Goal: Task Accomplishment & Management: Use online tool/utility

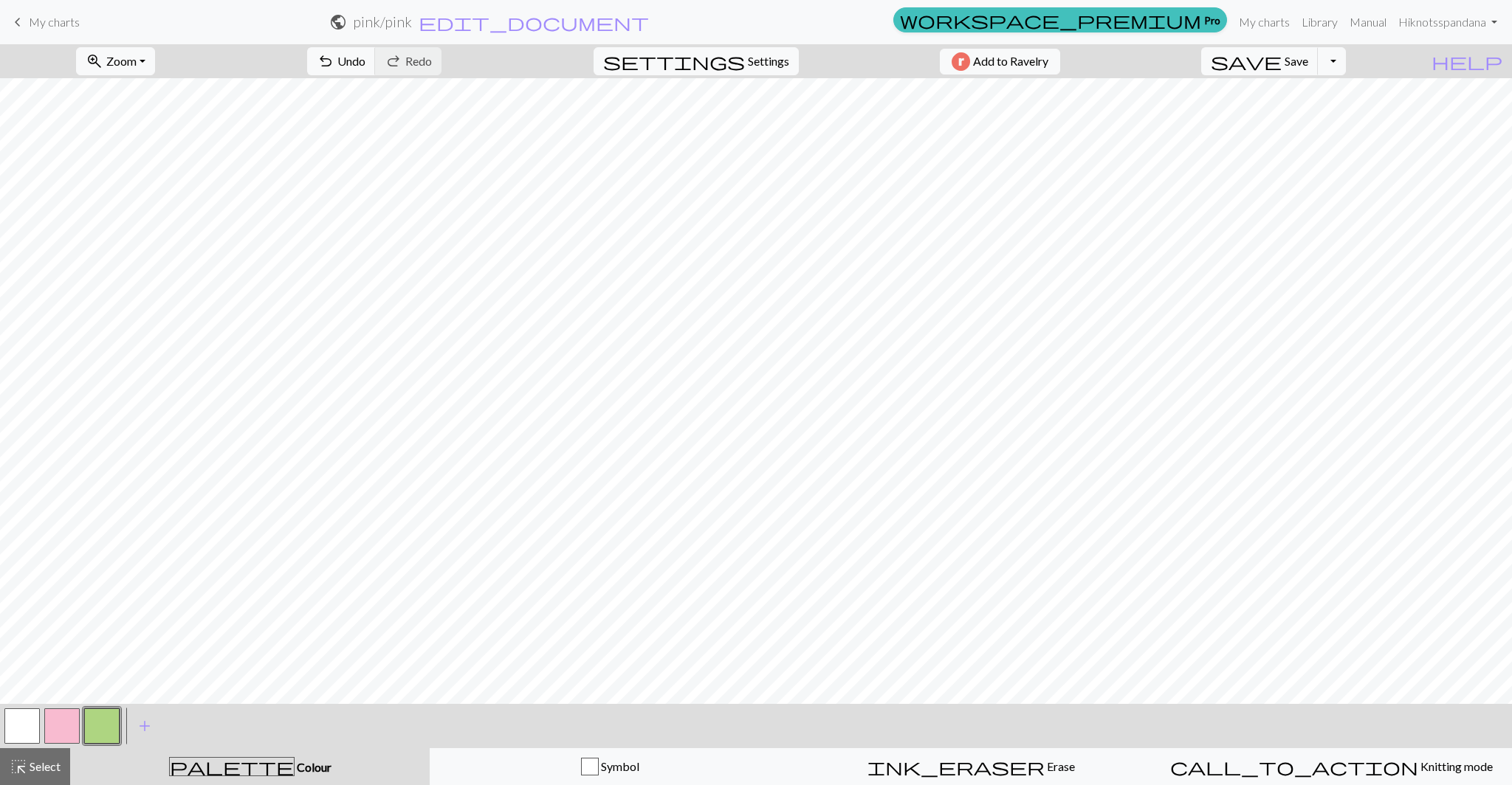
click at [33, 19] on span "My charts" at bounding box center [54, 21] width 51 height 14
click at [1308, 57] on span "Save" at bounding box center [1295, 61] width 23 height 14
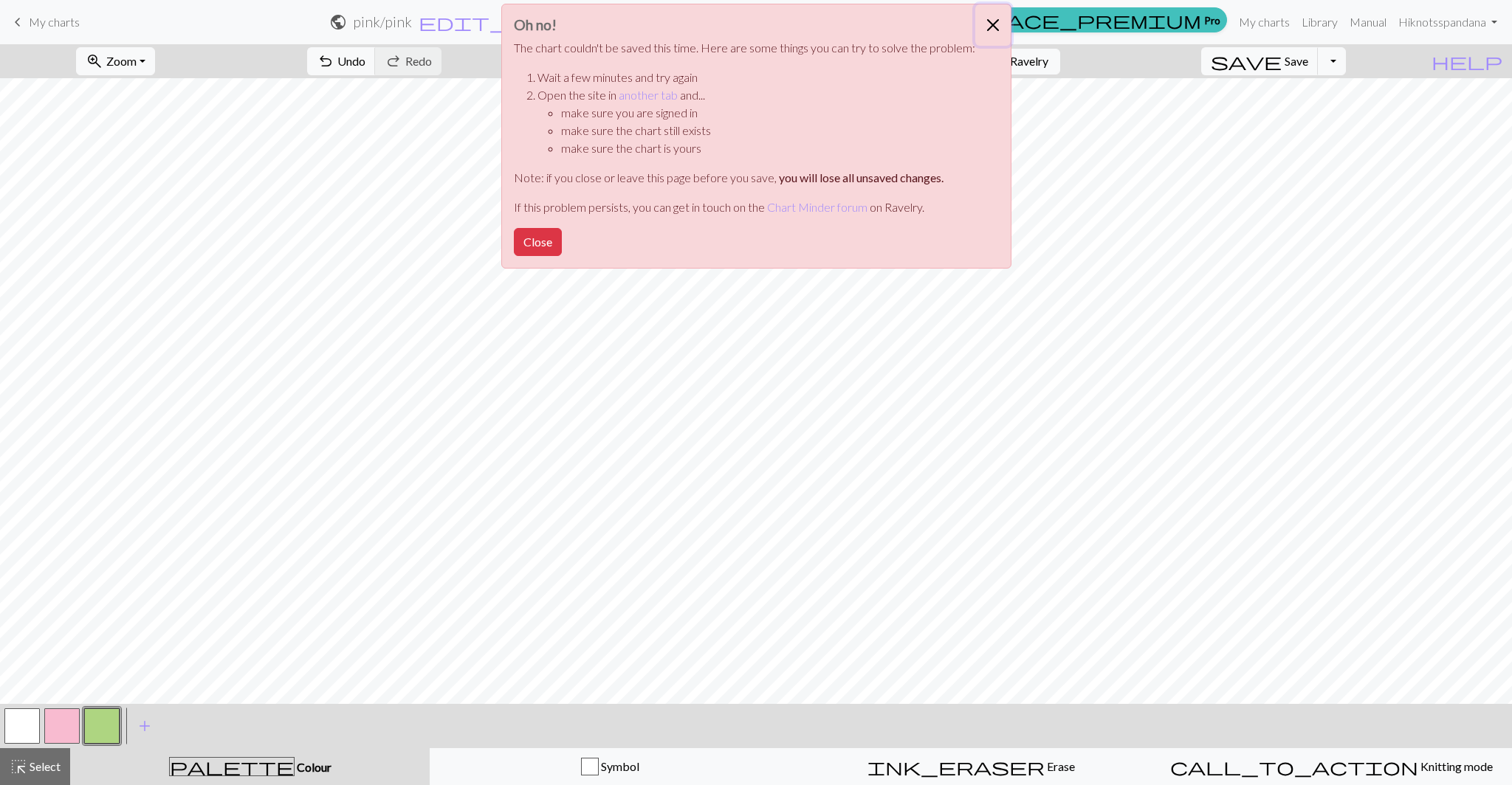
click at [987, 26] on button "Close" at bounding box center [992, 25] width 36 height 41
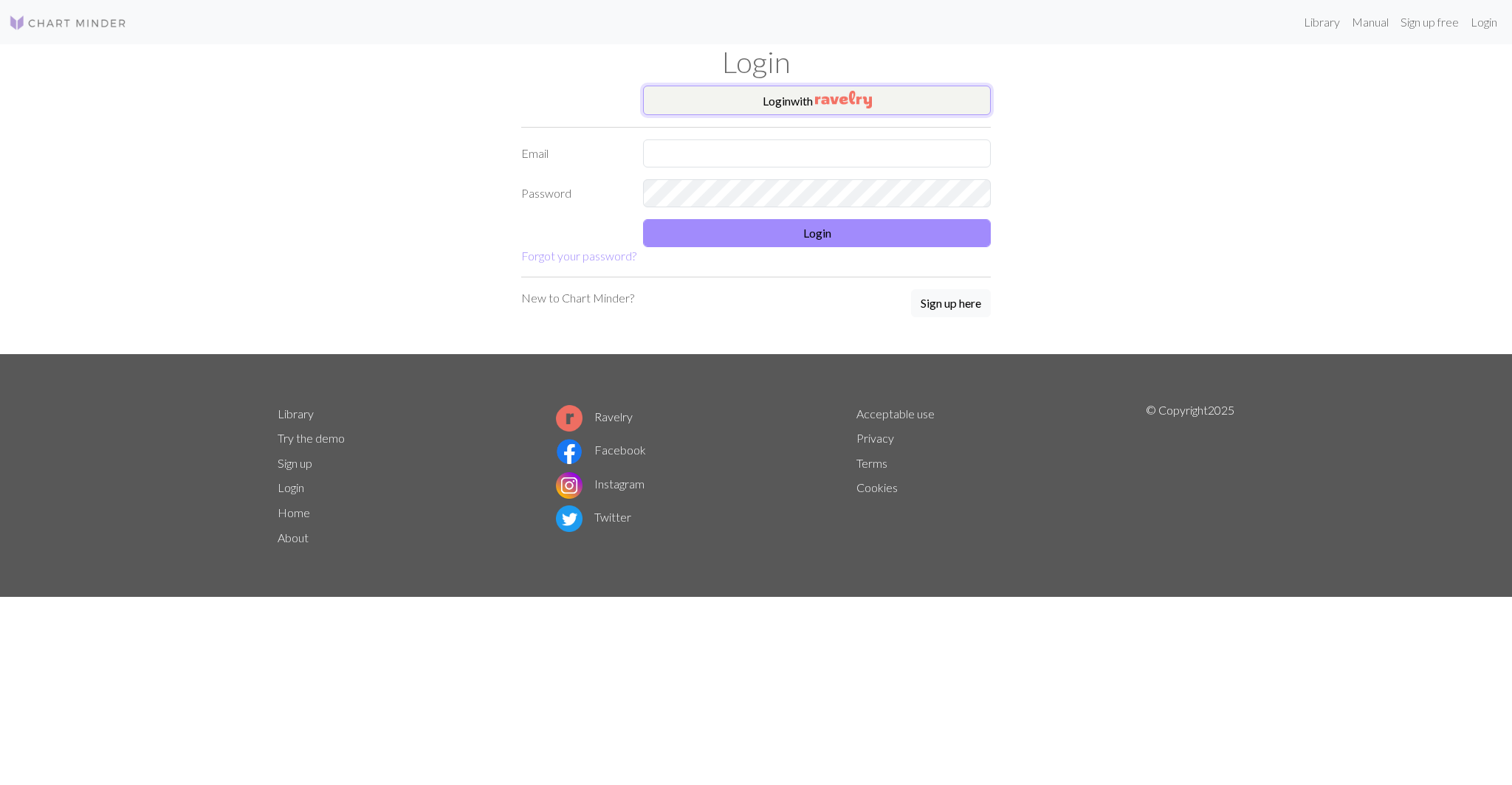
click at [880, 106] on button "Login with" at bounding box center [817, 101] width 348 height 30
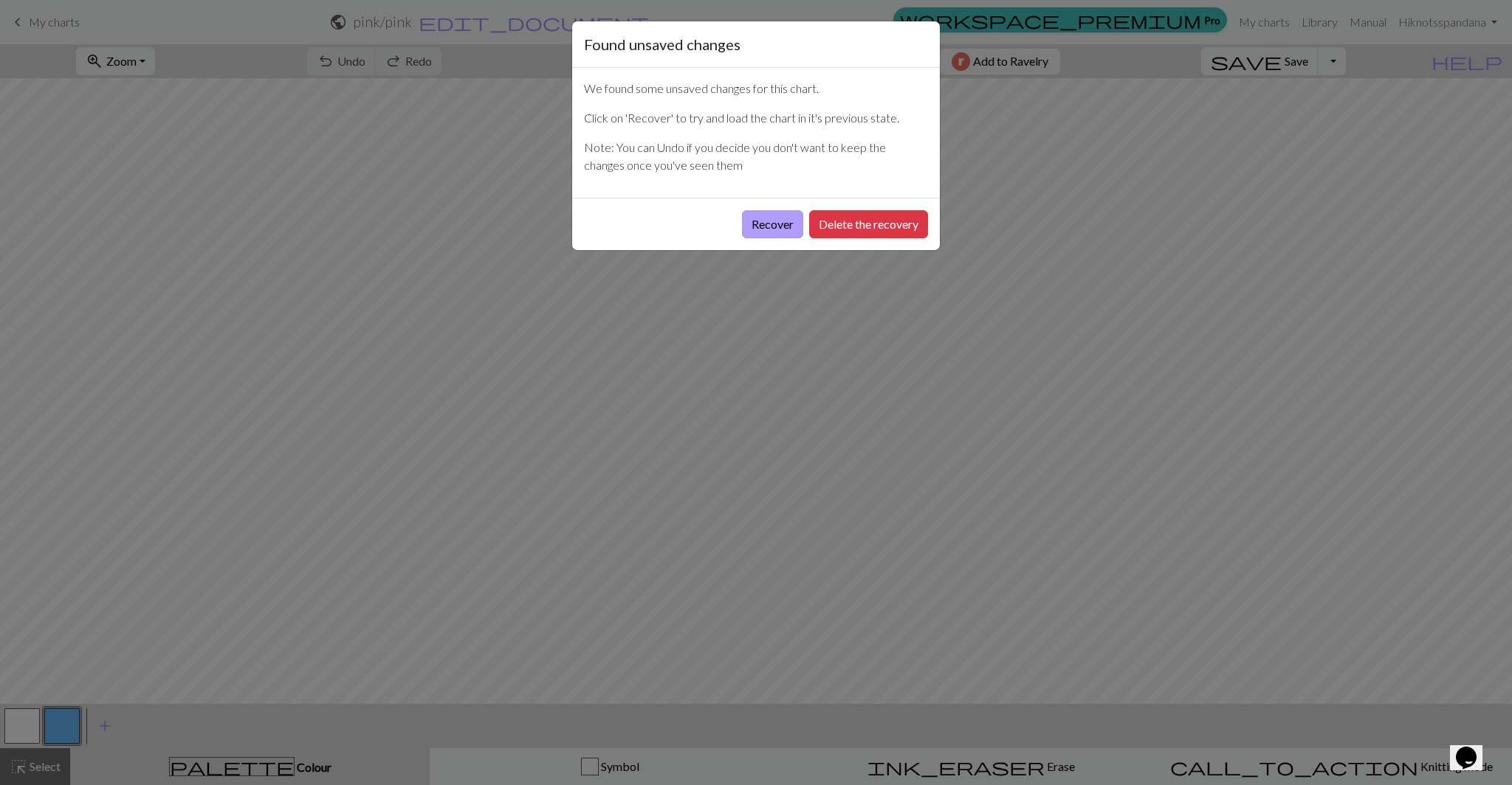
click at [762, 223] on button "Recover" at bounding box center [773, 224] width 62 height 28
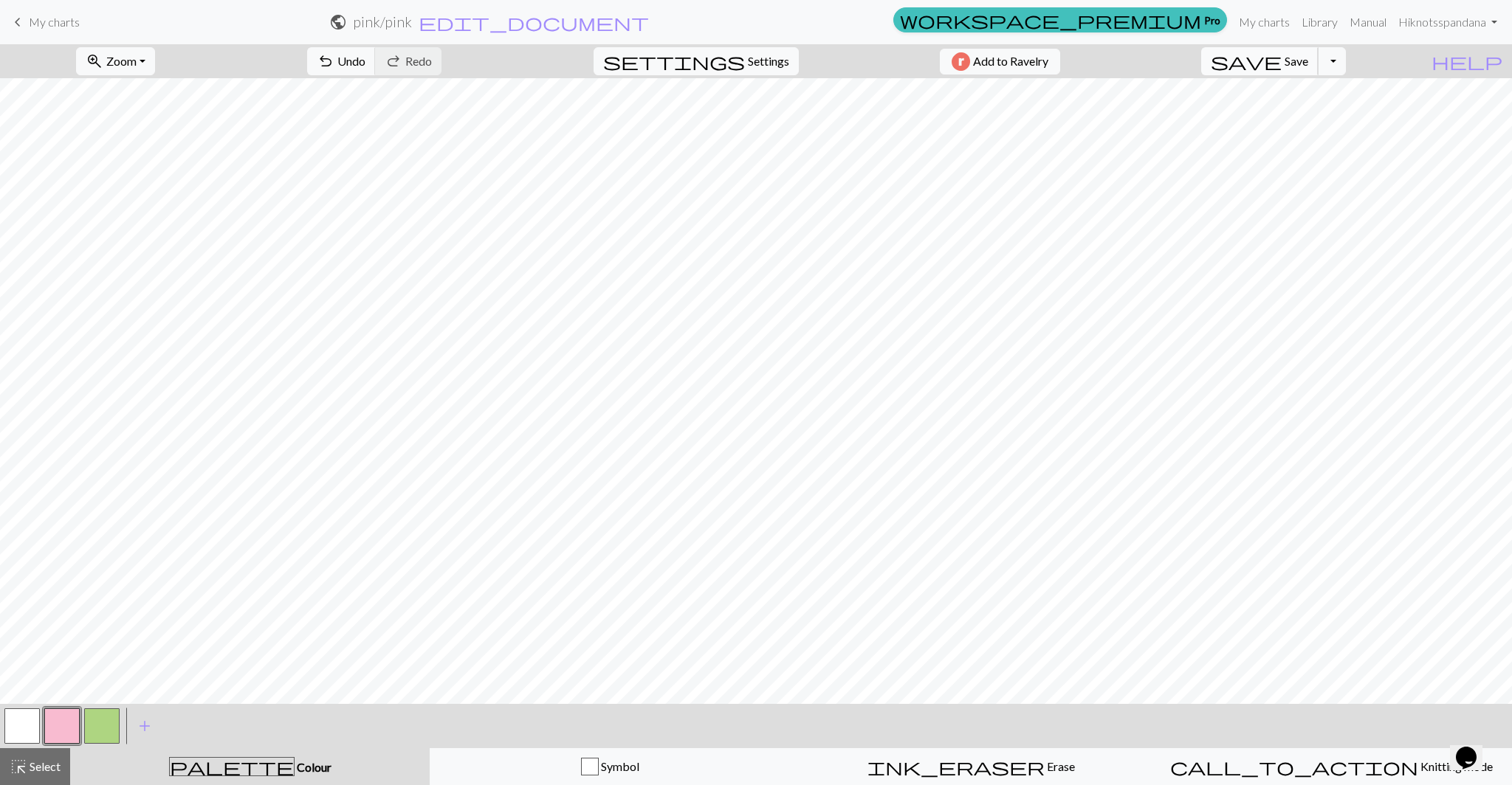
click at [1281, 66] on span "save" at bounding box center [1246, 62] width 71 height 21
click at [40, 21] on span "My charts" at bounding box center [54, 21] width 51 height 14
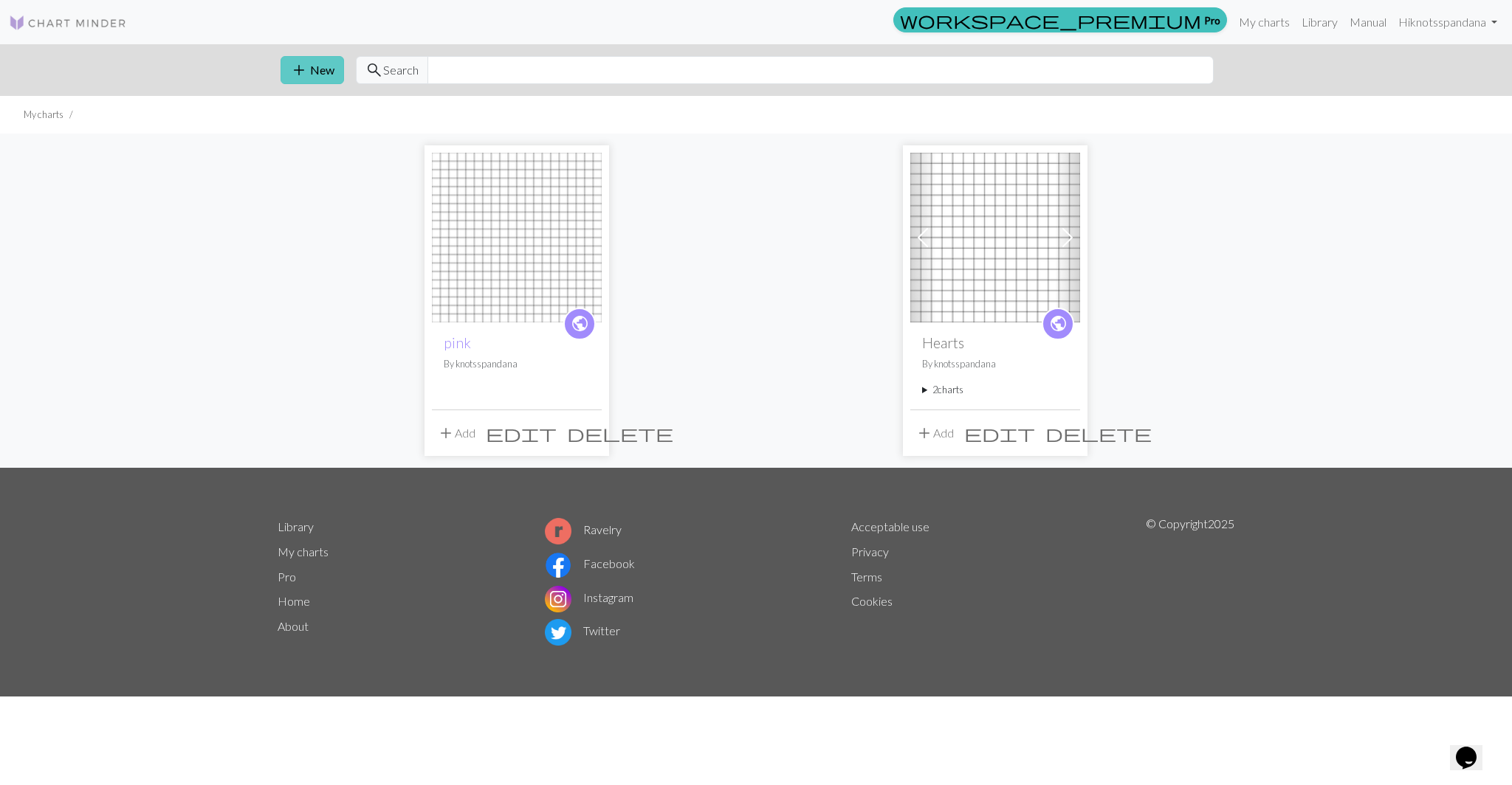
click at [299, 75] on span "add" at bounding box center [298, 70] width 18 height 21
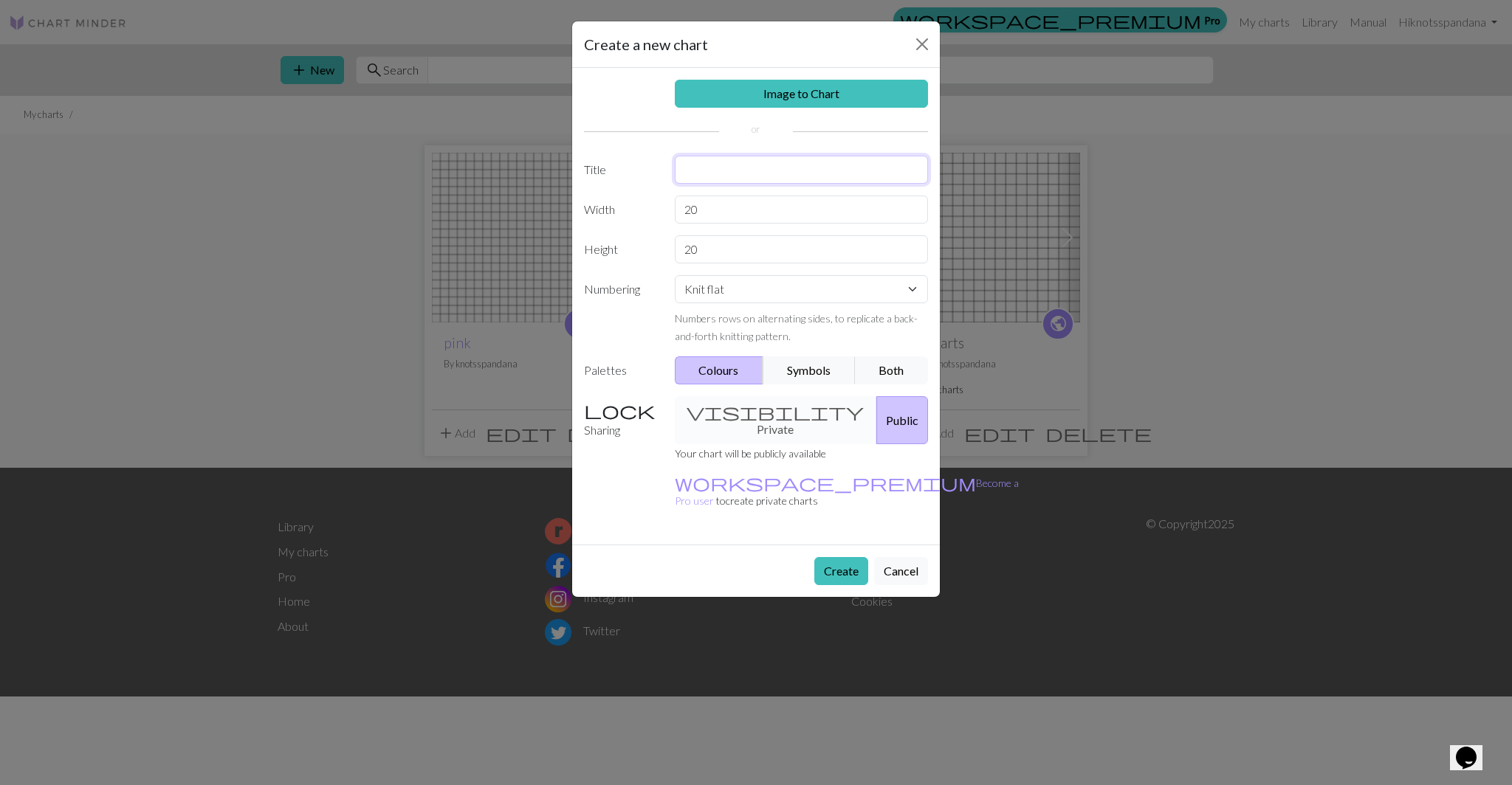
click at [708, 175] on input "text" at bounding box center [802, 170] width 254 height 28
type input "Y"
click at [898, 557] on button "Cancel" at bounding box center [901, 571] width 54 height 28
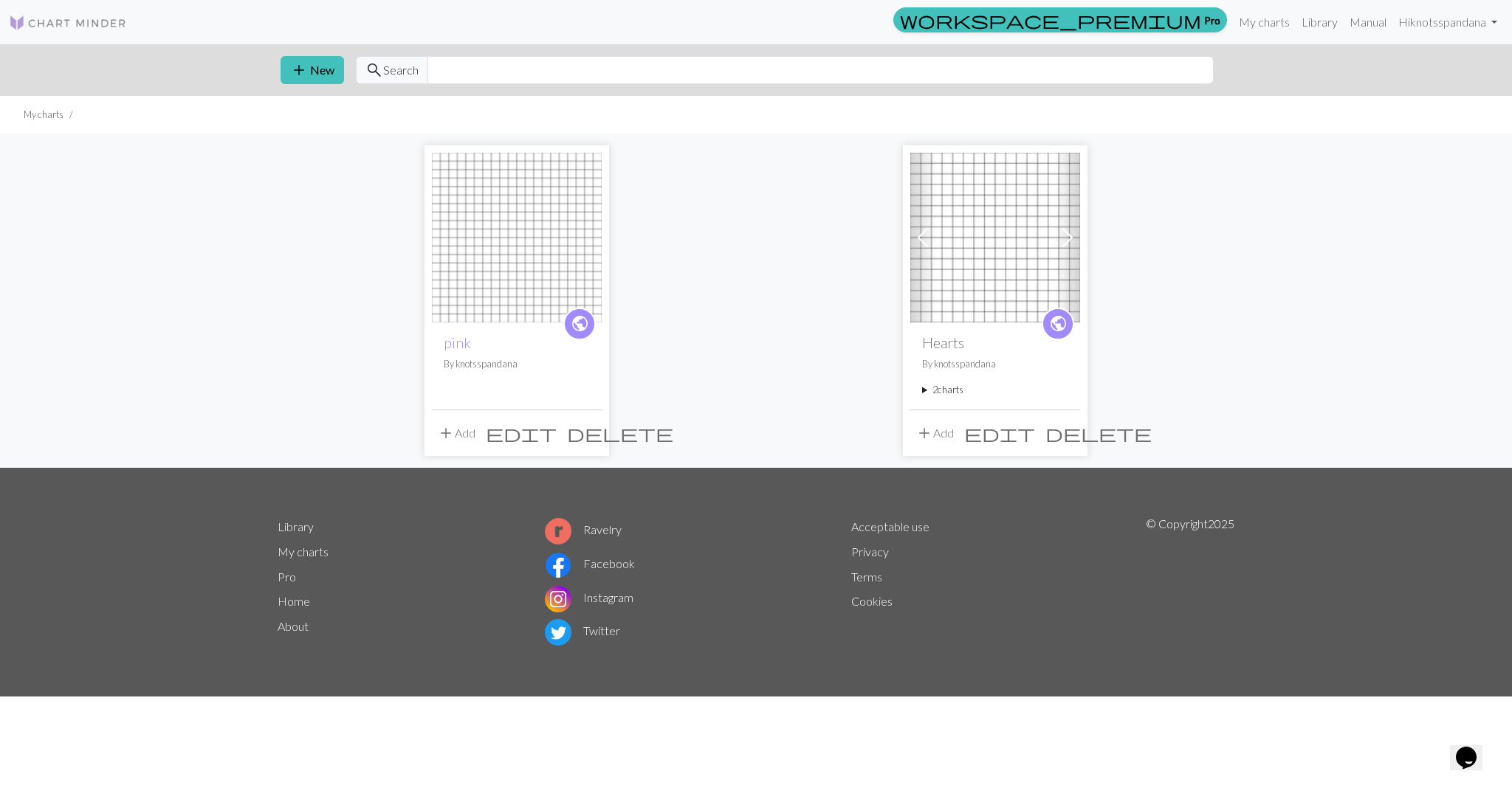
click at [519, 276] on img at bounding box center [517, 238] width 170 height 170
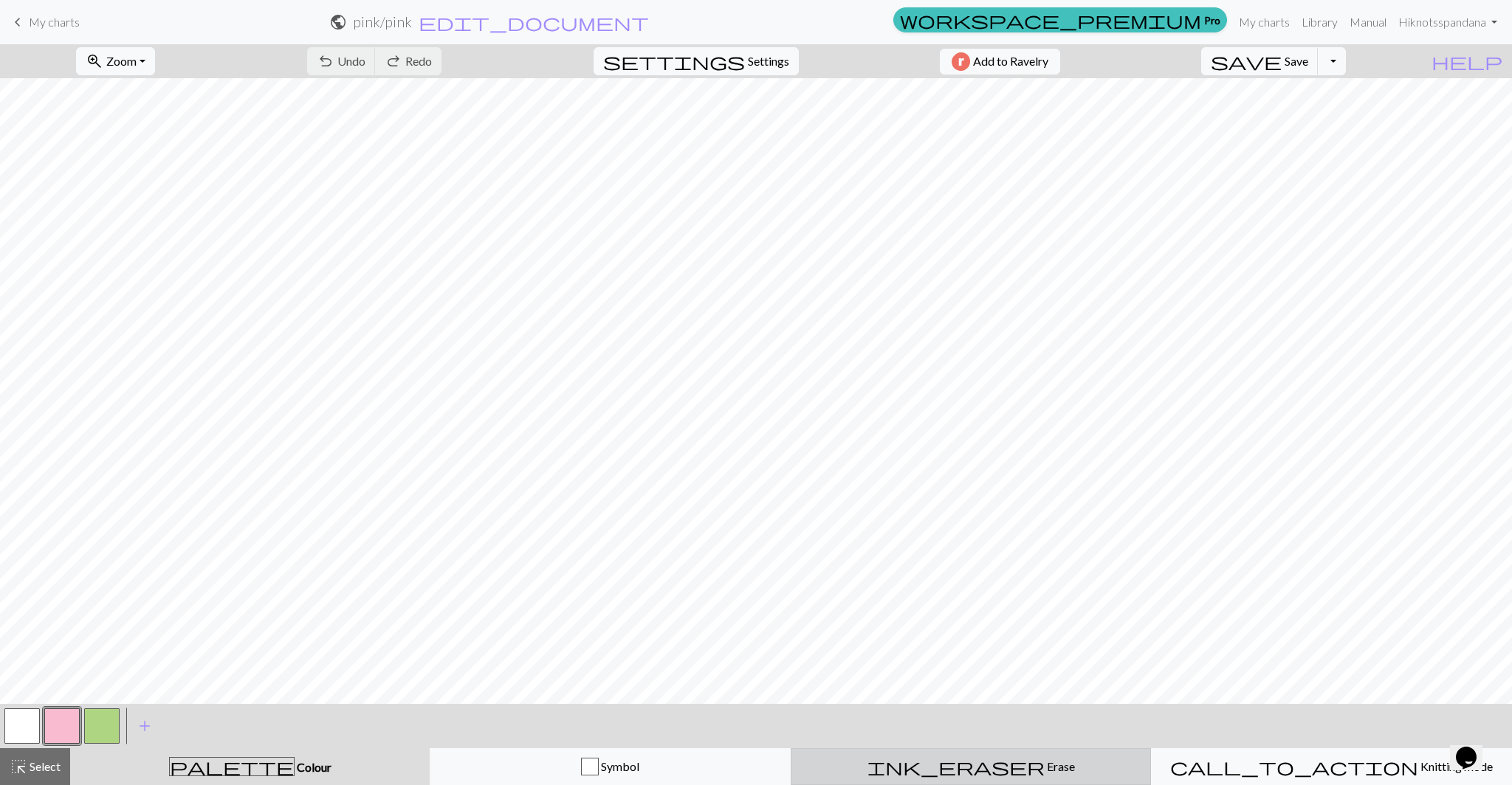
click at [928, 775] on div "ink_eraser Erase Erase" at bounding box center [971, 766] width 342 height 18
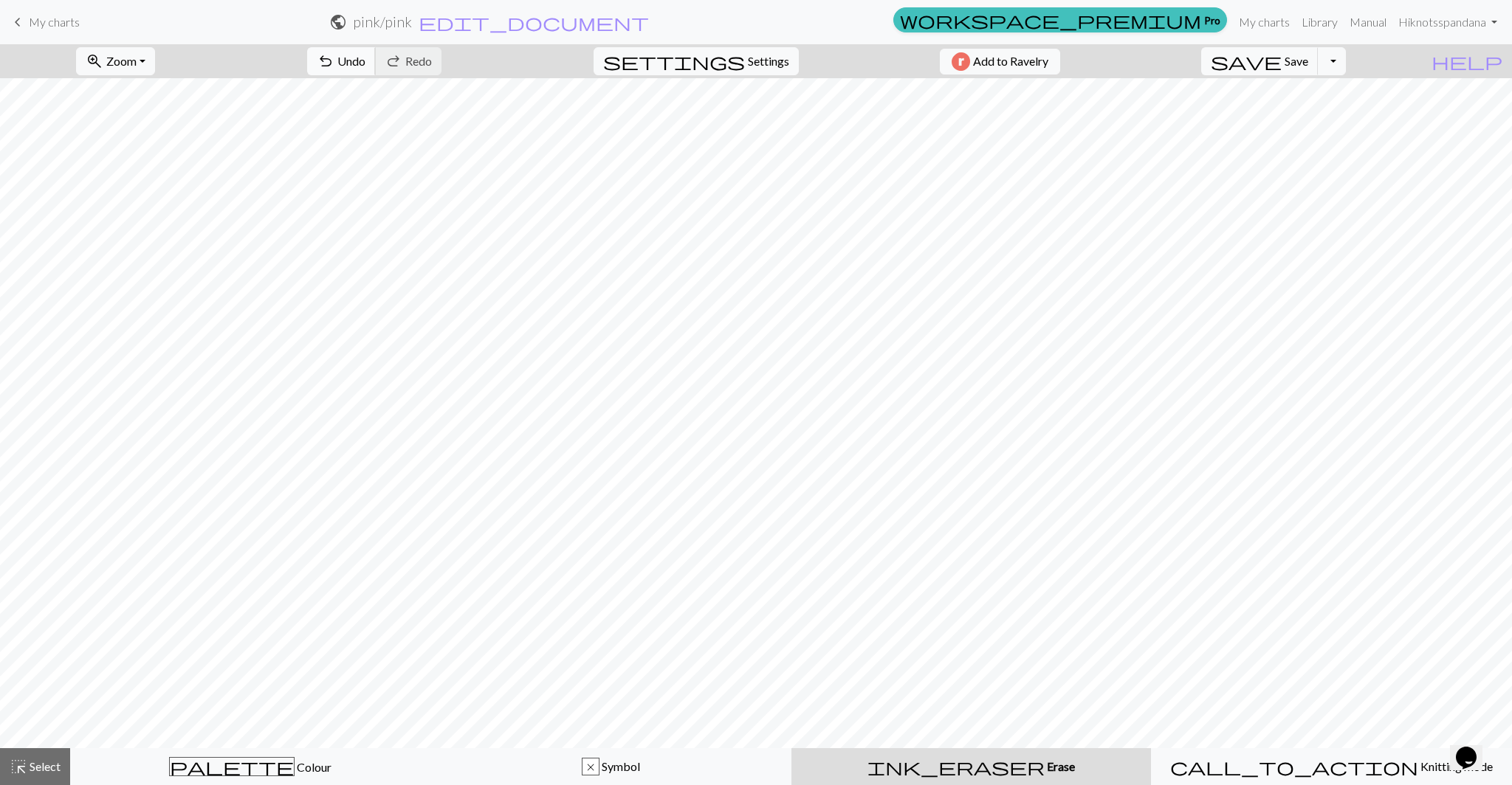
click at [335, 55] on span "undo" at bounding box center [325, 62] width 18 height 21
click at [293, 785] on button "palette Colour Colour" at bounding box center [250, 766] width 361 height 36
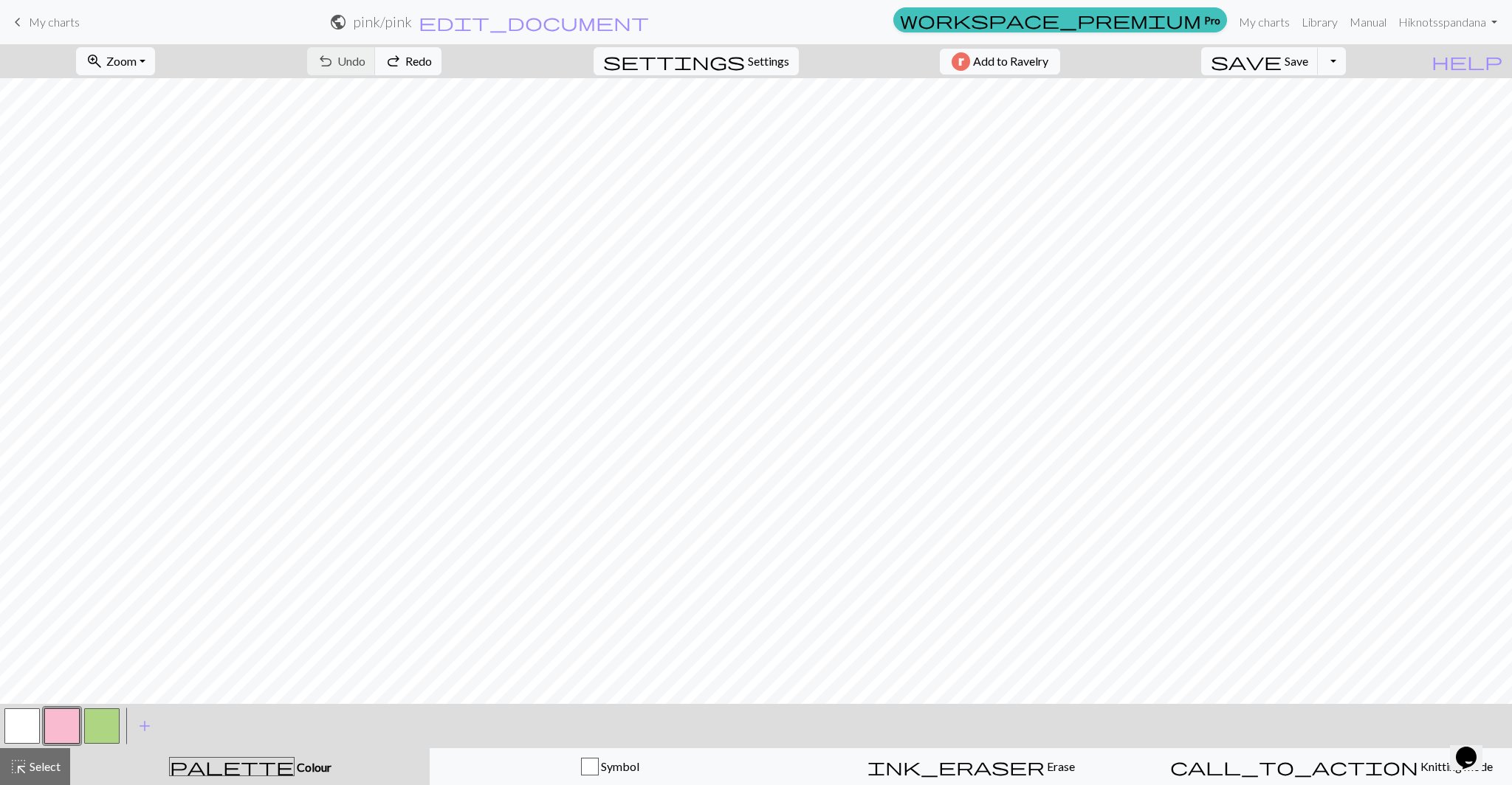
click at [26, 729] on button "button" at bounding box center [22, 726] width 36 height 36
click at [63, 729] on button "button" at bounding box center [62, 726] width 36 height 36
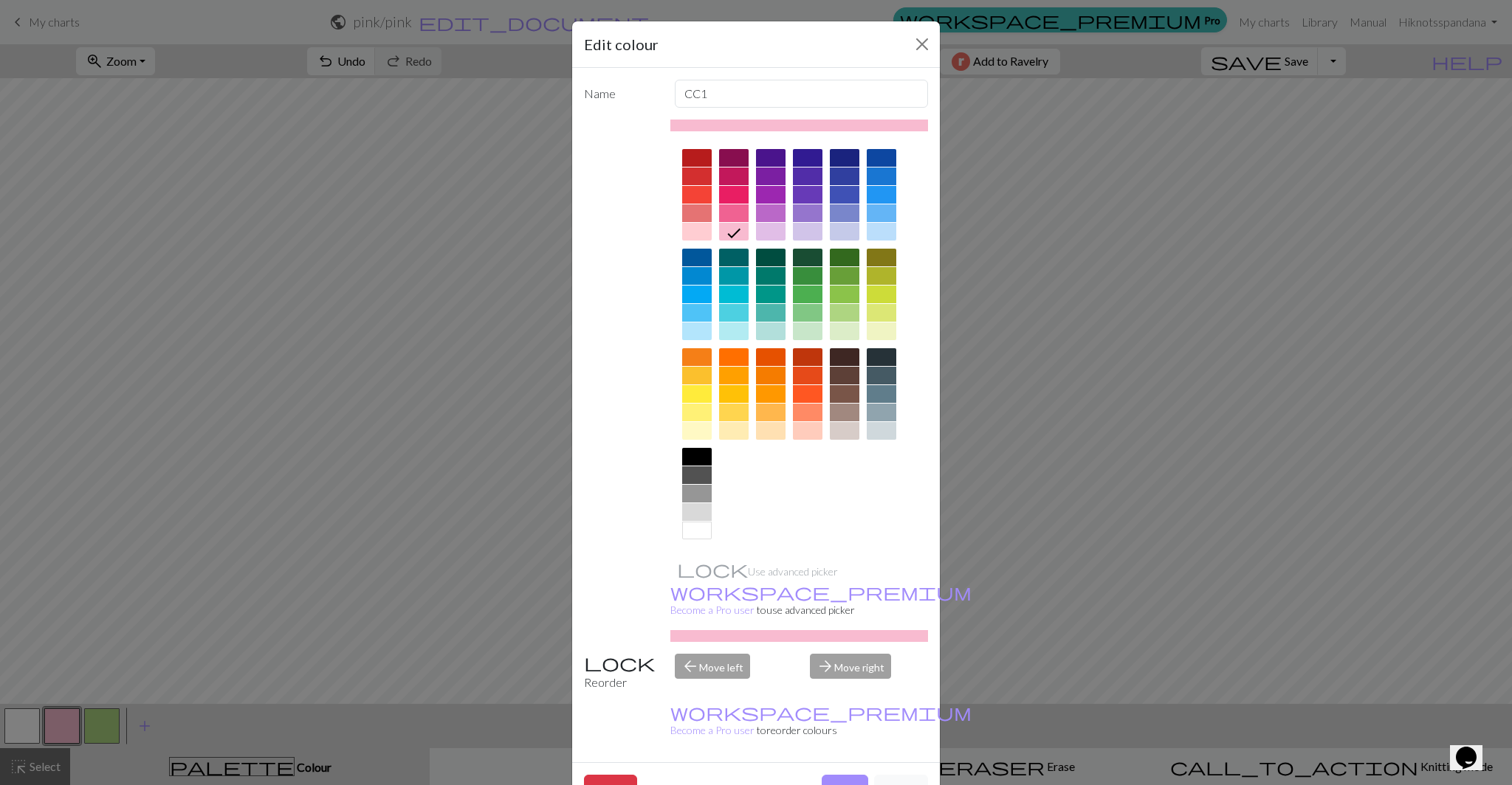
click at [773, 315] on div at bounding box center [771, 312] width 30 height 18
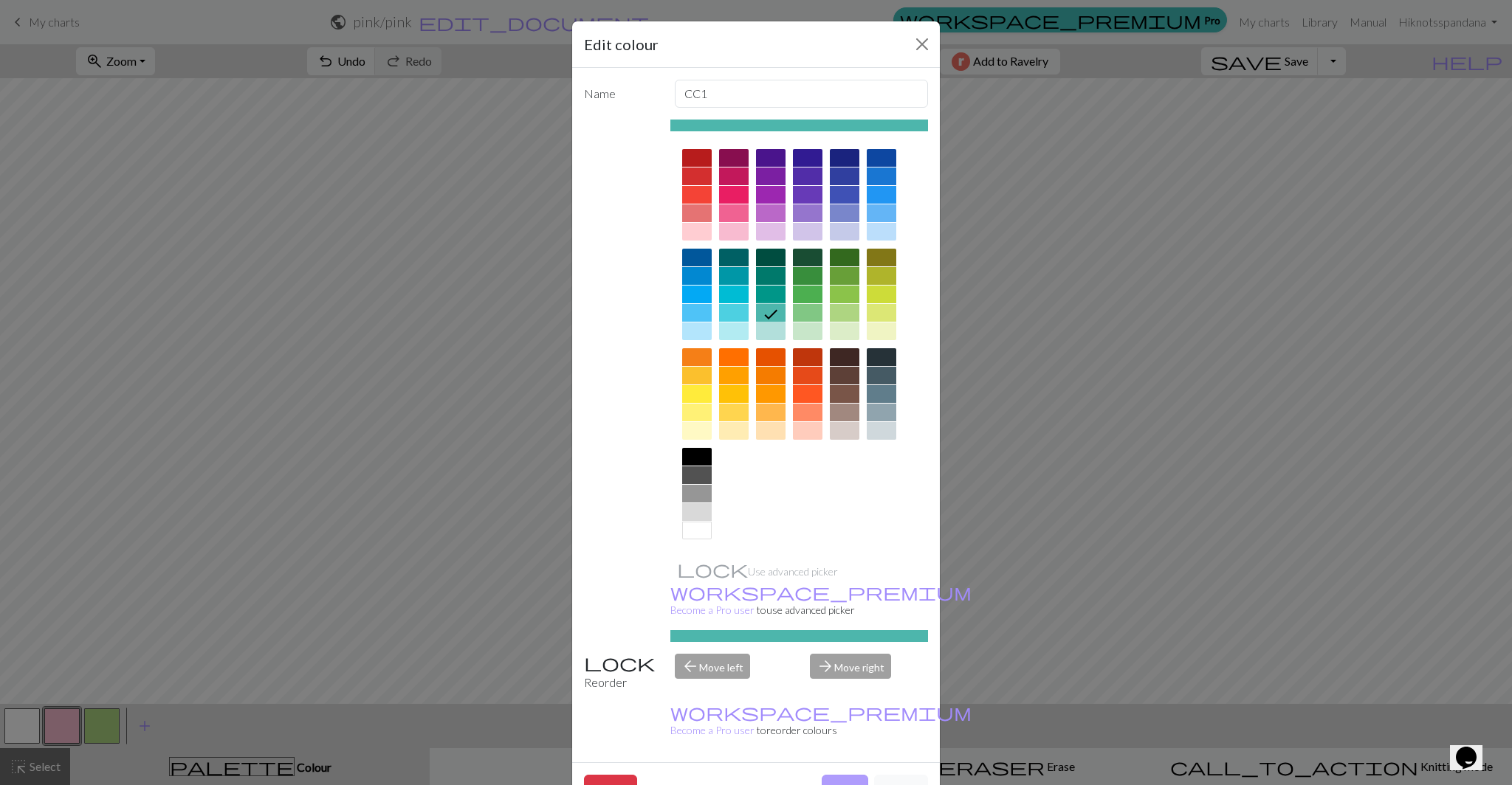
click at [834, 775] on button "Done" at bounding box center [845, 789] width 47 height 28
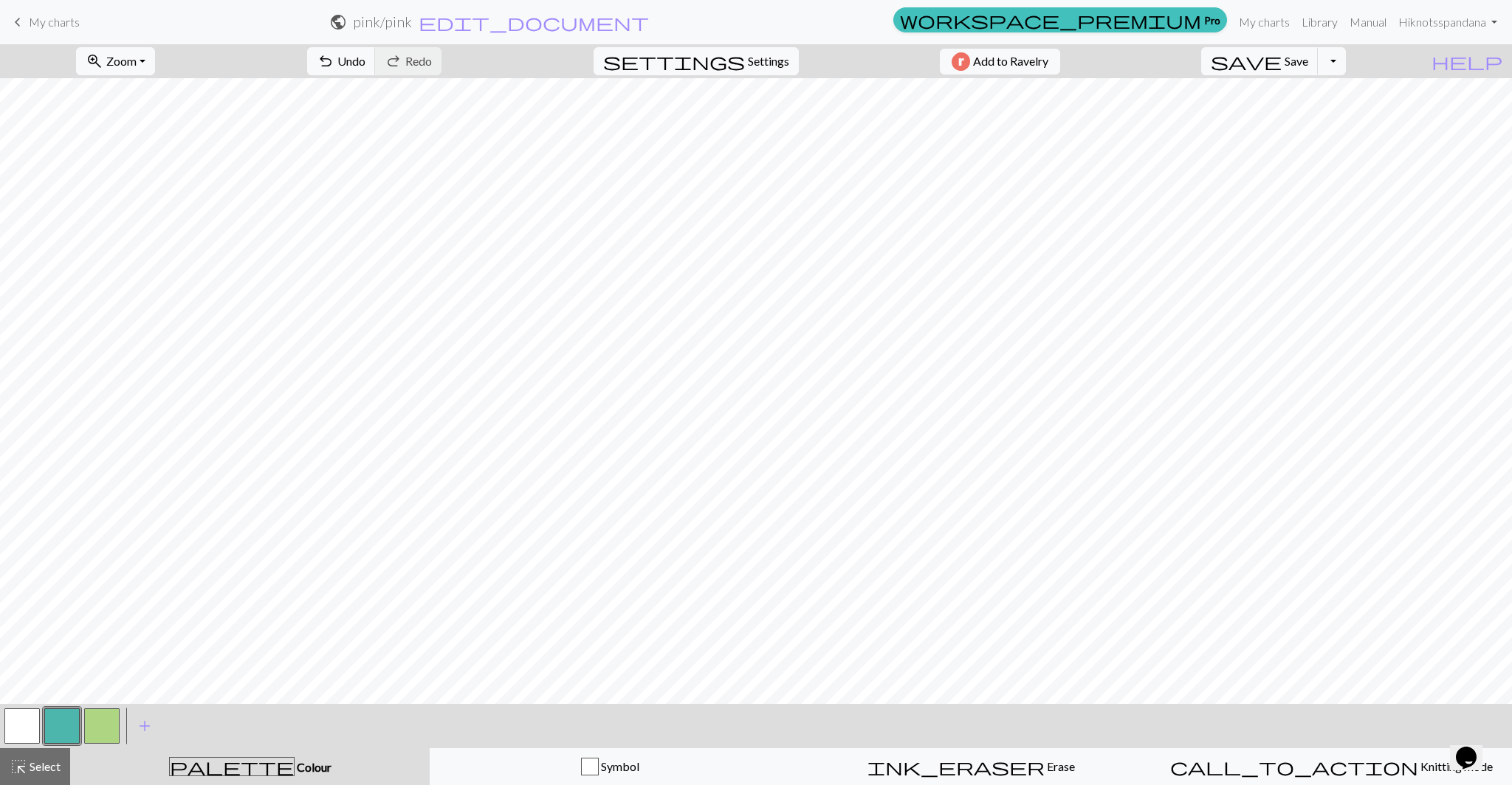
click at [107, 718] on button "button" at bounding box center [102, 726] width 36 height 36
click at [93, 716] on button "button" at bounding box center [102, 726] width 36 height 36
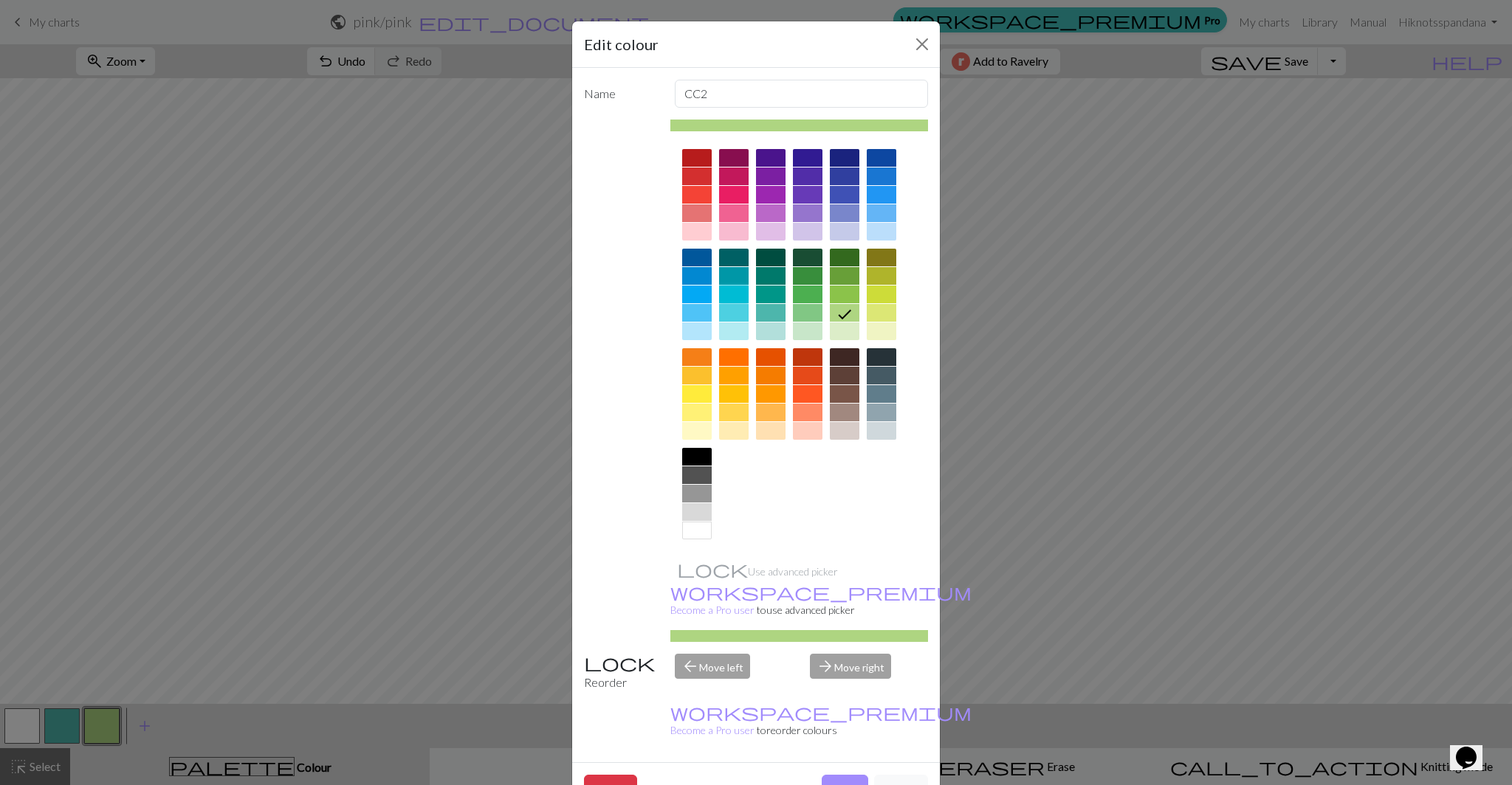
click at [730, 297] on div at bounding box center [734, 294] width 30 height 18
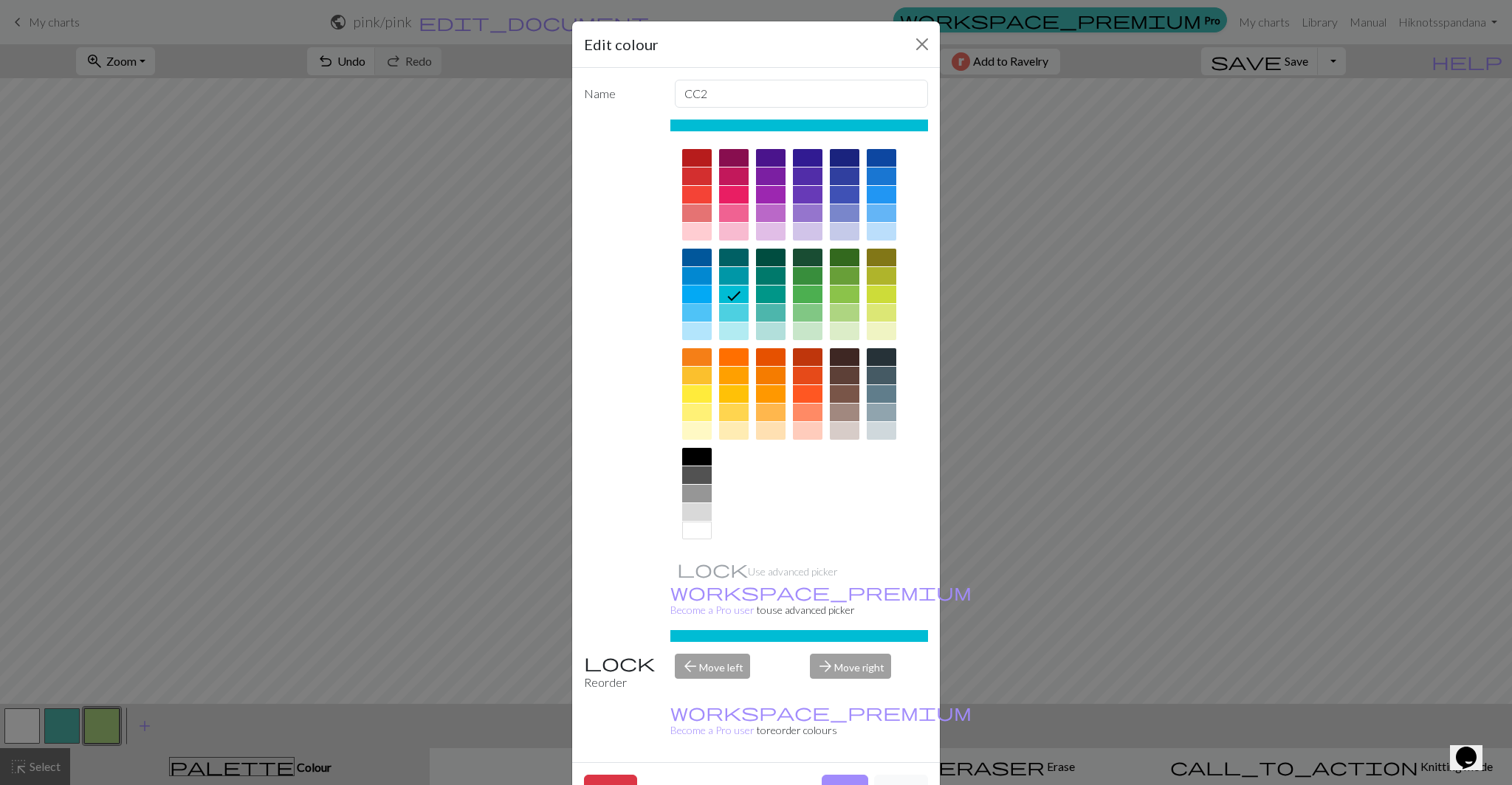
click at [697, 297] on div at bounding box center [697, 294] width 30 height 18
click at [725, 296] on div at bounding box center [734, 294] width 30 height 18
click at [846, 775] on button "Done" at bounding box center [845, 789] width 47 height 28
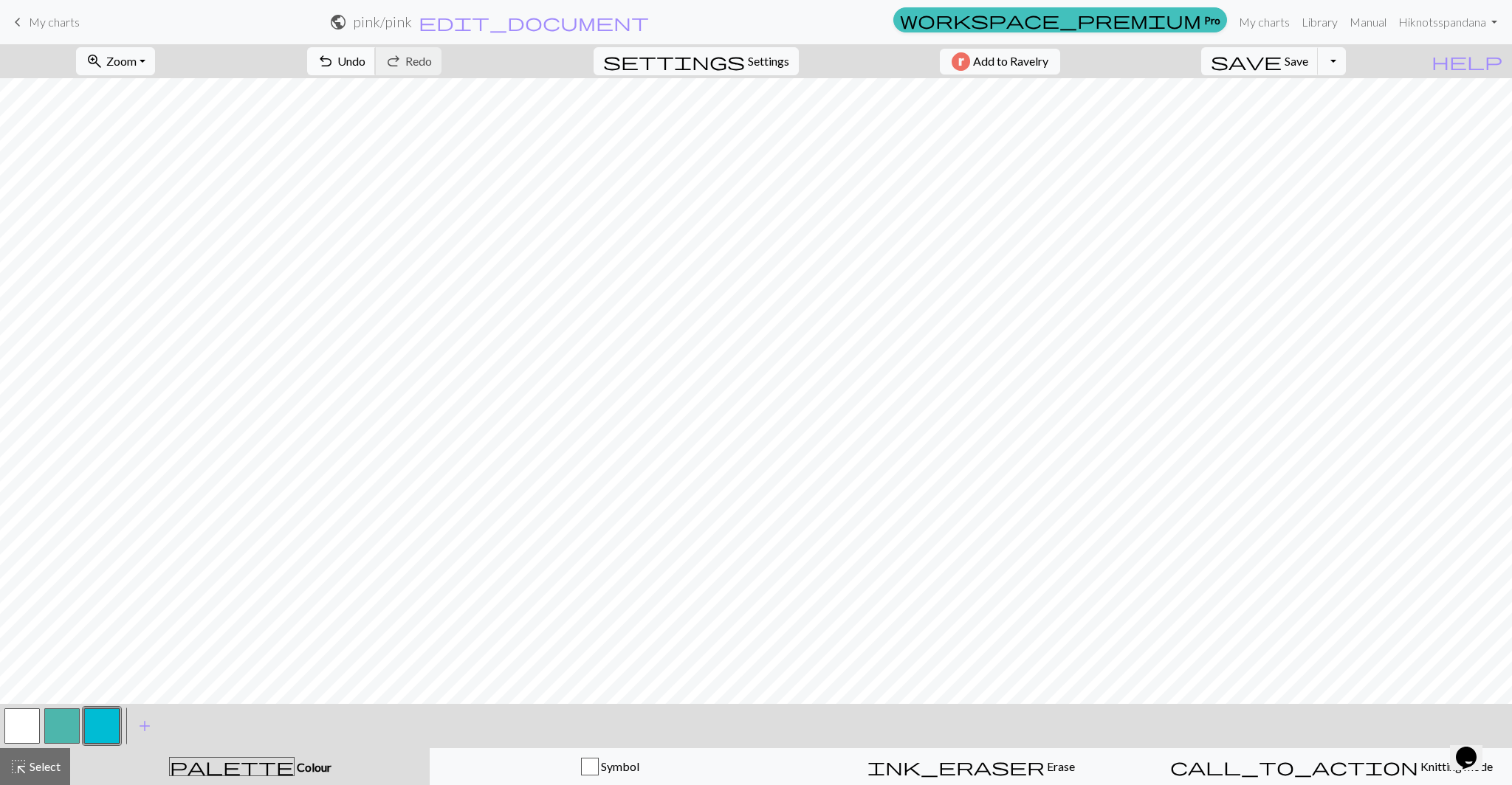
click at [376, 69] on button "undo Undo Undo" at bounding box center [341, 62] width 68 height 28
click at [406, 69] on div "undo Undo Undo redo Redo Redo" at bounding box center [374, 61] width 156 height 34
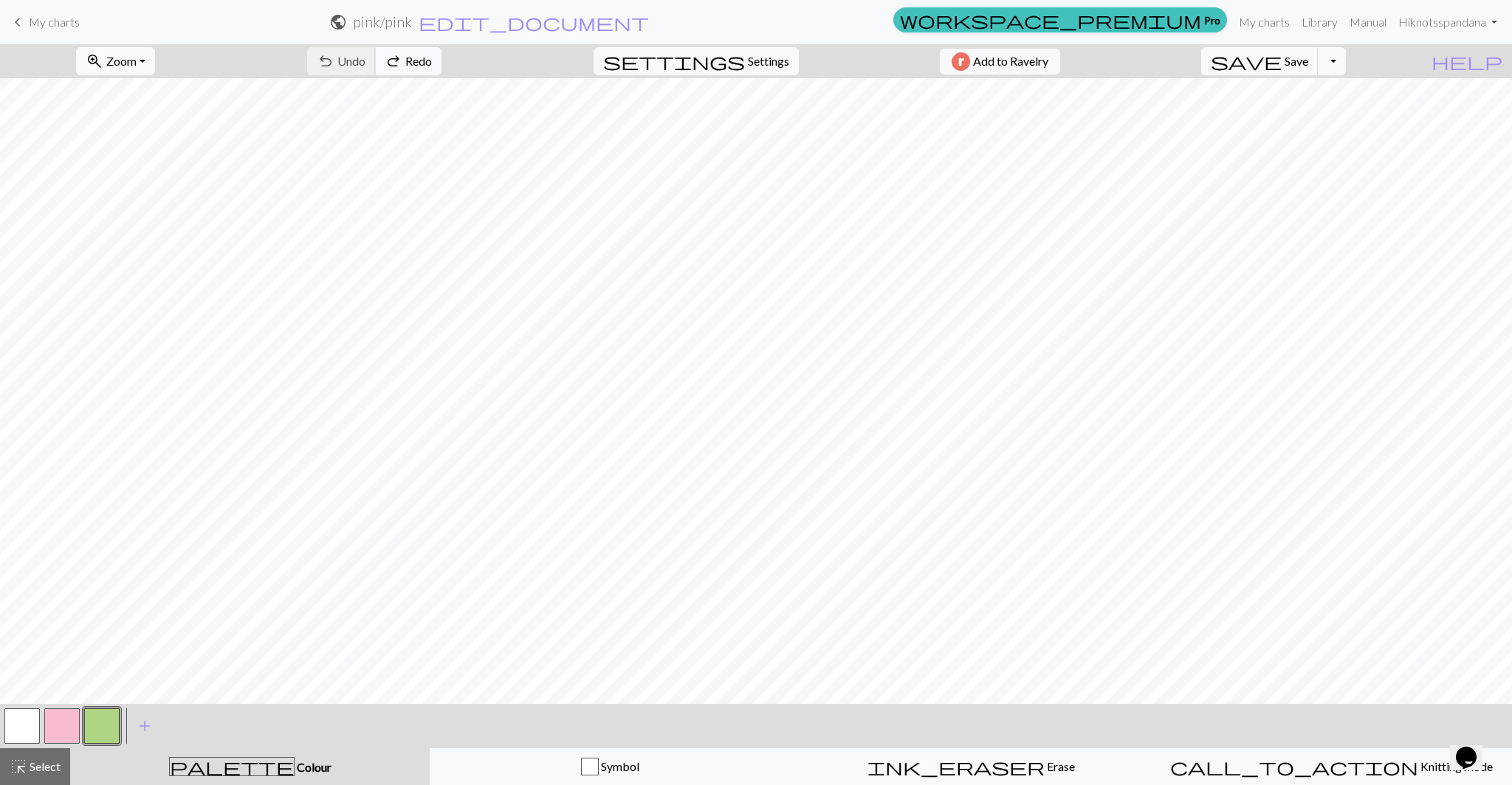
click at [406, 69] on div "undo Undo Undo redo Redo Redo" at bounding box center [374, 61] width 156 height 34
click at [74, 726] on button "button" at bounding box center [62, 726] width 36 height 36
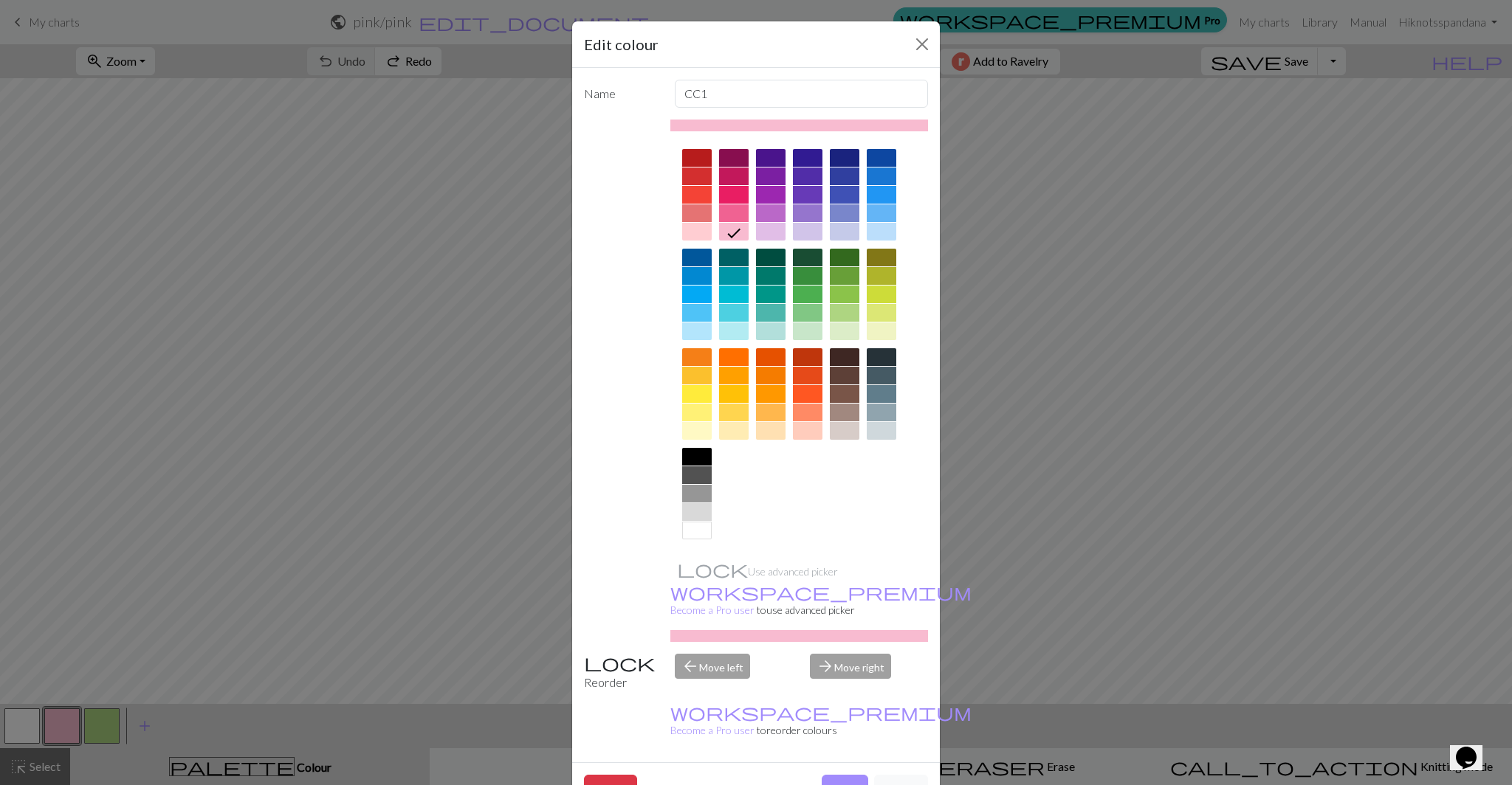
click at [736, 293] on div at bounding box center [734, 294] width 30 height 18
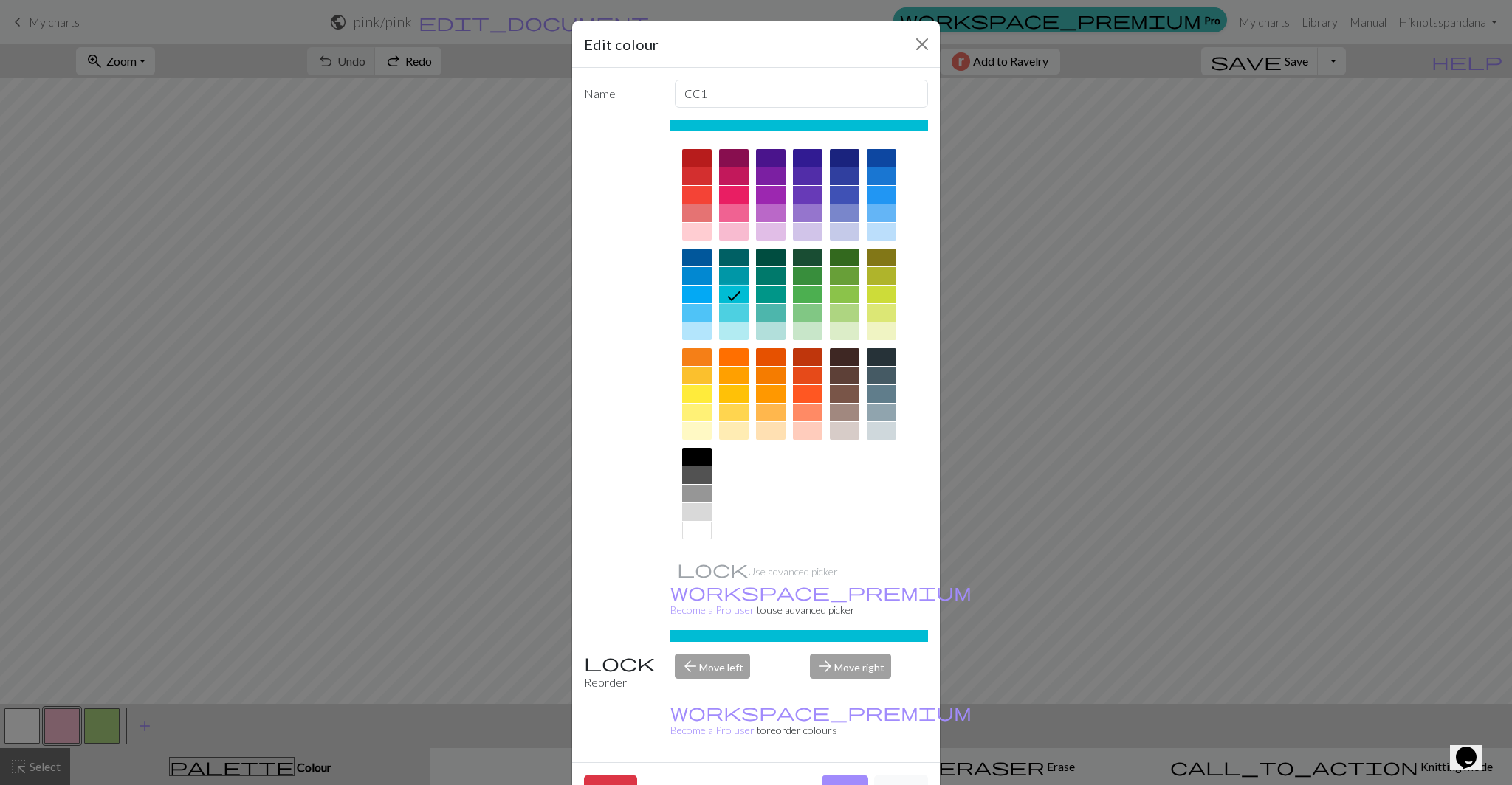
click at [733, 311] on div at bounding box center [734, 312] width 30 height 18
click at [835, 775] on button "Done" at bounding box center [845, 789] width 47 height 28
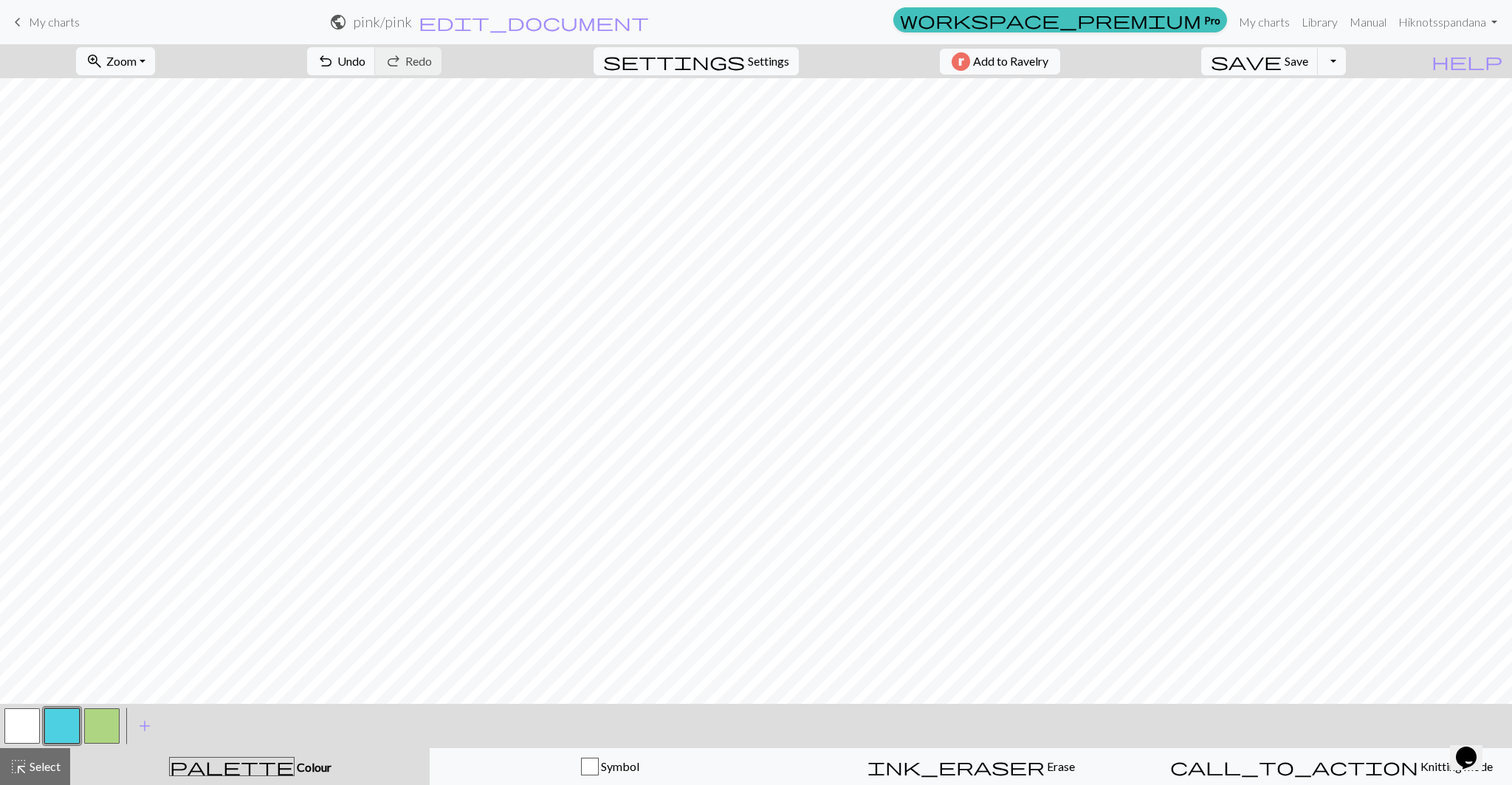
click at [105, 721] on button "button" at bounding box center [102, 726] width 36 height 36
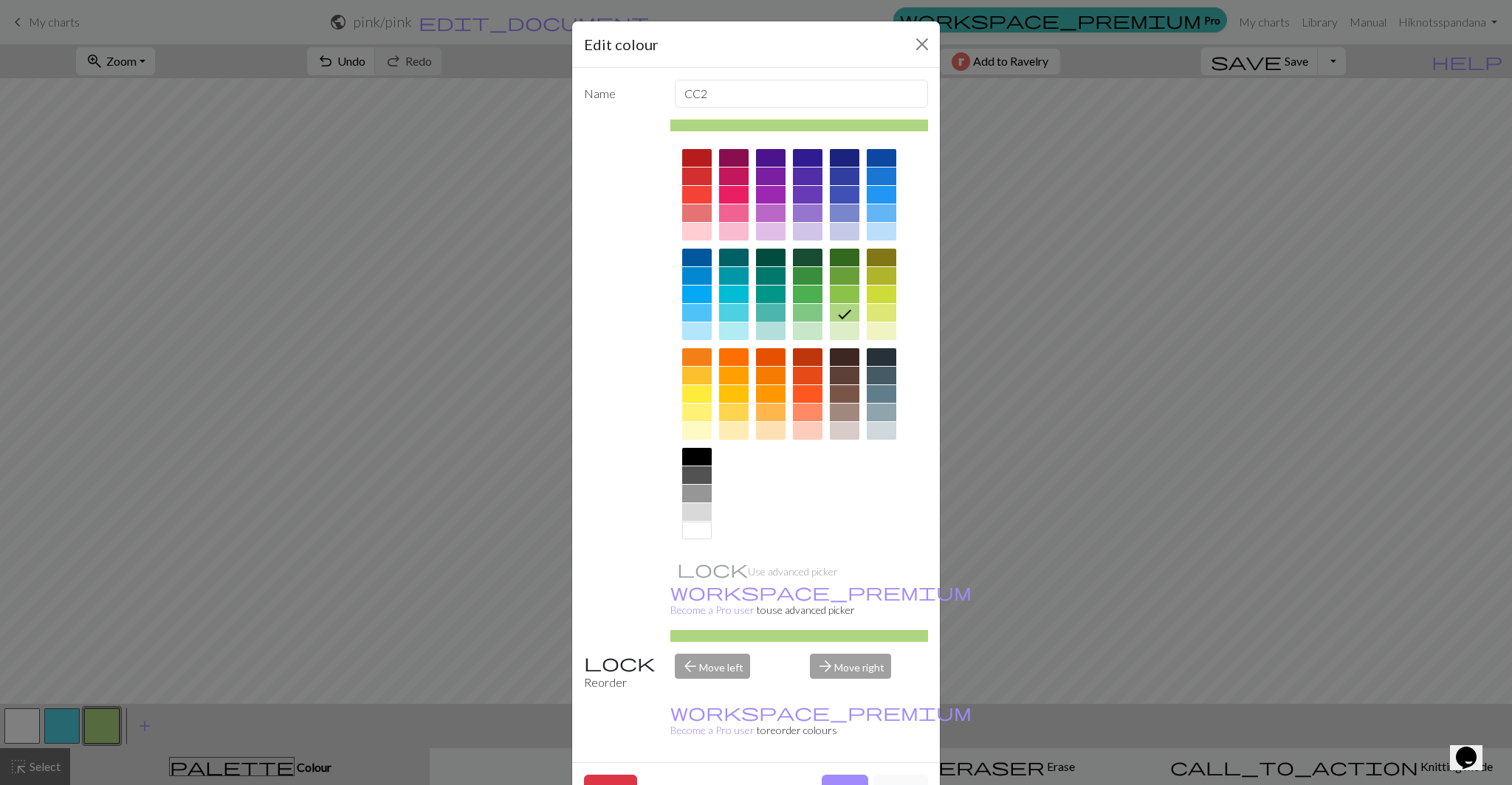
click at [772, 306] on div at bounding box center [771, 312] width 30 height 18
click at [838, 775] on button "Done" at bounding box center [845, 789] width 47 height 28
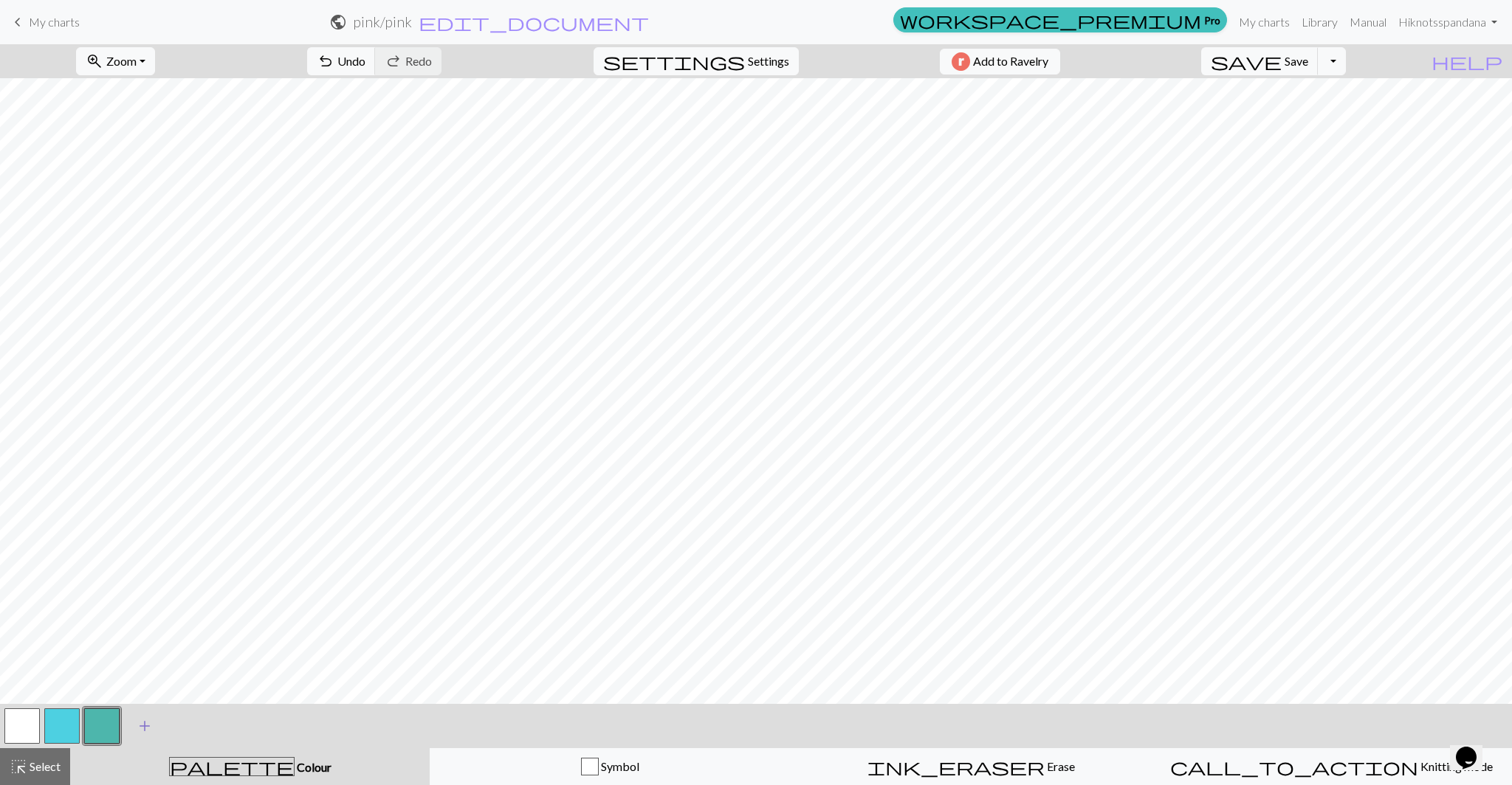
click at [142, 727] on span "add" at bounding box center [144, 726] width 18 height 21
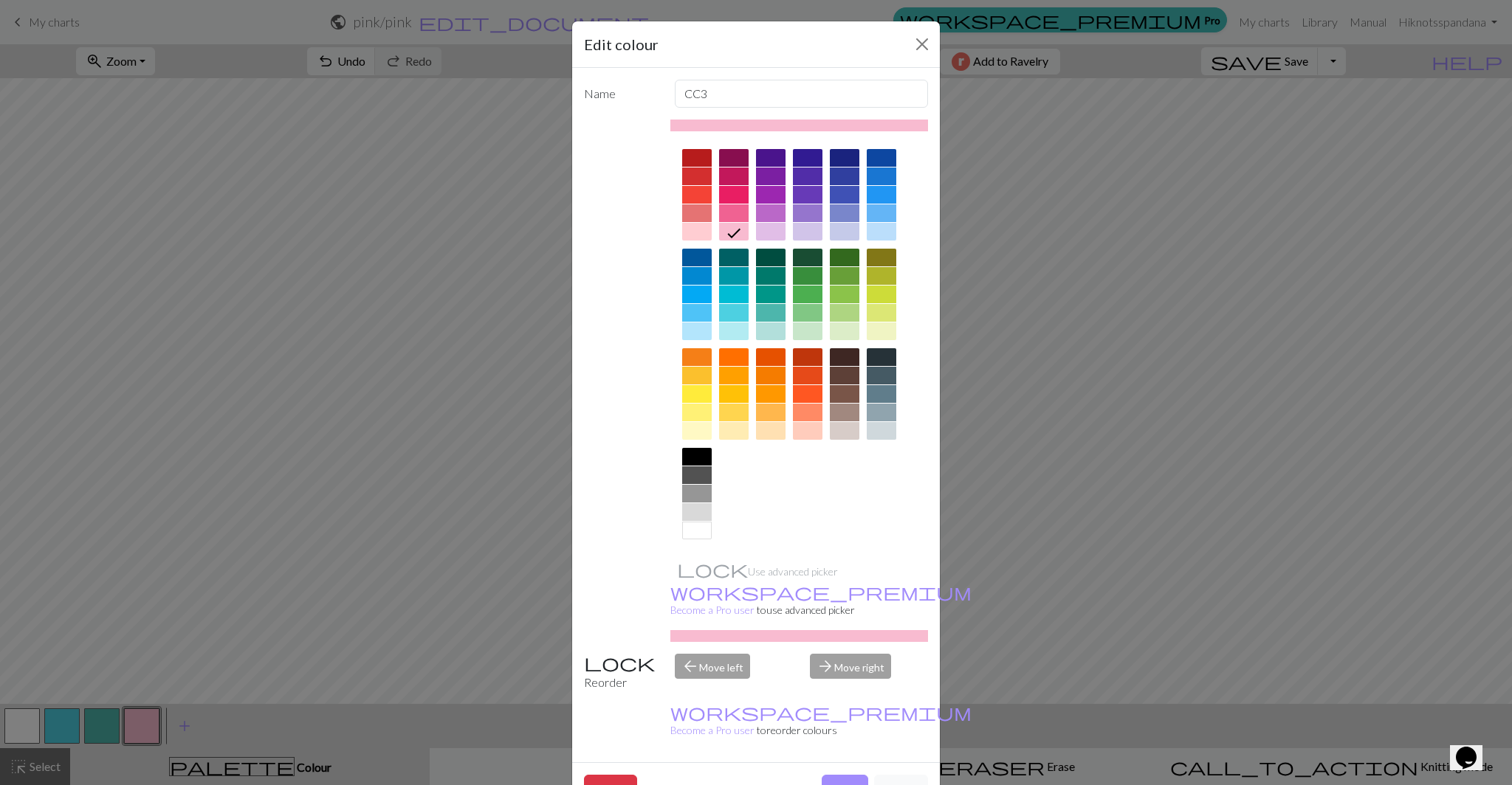
click at [694, 156] on div at bounding box center [697, 158] width 30 height 18
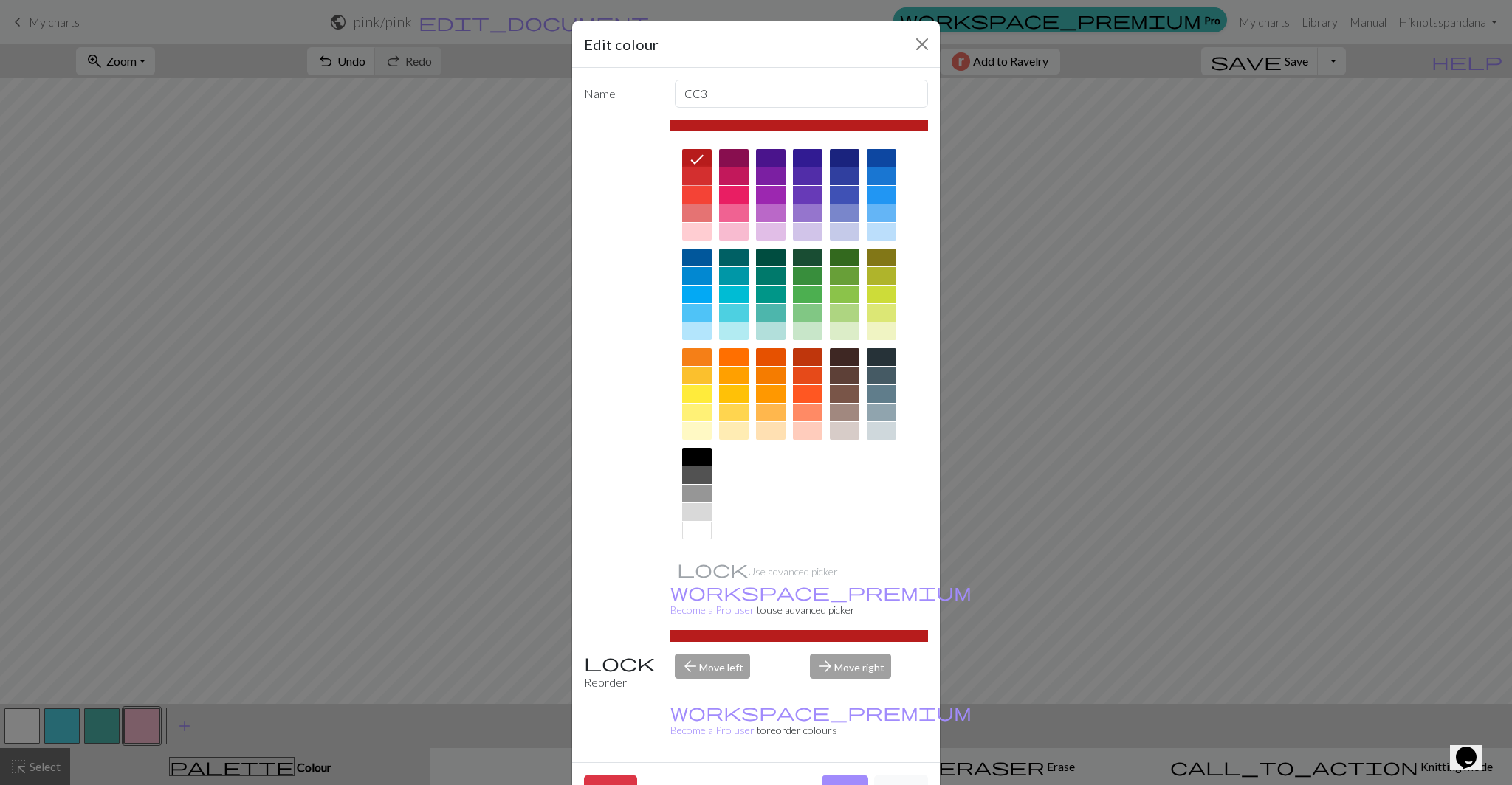
click at [694, 174] on div at bounding box center [697, 176] width 30 height 18
click at [694, 195] on div at bounding box center [697, 194] width 30 height 18
click at [686, 176] on div at bounding box center [697, 176] width 30 height 18
click at [831, 775] on button "Done" at bounding box center [845, 789] width 47 height 28
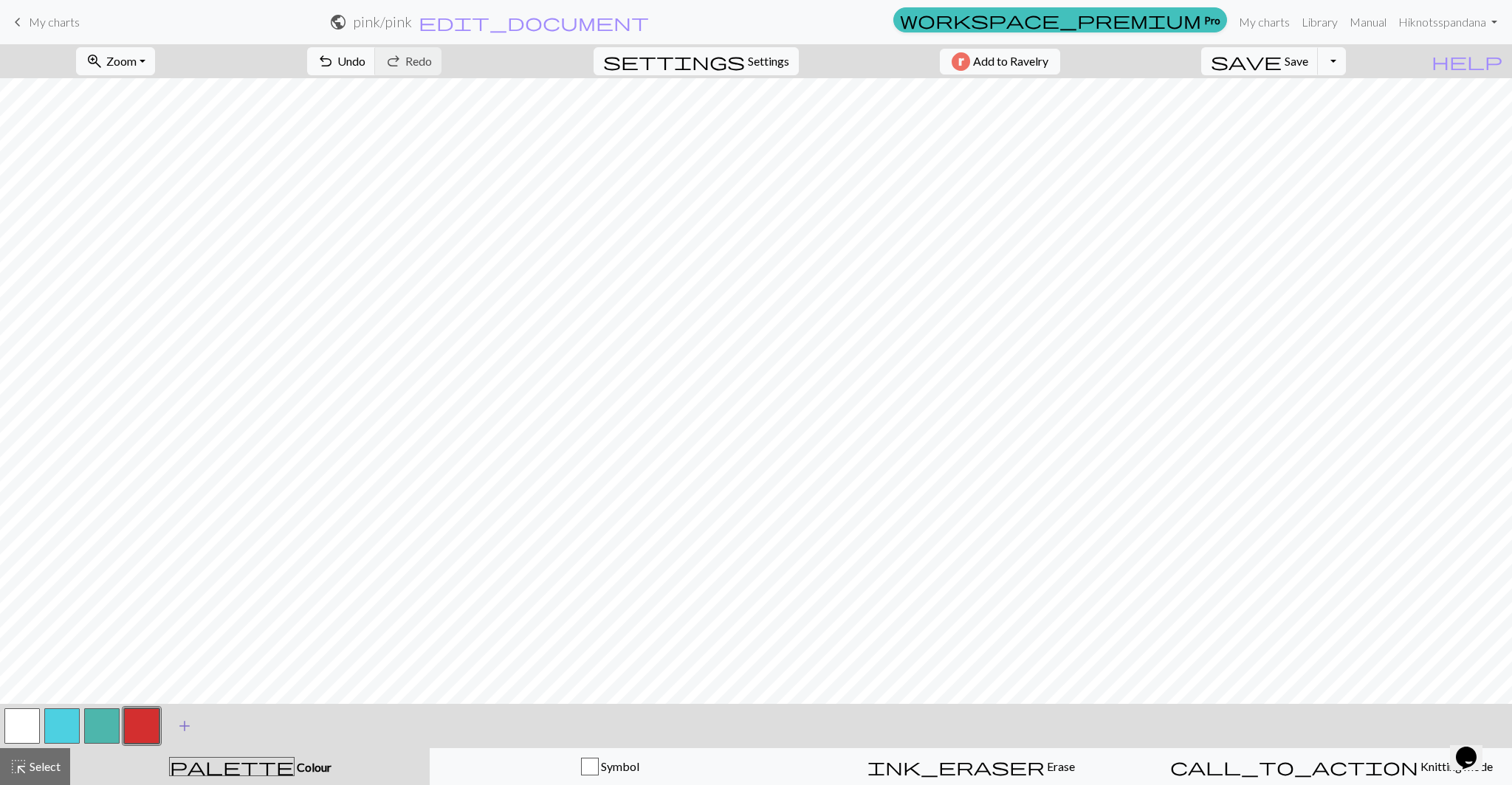
click at [185, 726] on span "add" at bounding box center [184, 726] width 18 height 21
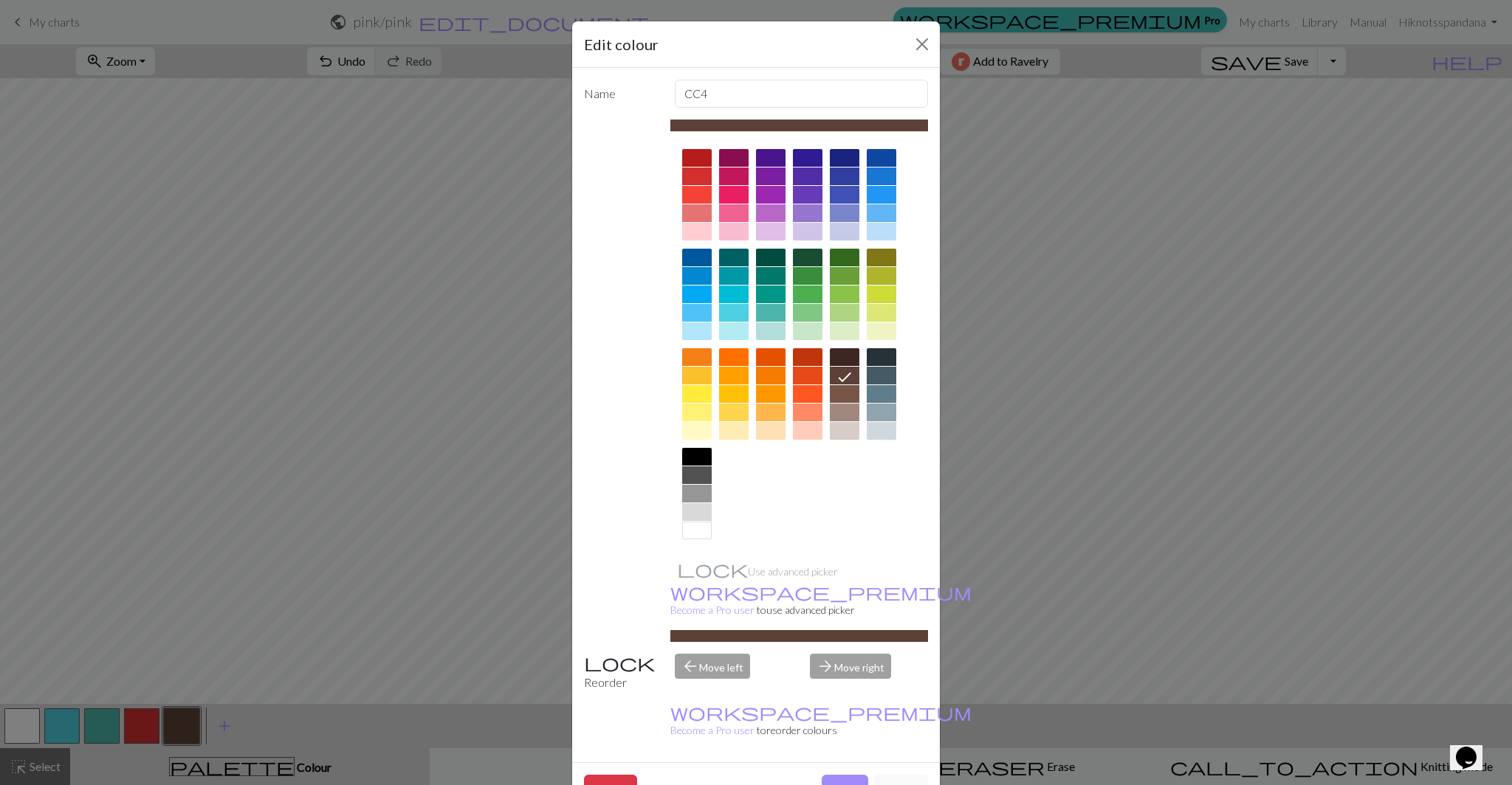
click at [698, 401] on div at bounding box center [697, 393] width 30 height 18
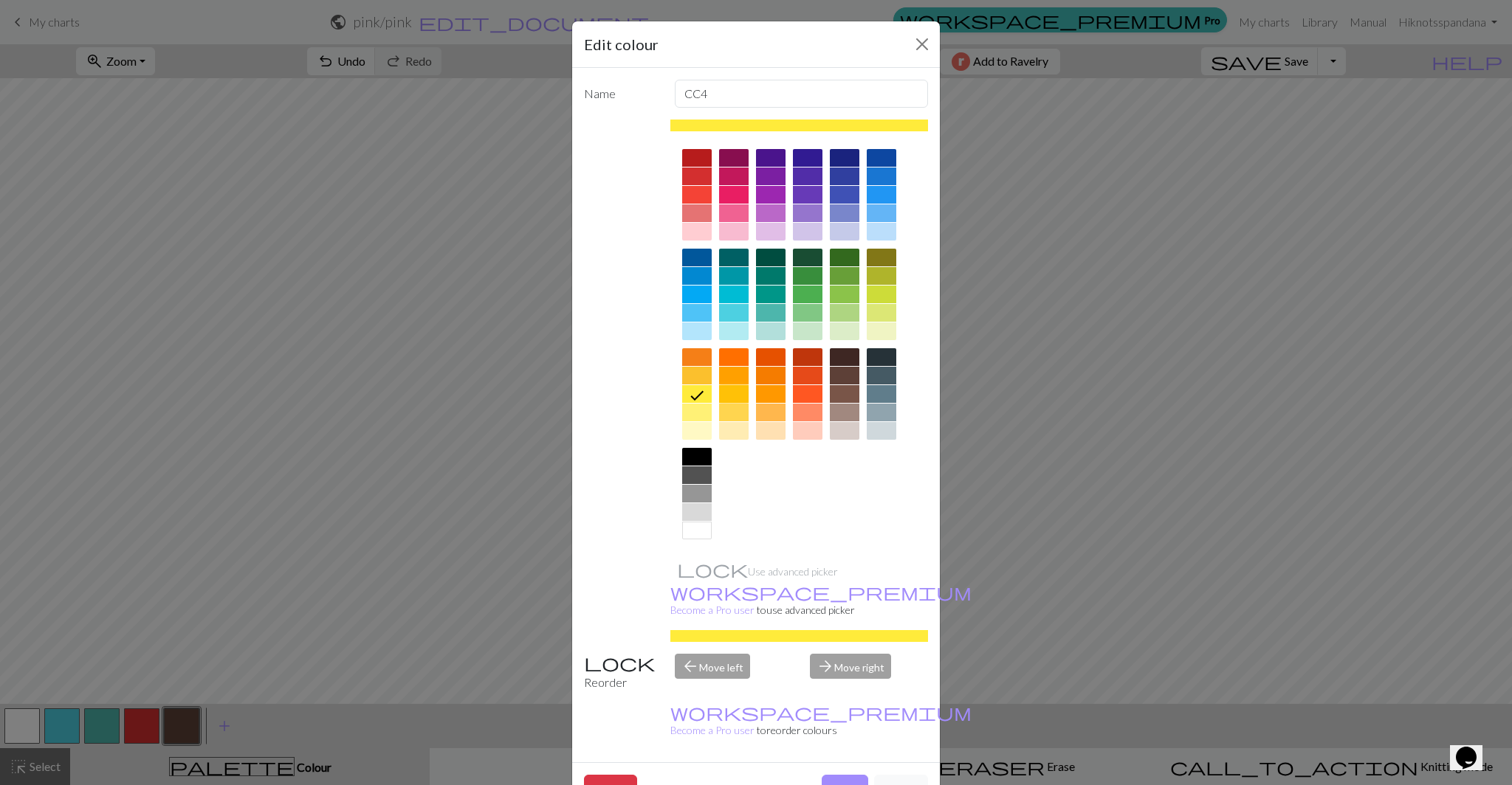
click at [726, 395] on div at bounding box center [734, 393] width 30 height 18
click at [691, 377] on div at bounding box center [697, 376] width 30 height 18
click at [837, 775] on button "Done" at bounding box center [845, 789] width 47 height 28
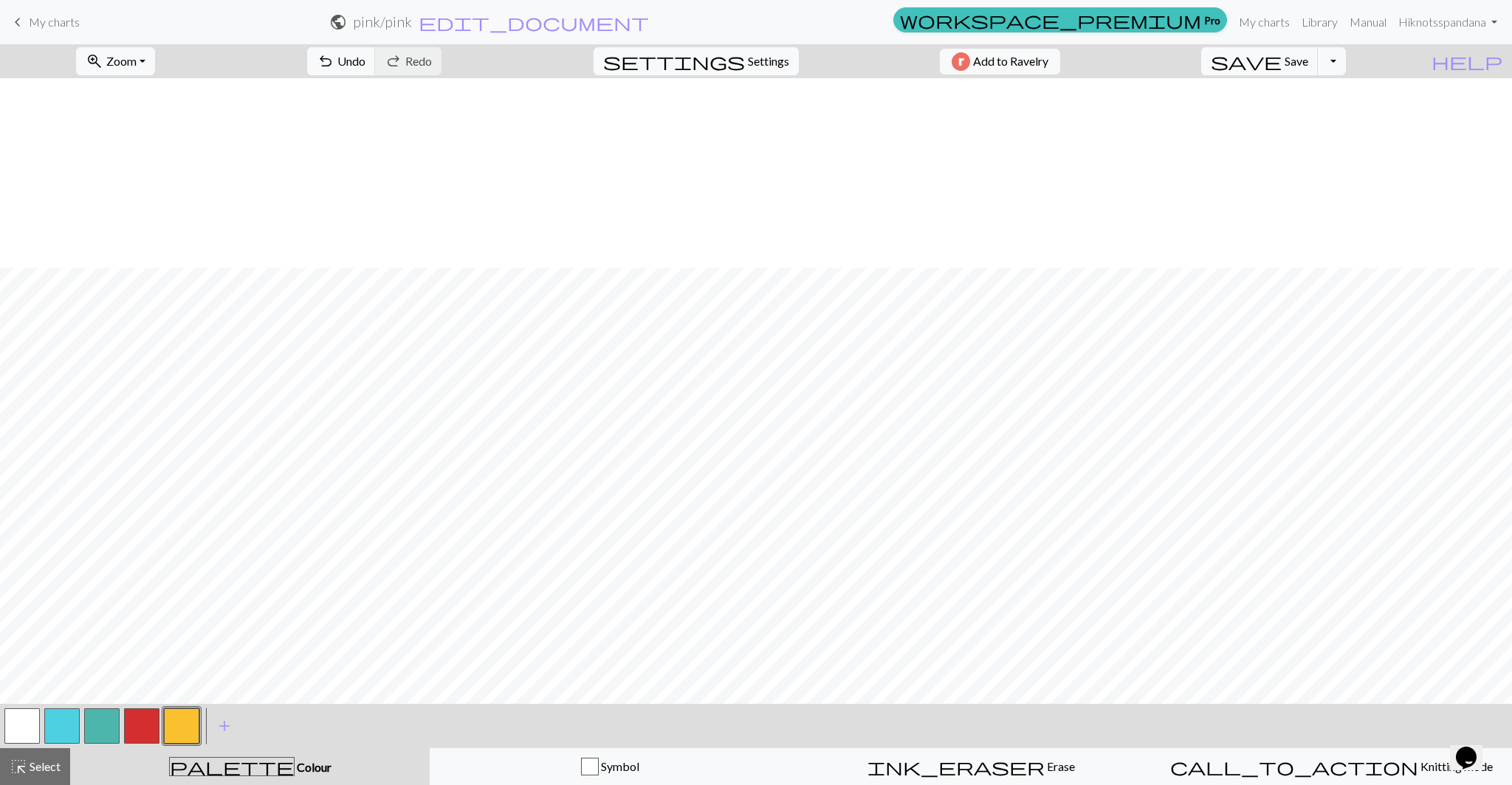
scroll to position [190, 0]
click at [15, 730] on button "button" at bounding box center [22, 726] width 36 height 36
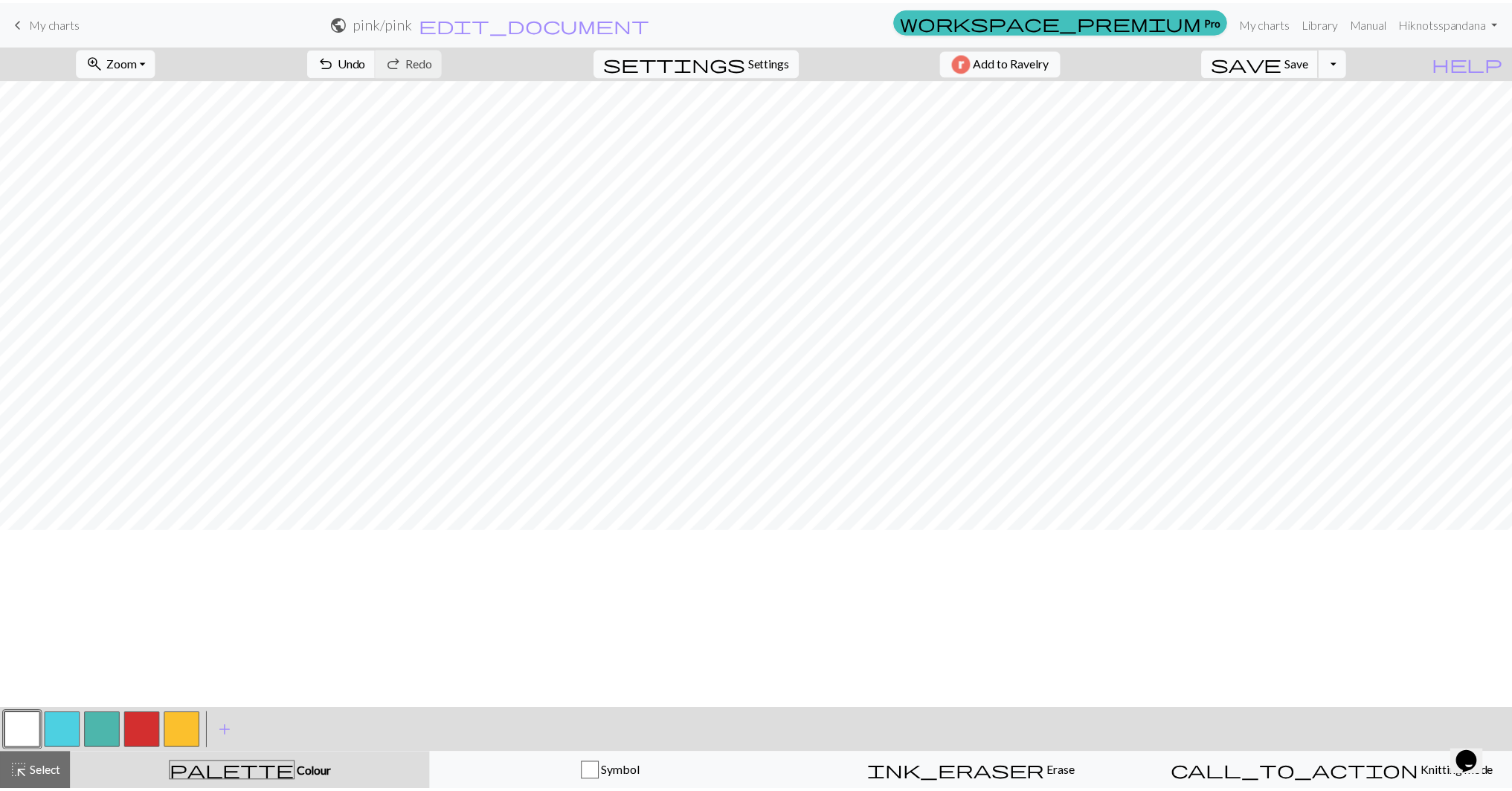
scroll to position [0, 0]
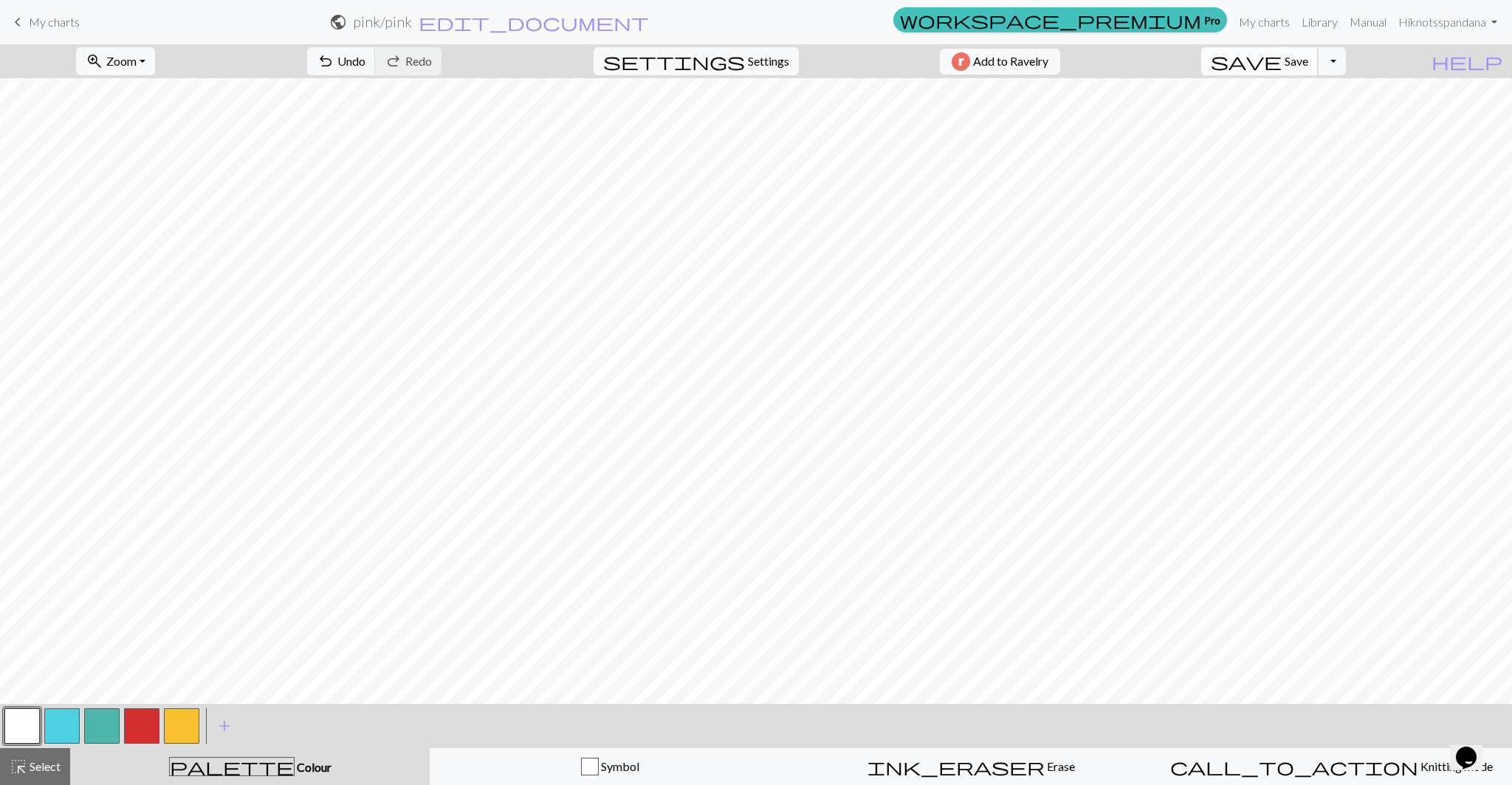
click at [1281, 62] on span "save" at bounding box center [1246, 62] width 71 height 21
click at [42, 20] on span "My charts" at bounding box center [54, 21] width 51 height 14
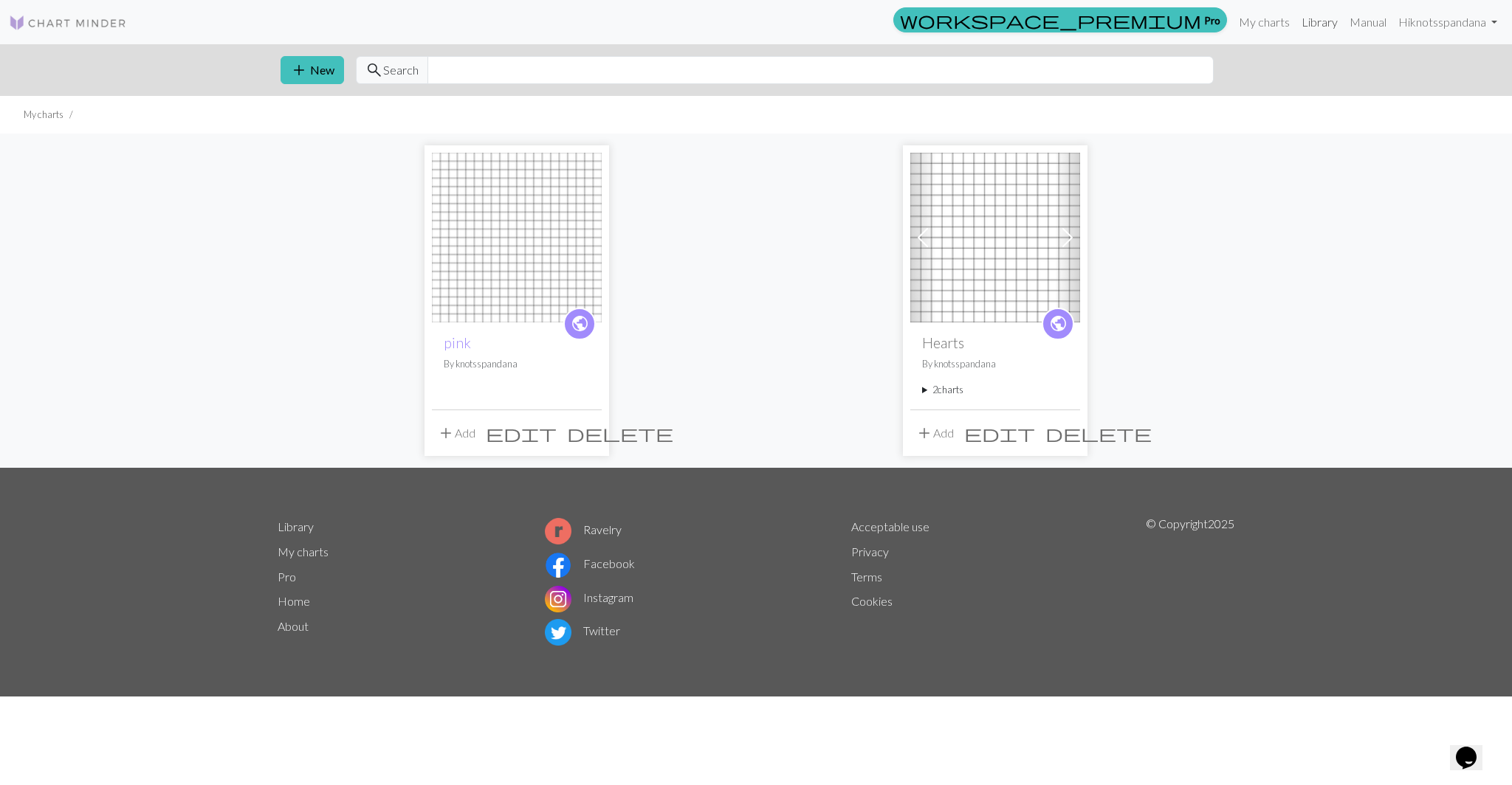
click at [1298, 22] on link "Library" at bounding box center [1319, 22] width 48 height 30
click at [488, 271] on img at bounding box center [517, 238] width 170 height 170
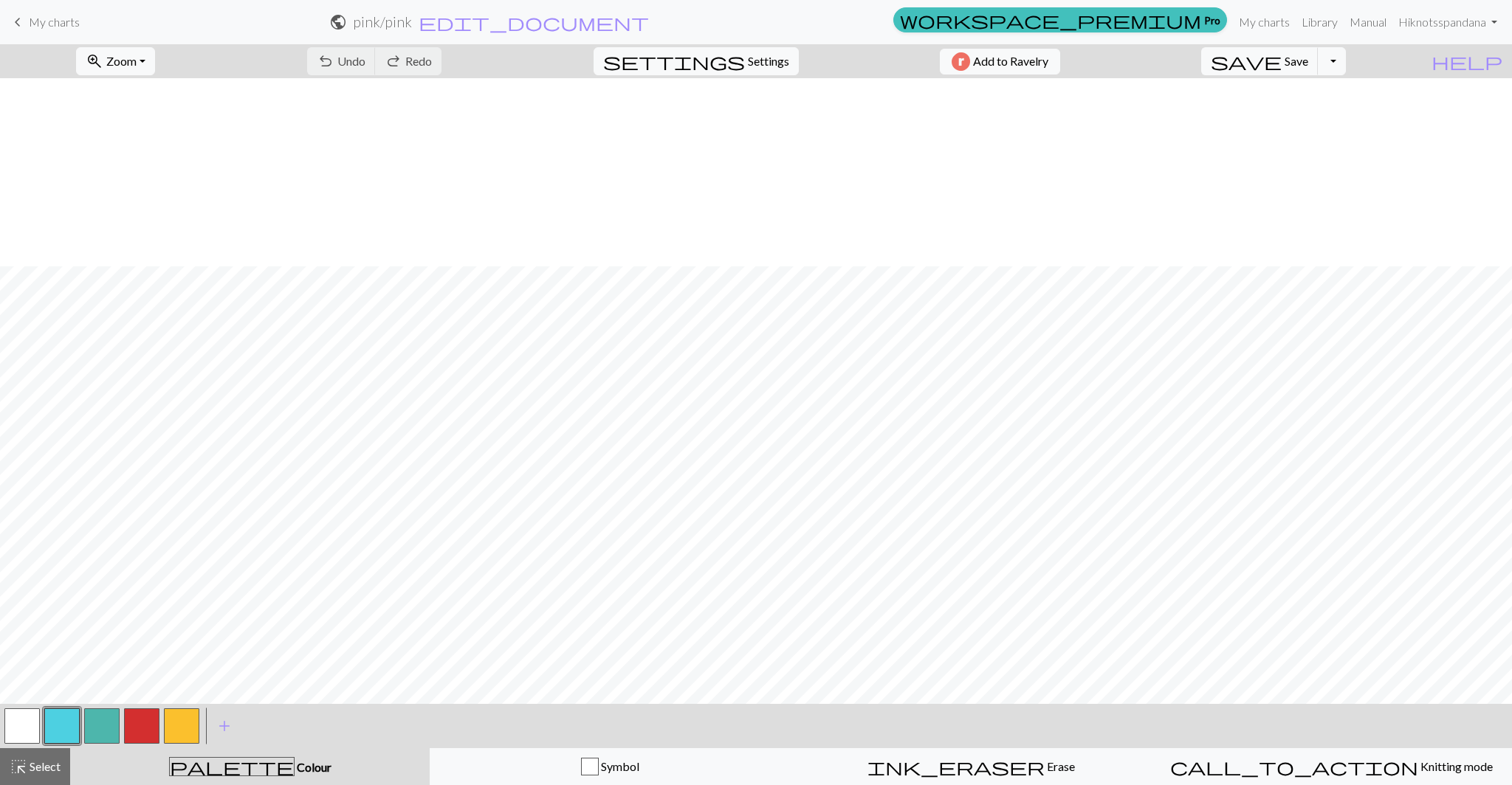
scroll to position [190, 0]
click at [28, 713] on button "button" at bounding box center [22, 726] width 36 height 36
click at [61, 735] on button "button" at bounding box center [62, 726] width 36 height 36
click at [335, 70] on span "undo" at bounding box center [325, 62] width 18 height 21
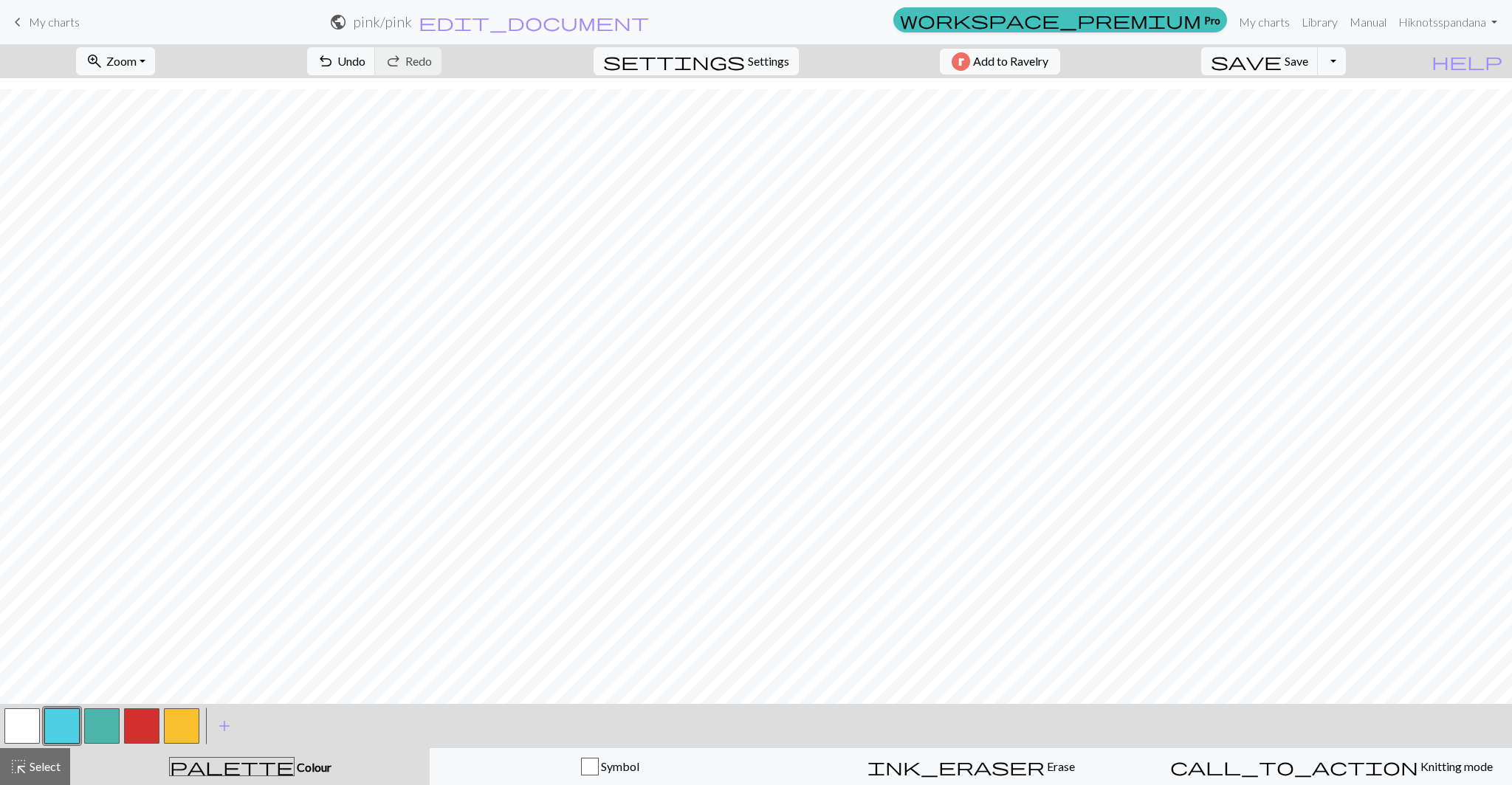
click at [26, 715] on button "button" at bounding box center [22, 726] width 36 height 36
click at [76, 719] on button "button" at bounding box center [62, 726] width 36 height 36
click at [111, 723] on button "button" at bounding box center [102, 726] width 36 height 36
click at [335, 58] on span "undo" at bounding box center [325, 62] width 18 height 21
click at [335, 60] on span "undo" at bounding box center [325, 62] width 18 height 21
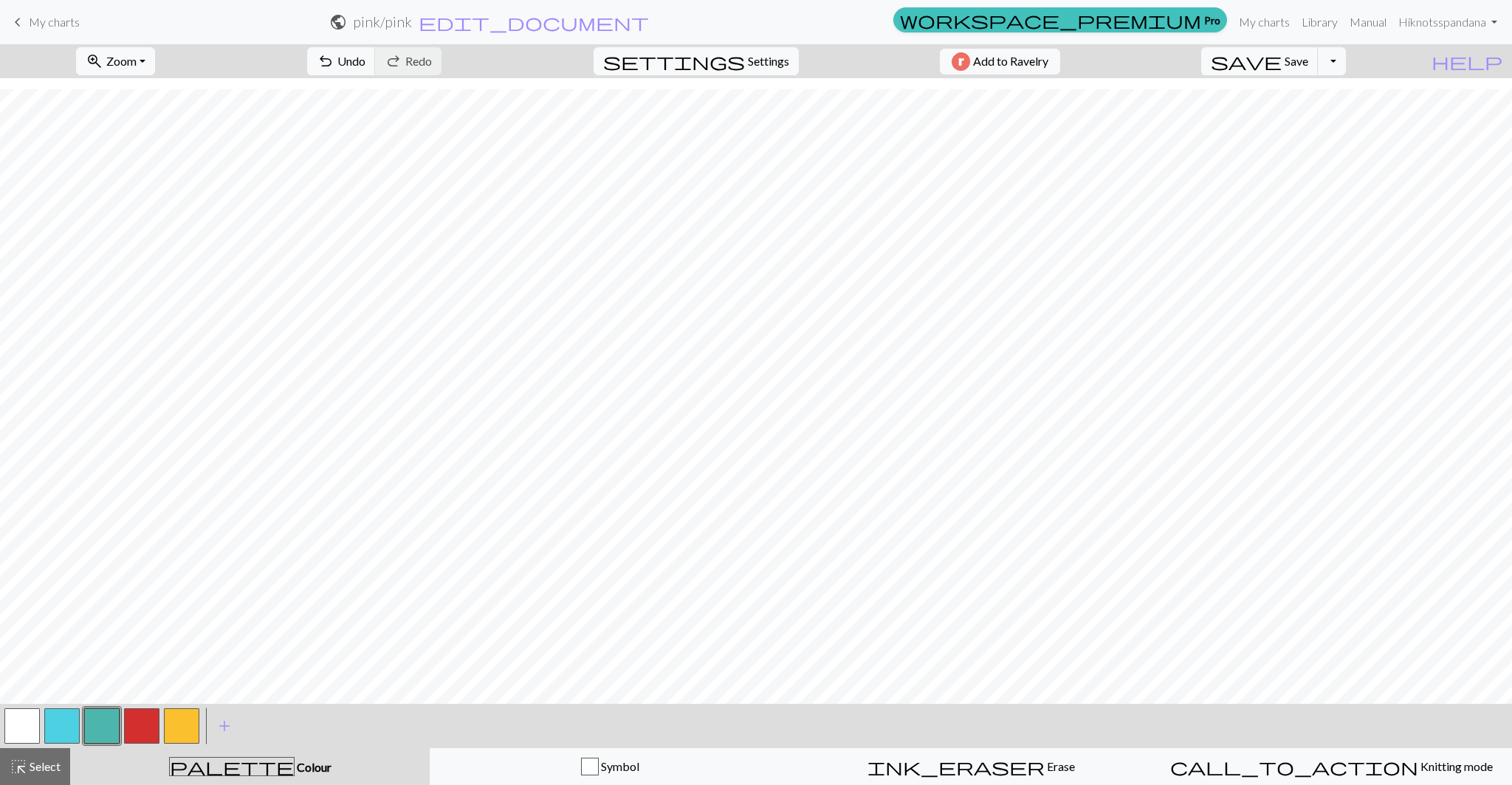
click at [153, 736] on button "button" at bounding box center [142, 726] width 36 height 36
click at [82, 722] on div at bounding box center [102, 726] width 40 height 40
click at [78, 722] on button "button" at bounding box center [62, 726] width 36 height 36
click at [106, 719] on button "button" at bounding box center [102, 726] width 36 height 36
click at [365, 65] on span "Undo" at bounding box center [351, 61] width 28 height 14
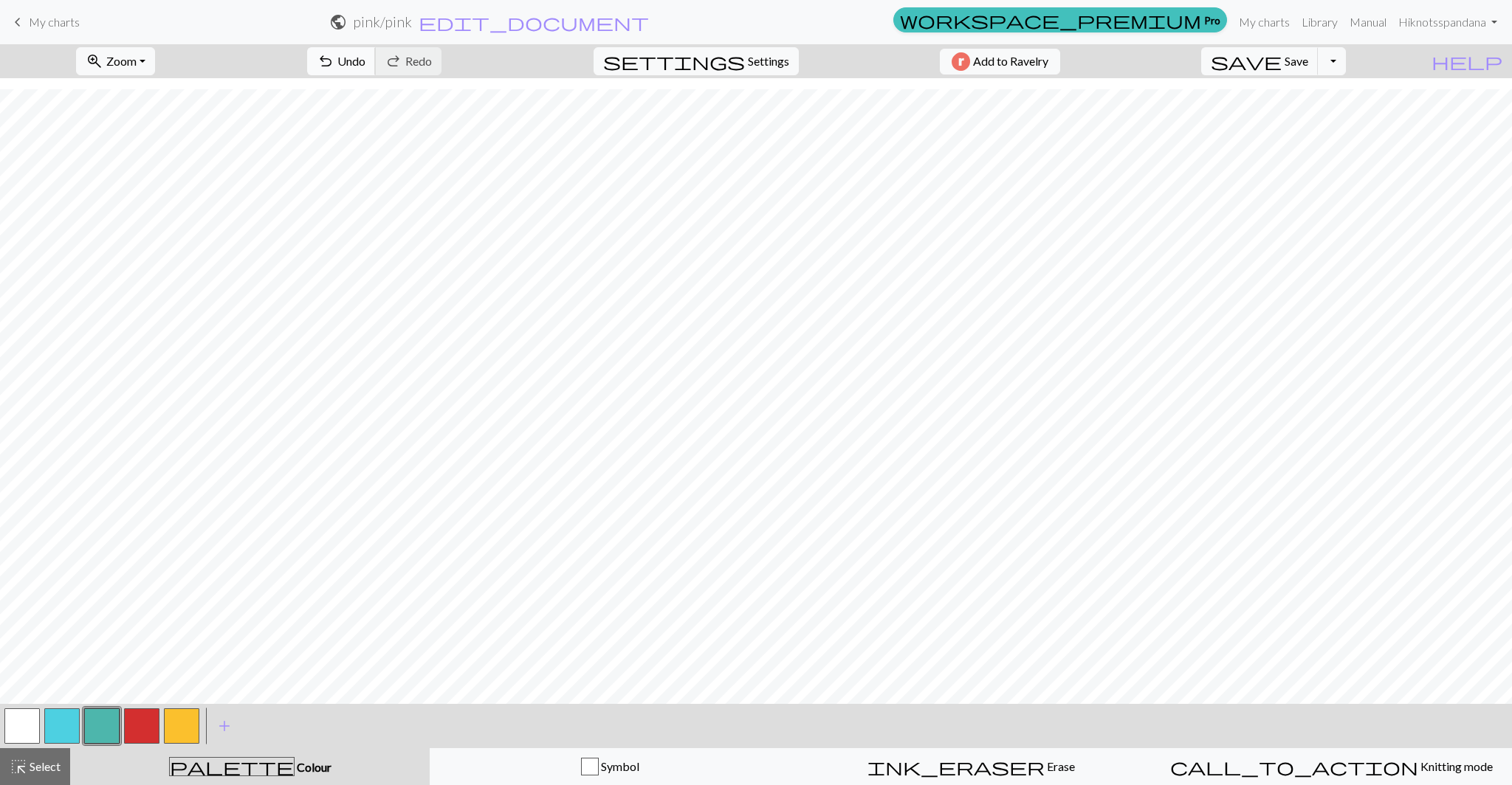
click at [365, 56] on span "Undo" at bounding box center [351, 61] width 28 height 14
click at [55, 729] on button "button" at bounding box center [62, 726] width 36 height 36
click at [335, 57] on span "undo" at bounding box center [325, 62] width 18 height 21
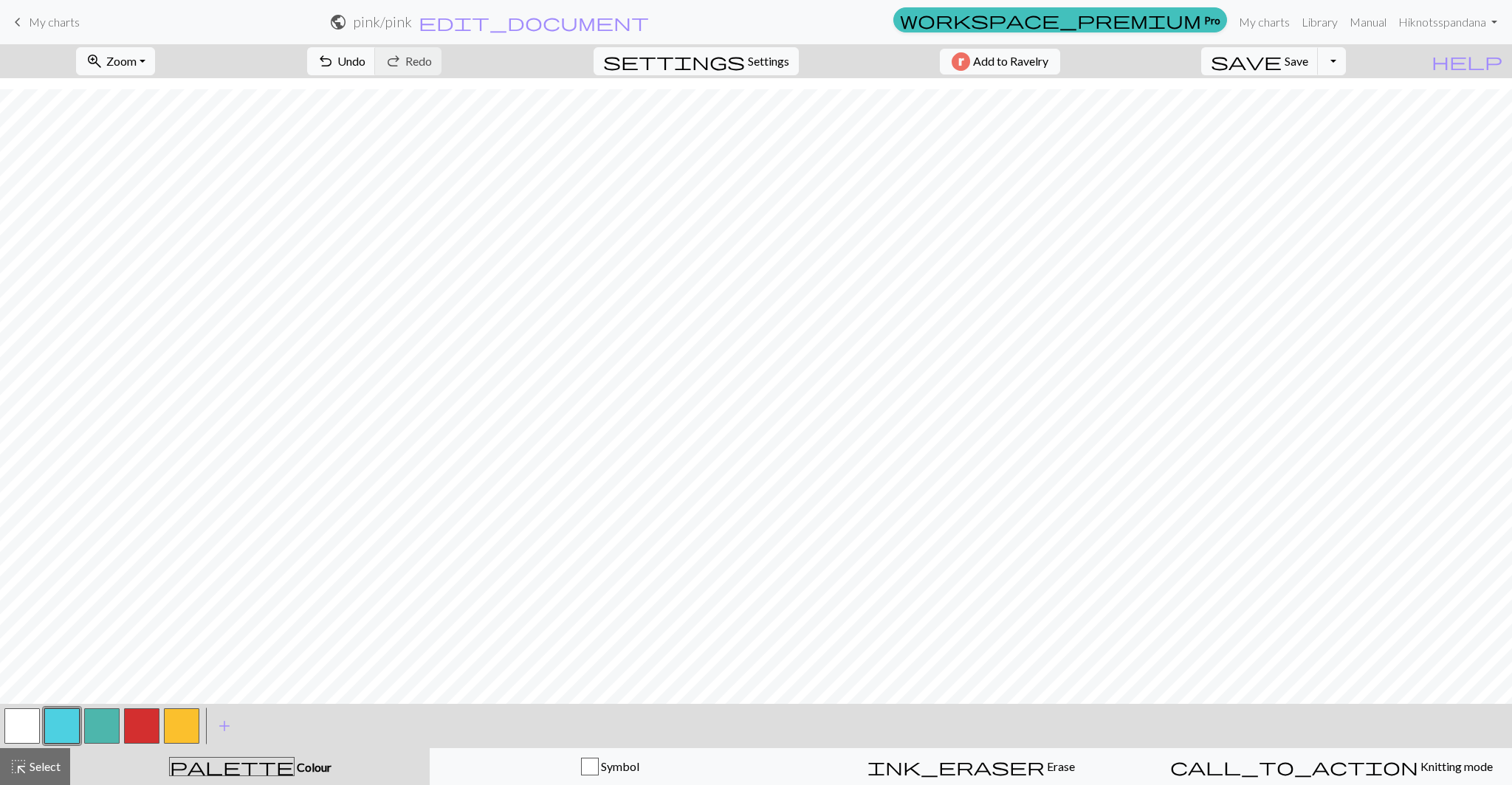
click at [29, 736] on button "button" at bounding box center [22, 726] width 36 height 36
click at [365, 67] on span "Undo" at bounding box center [351, 61] width 28 height 14
click at [154, 712] on button "button" at bounding box center [142, 726] width 36 height 36
click at [30, 724] on button "button" at bounding box center [22, 726] width 36 height 36
click at [150, 711] on button "button" at bounding box center [142, 726] width 36 height 36
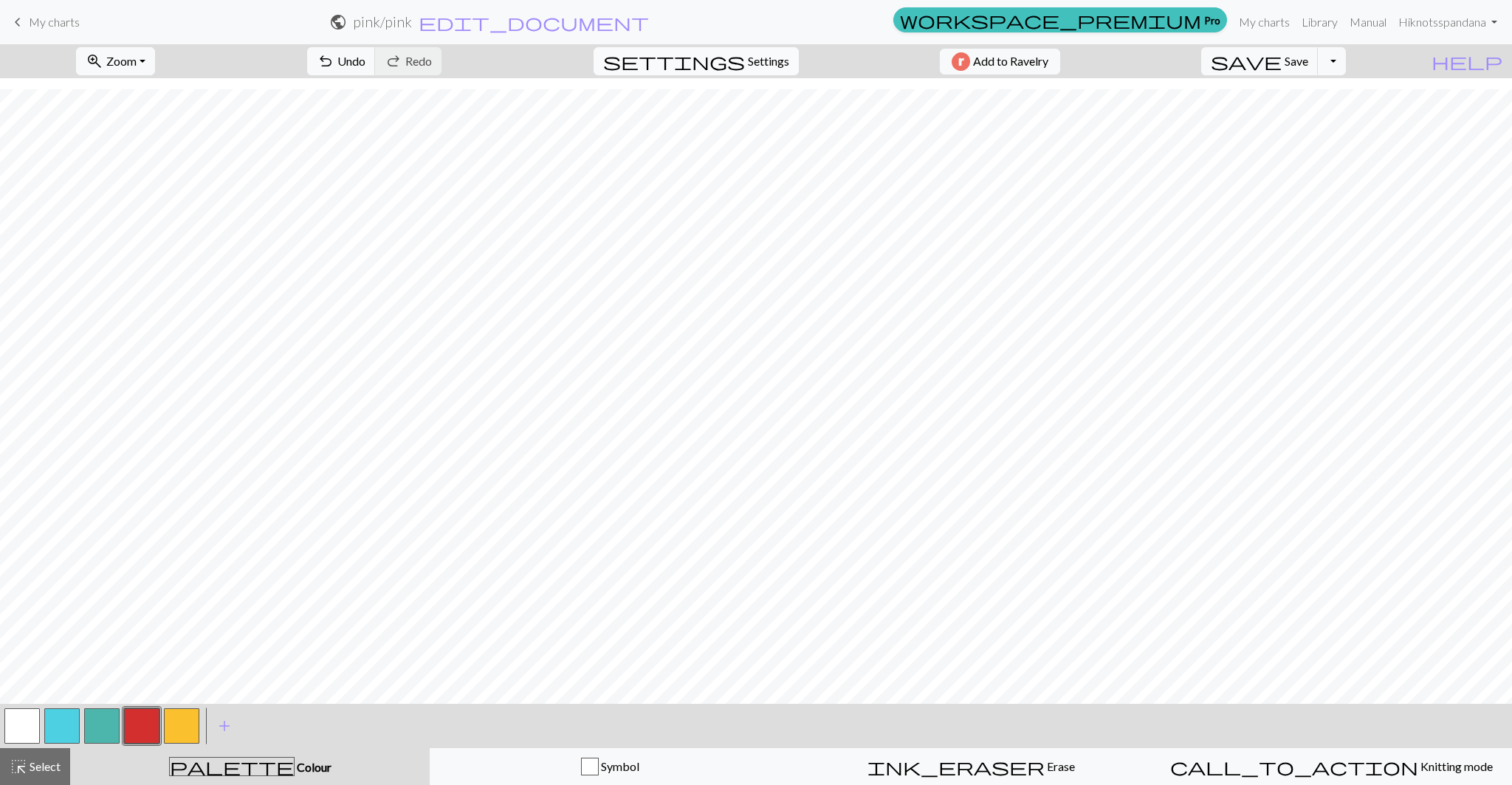
click at [726, 64] on span "settings" at bounding box center [674, 62] width 142 height 21
select select "aran"
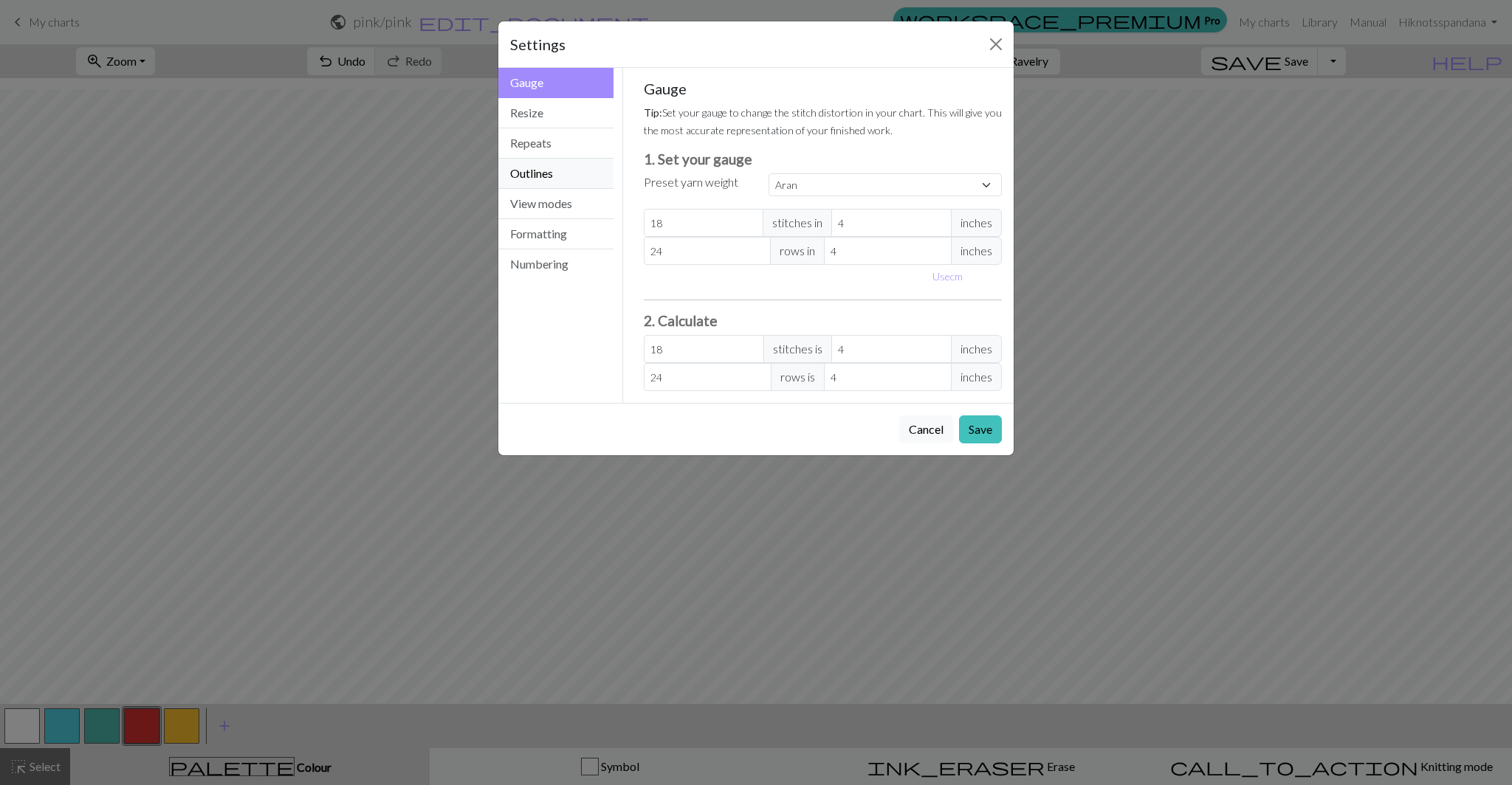
click at [542, 181] on button "Outlines" at bounding box center [555, 174] width 115 height 30
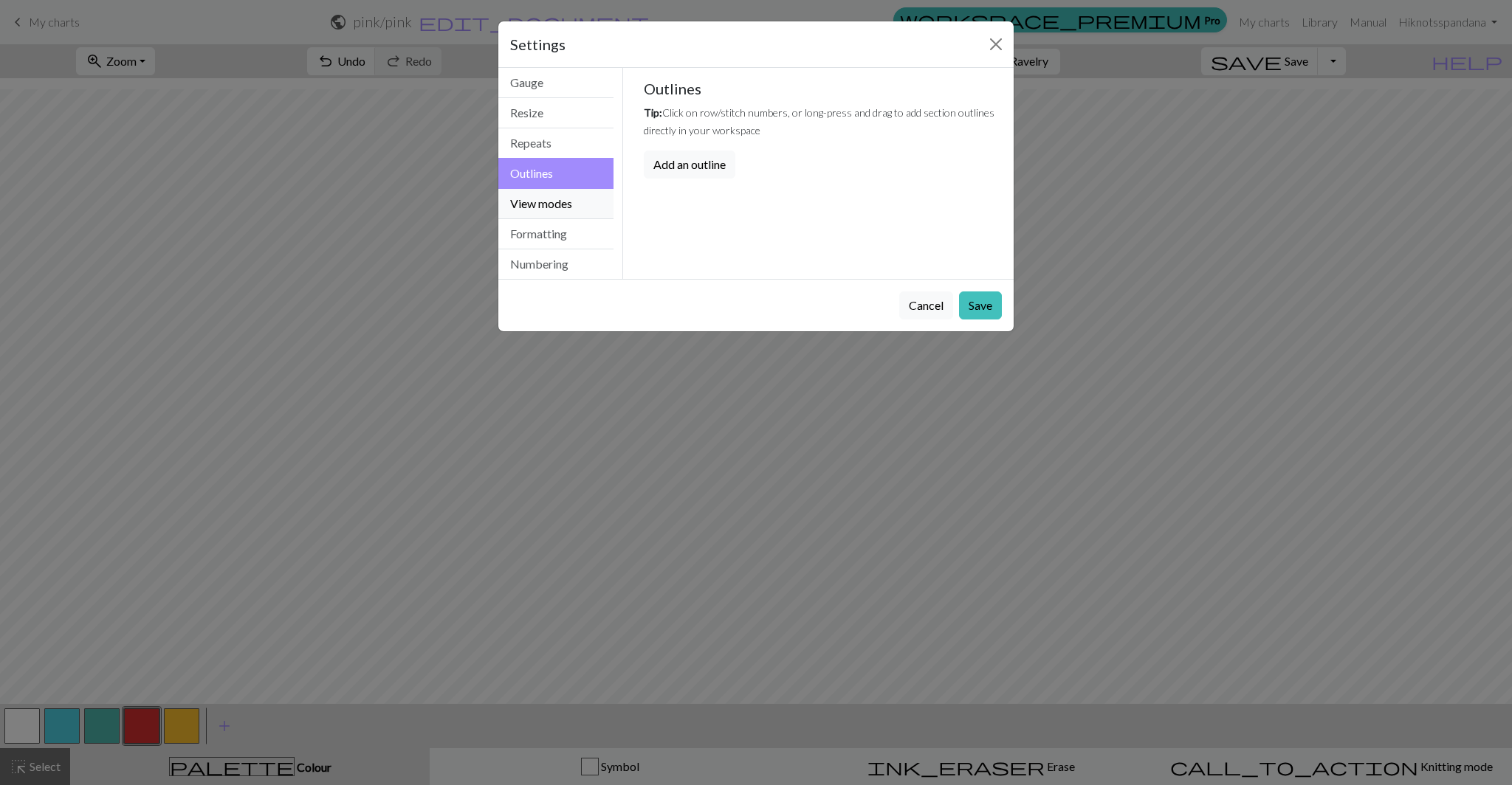
click at [544, 200] on button "View modes" at bounding box center [555, 204] width 115 height 30
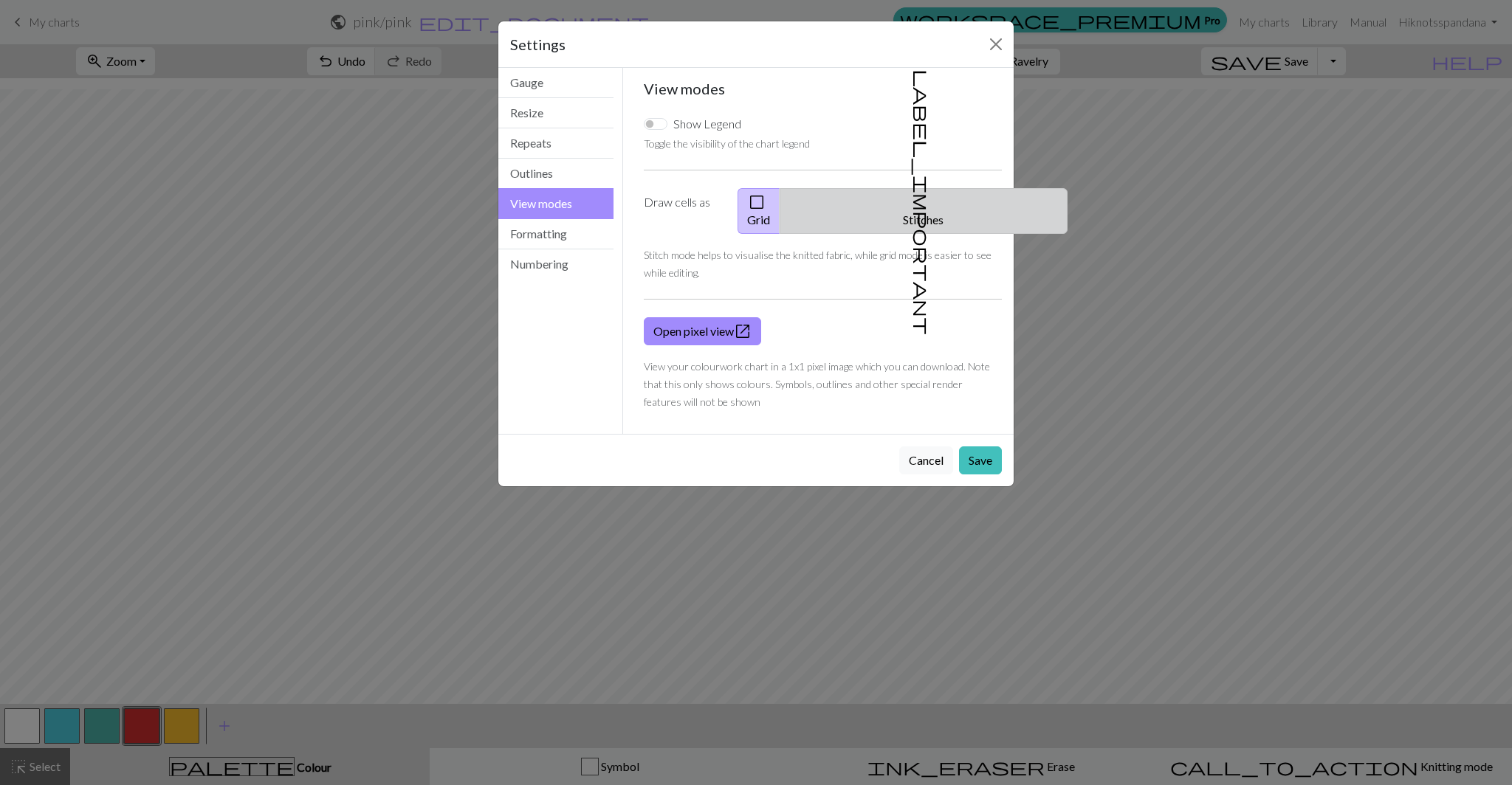
click at [912, 204] on span "label_important" at bounding box center [922, 202] width 21 height 265
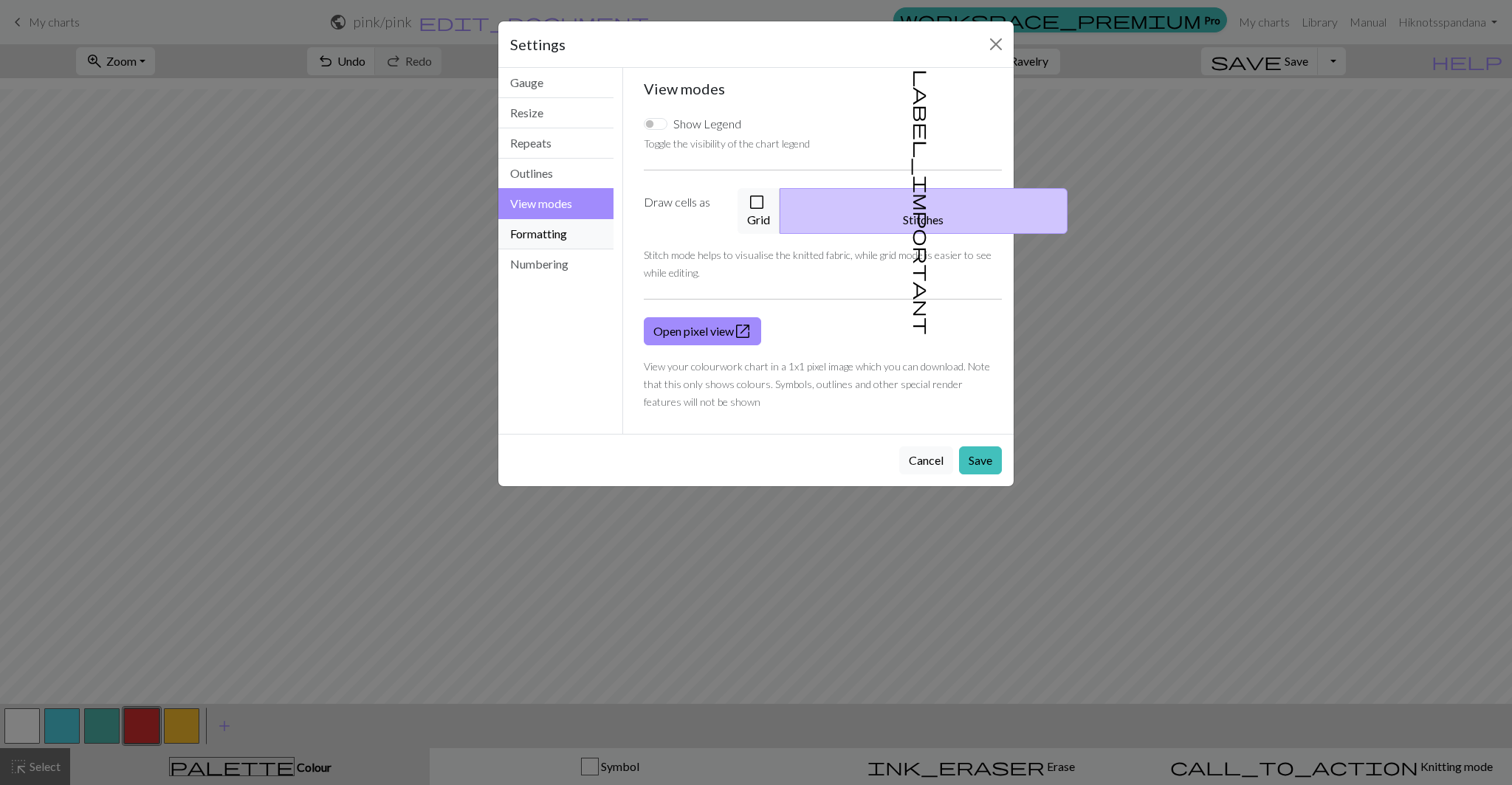
click at [531, 234] on button "Formatting" at bounding box center [555, 235] width 115 height 30
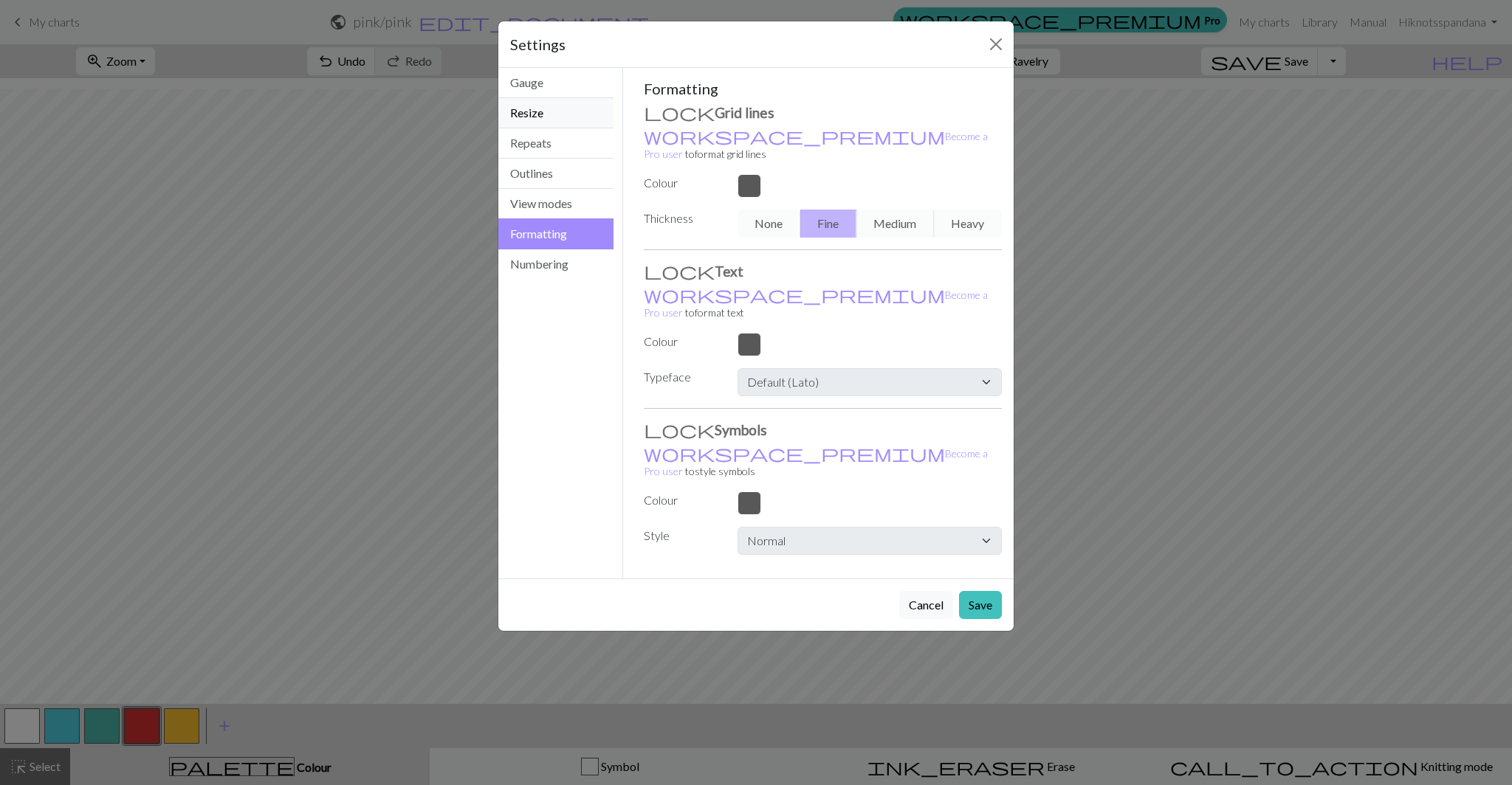
click at [543, 118] on button "Resize" at bounding box center [555, 113] width 115 height 30
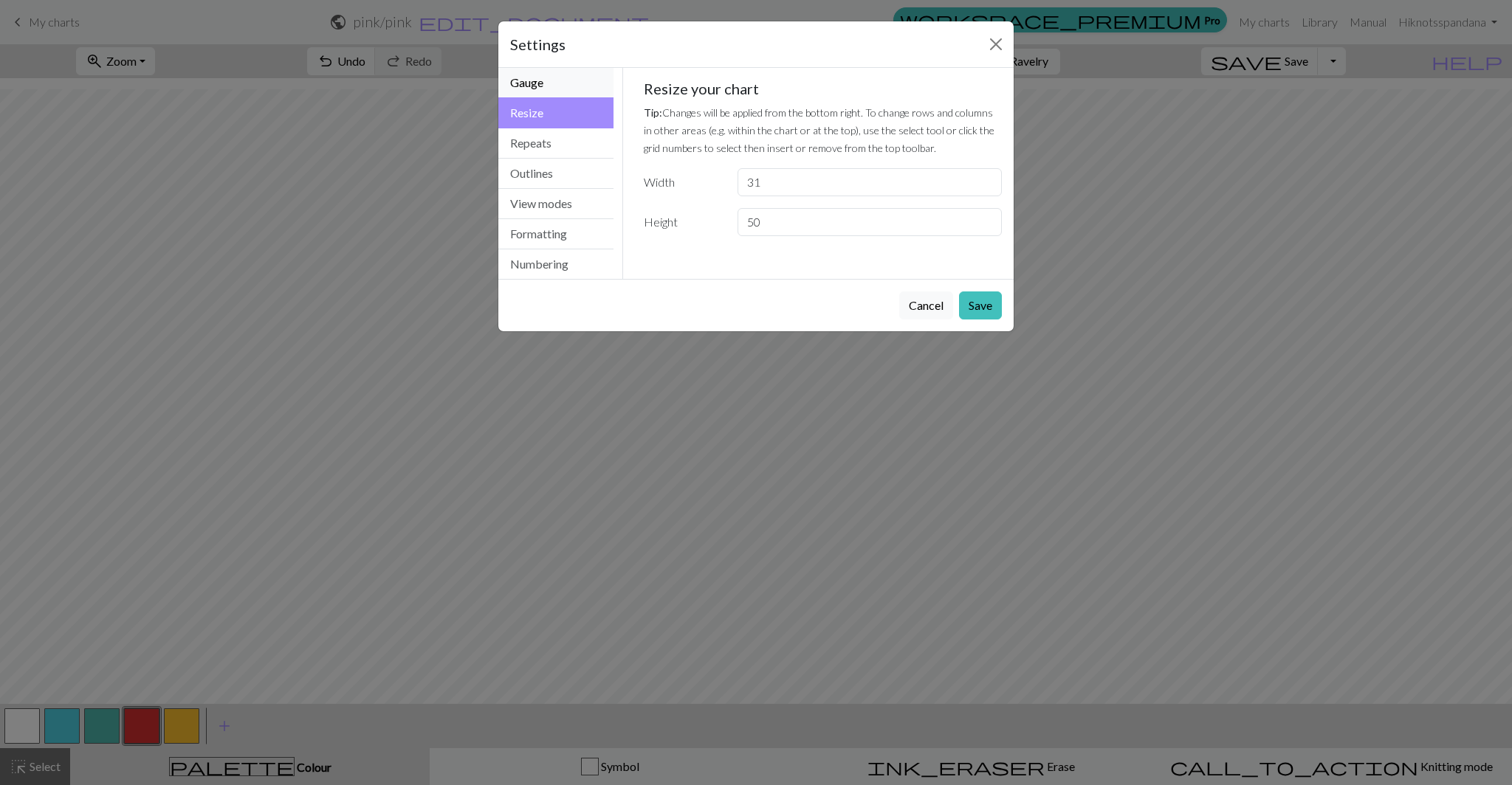
click at [548, 70] on button "Gauge" at bounding box center [555, 83] width 115 height 30
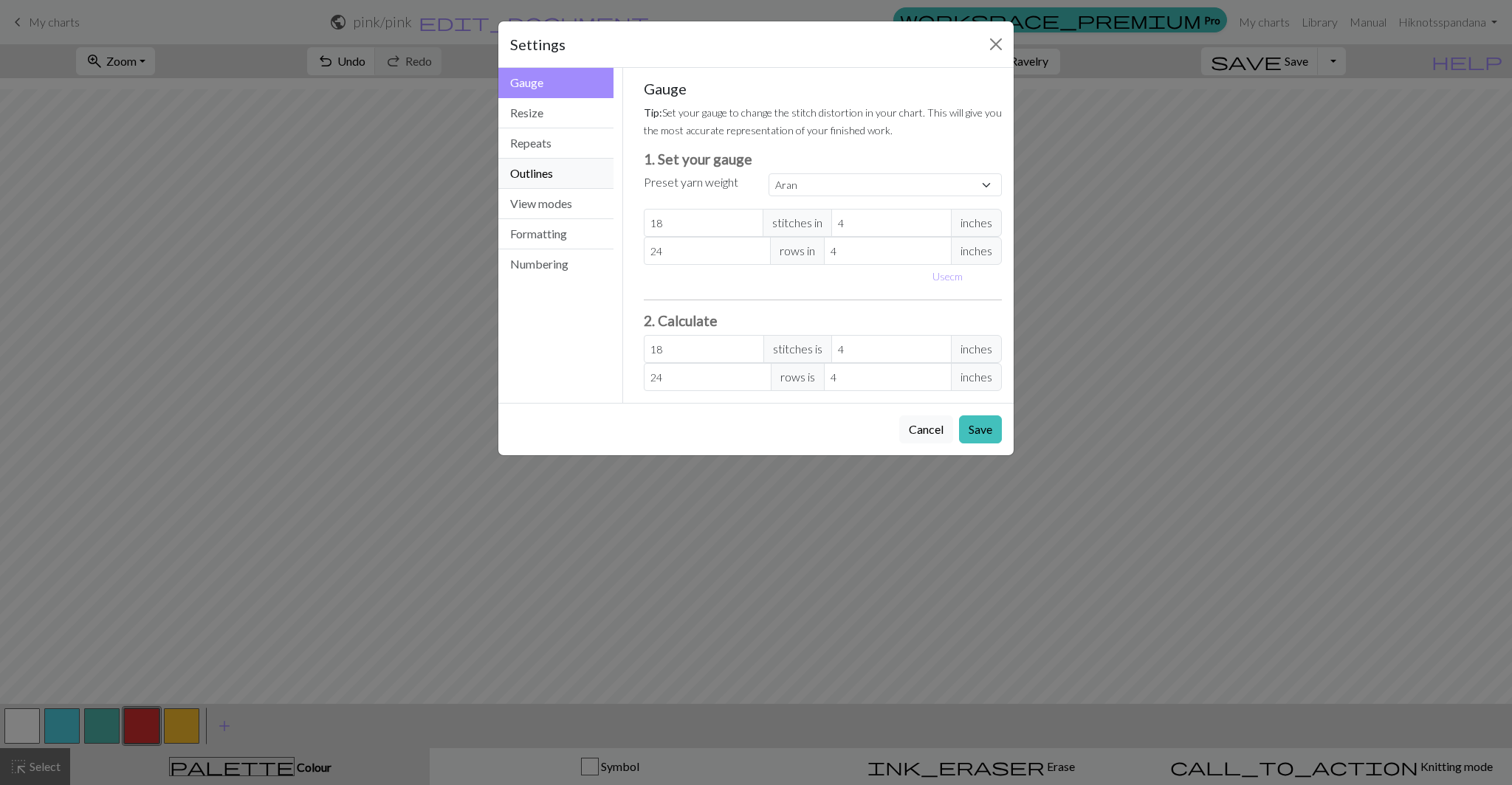
click at [537, 170] on button "Outlines" at bounding box center [555, 174] width 115 height 30
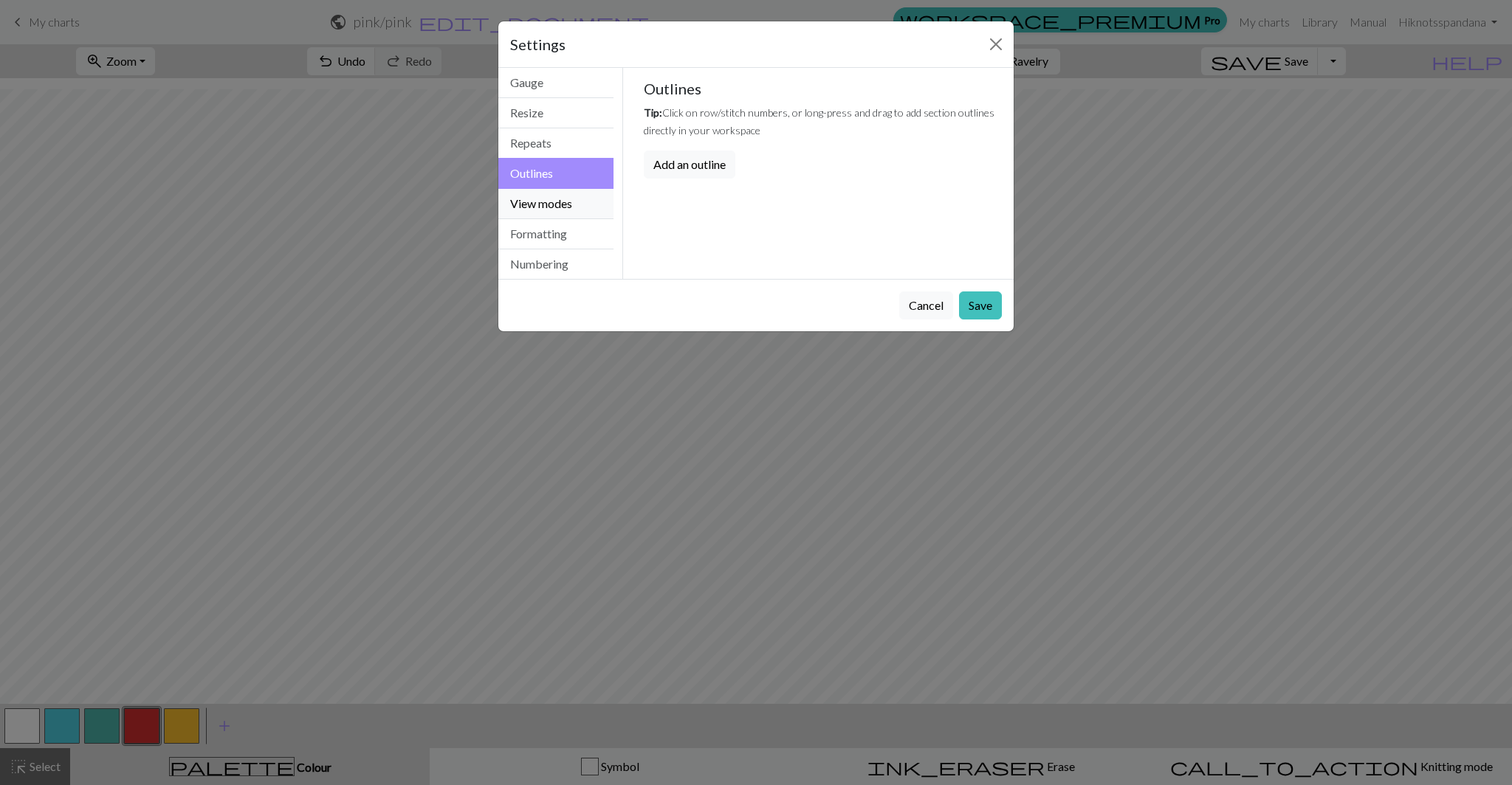
click at [543, 198] on button "View modes" at bounding box center [555, 204] width 115 height 30
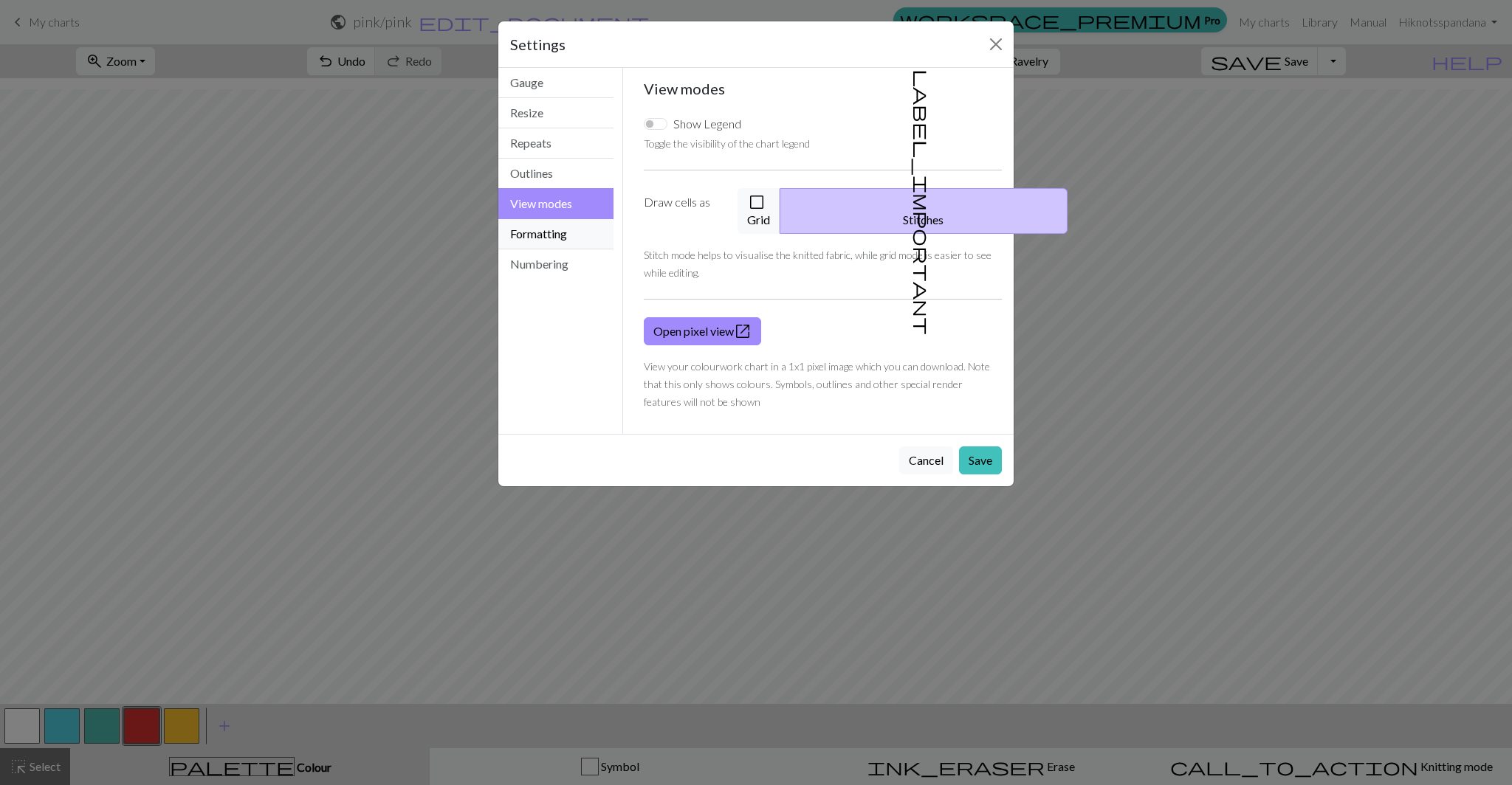
click at [544, 237] on button "Formatting" at bounding box center [555, 235] width 115 height 30
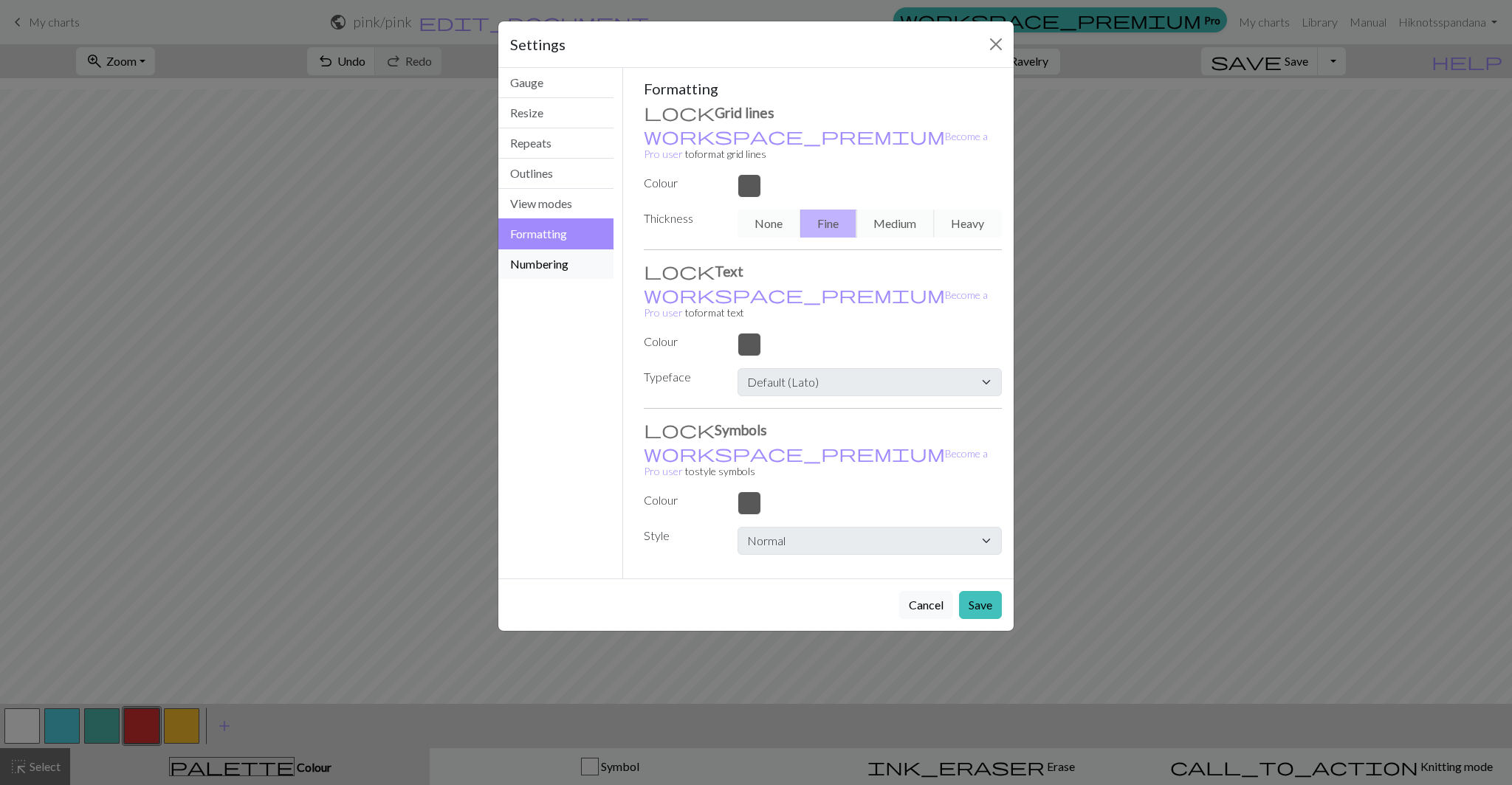
click at [525, 264] on button "Numbering" at bounding box center [555, 264] width 115 height 30
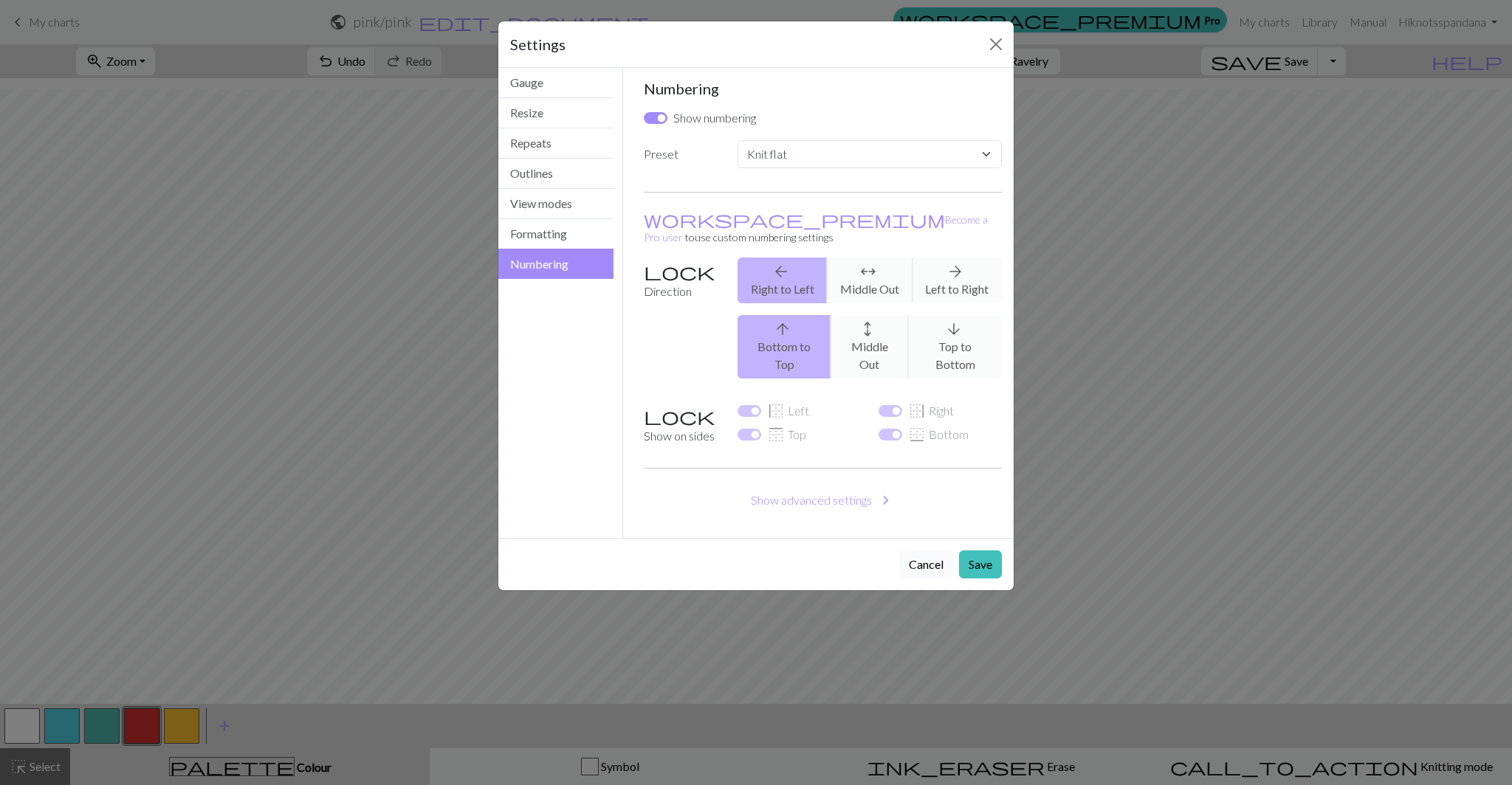
click at [930, 550] on button "Cancel" at bounding box center [926, 564] width 54 height 28
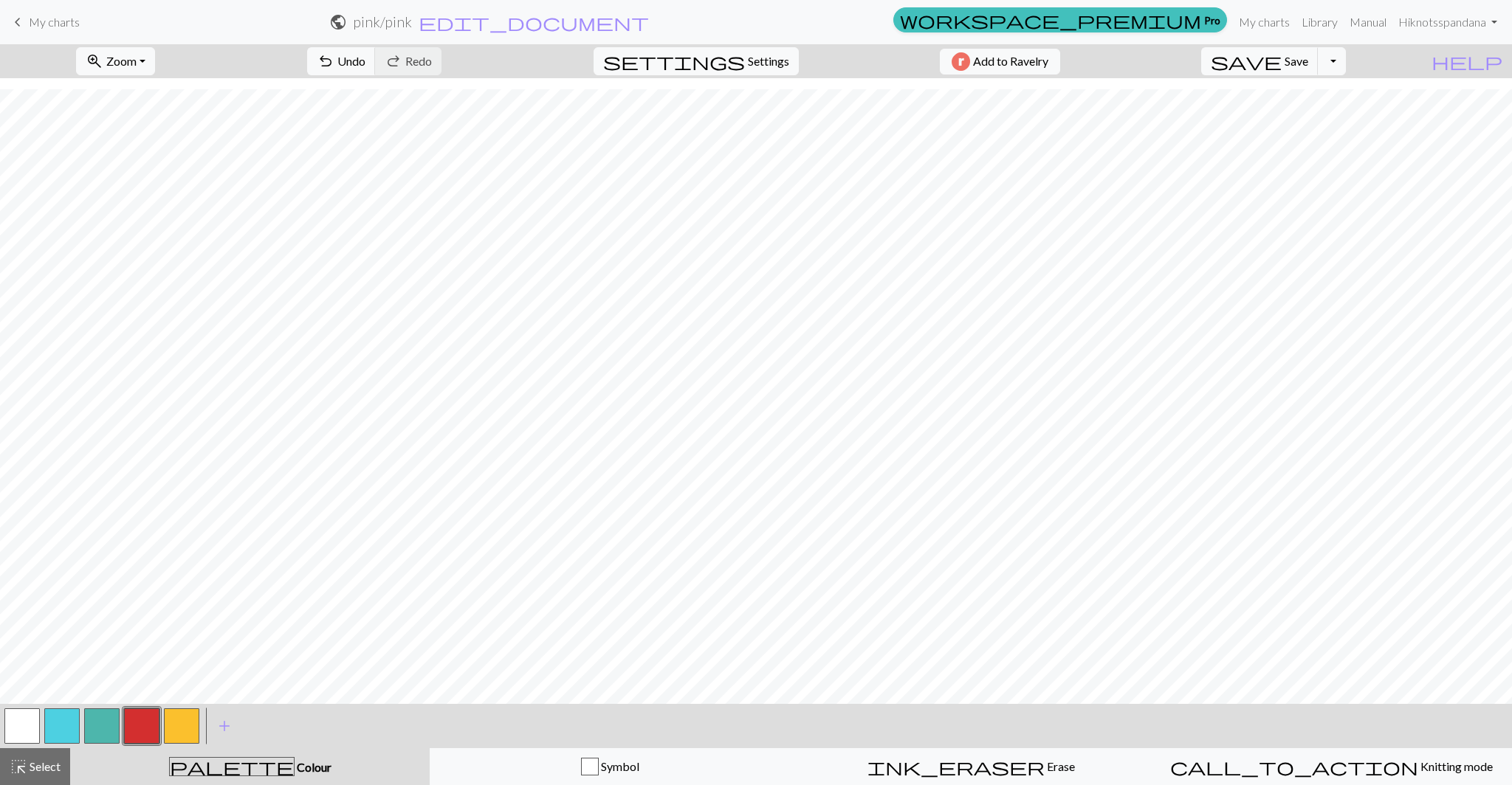
click at [56, 725] on button "button" at bounding box center [62, 726] width 36 height 36
click at [103, 729] on button "button" at bounding box center [102, 726] width 36 height 36
click at [68, 729] on button "button" at bounding box center [62, 726] width 36 height 36
click at [93, 740] on button "button" at bounding box center [102, 726] width 36 height 36
click at [335, 62] on span "undo" at bounding box center [325, 62] width 18 height 21
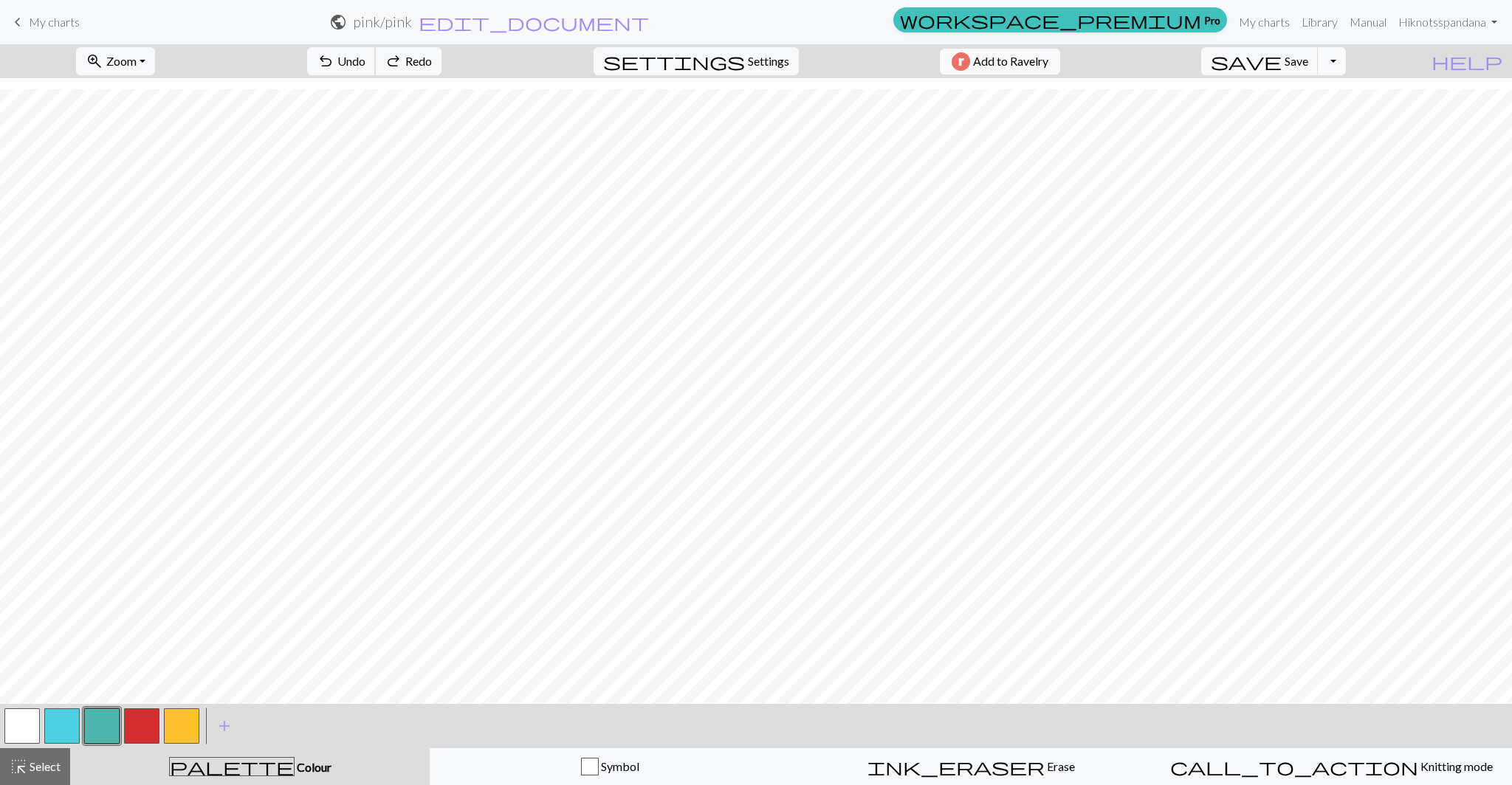
click at [335, 62] on span "undo" at bounding box center [325, 62] width 18 height 21
click at [36, 733] on button "button" at bounding box center [22, 726] width 36 height 36
click at [76, 724] on button "button" at bounding box center [62, 726] width 36 height 36
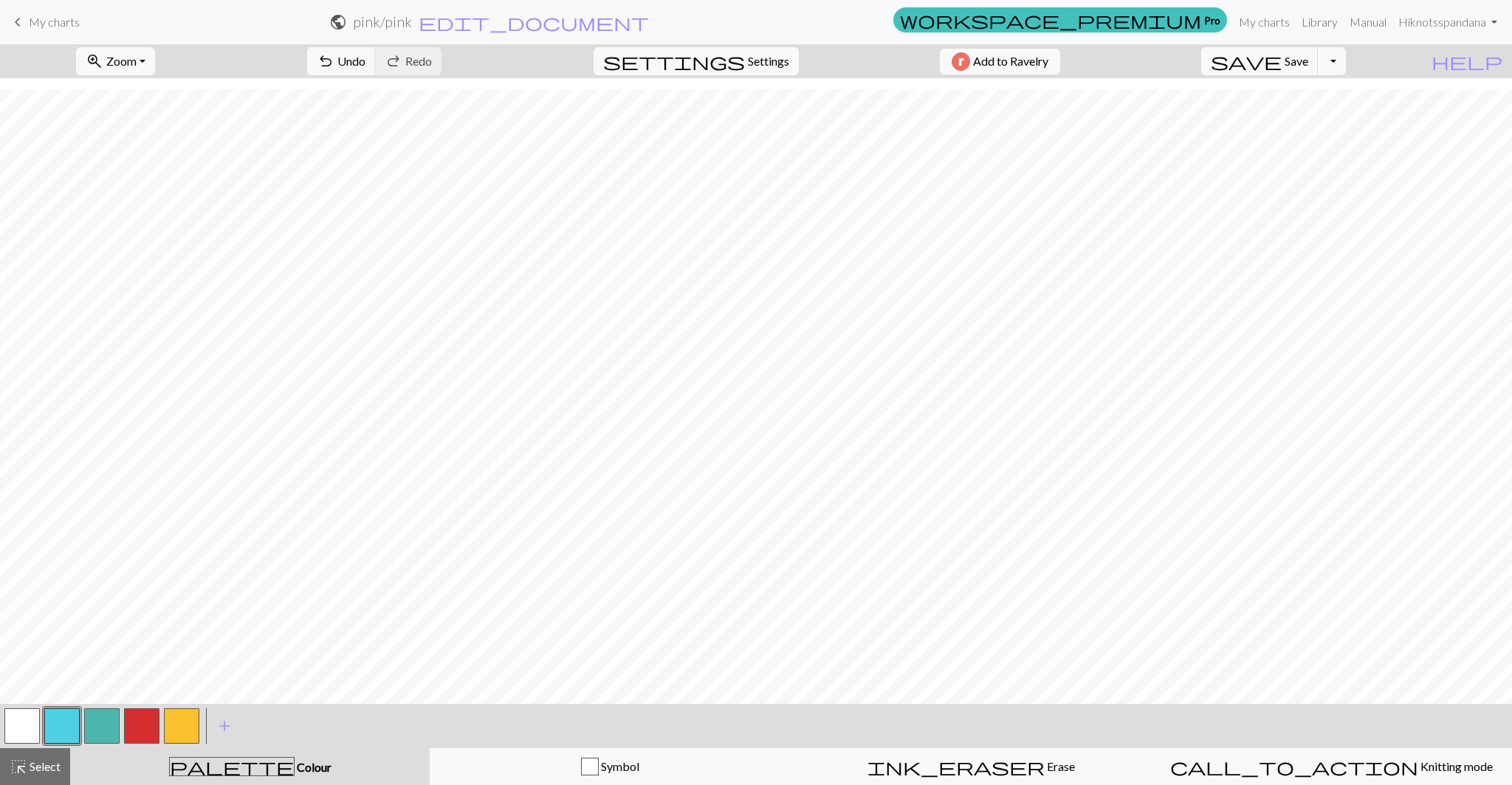
click at [17, 725] on button "button" at bounding box center [22, 726] width 36 height 36
click at [60, 736] on button "button" at bounding box center [62, 726] width 36 height 36
click at [103, 711] on button "button" at bounding box center [102, 726] width 36 height 36
click at [77, 728] on button "button" at bounding box center [62, 726] width 36 height 36
click at [36, 729] on button "button" at bounding box center [22, 726] width 36 height 36
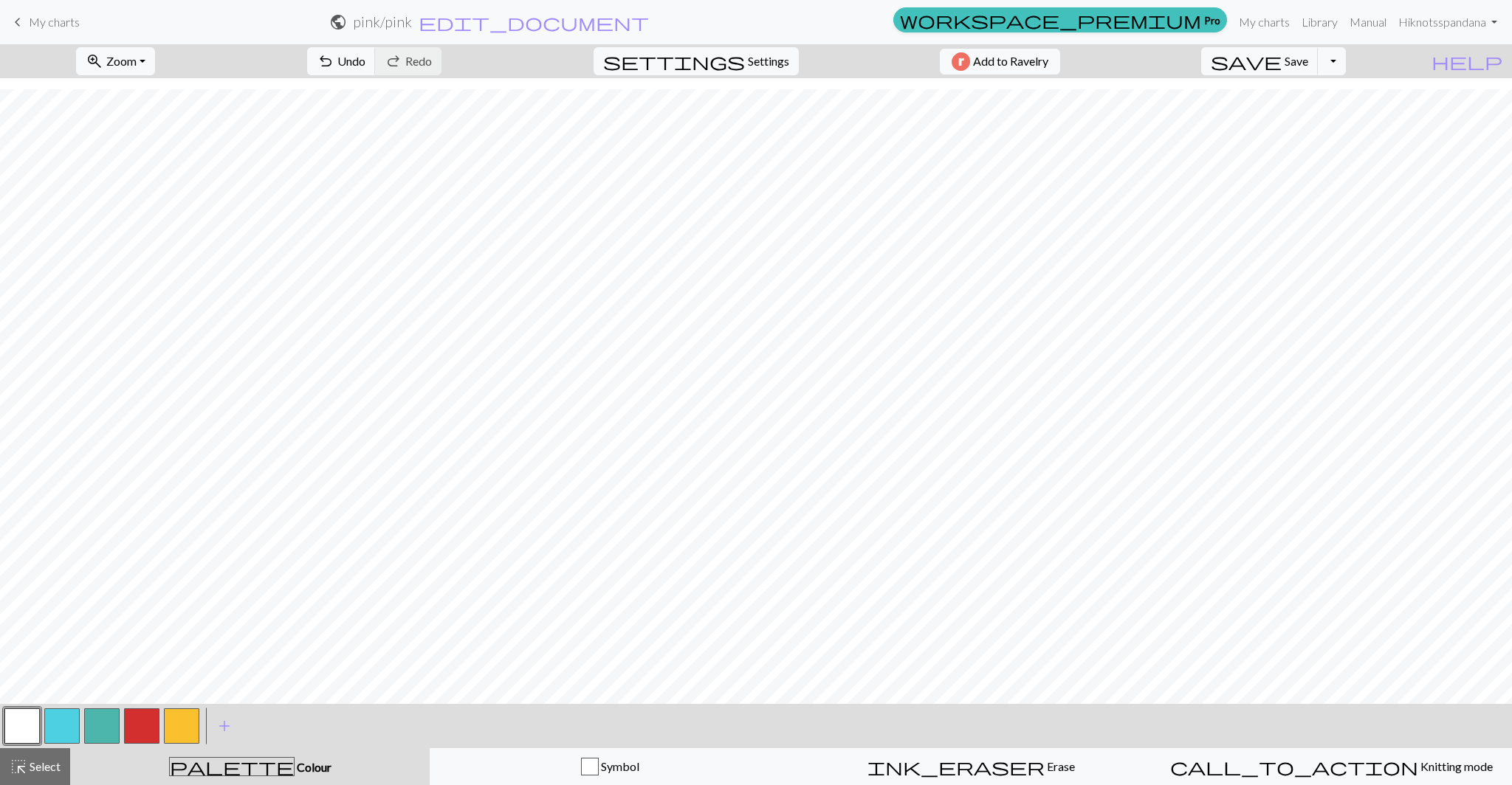
click at [107, 722] on button "button" at bounding box center [102, 726] width 36 height 36
click at [21, 728] on button "button" at bounding box center [22, 726] width 36 height 36
click at [365, 54] on span "Undo" at bounding box center [351, 61] width 28 height 14
click at [64, 719] on button "button" at bounding box center [62, 726] width 36 height 36
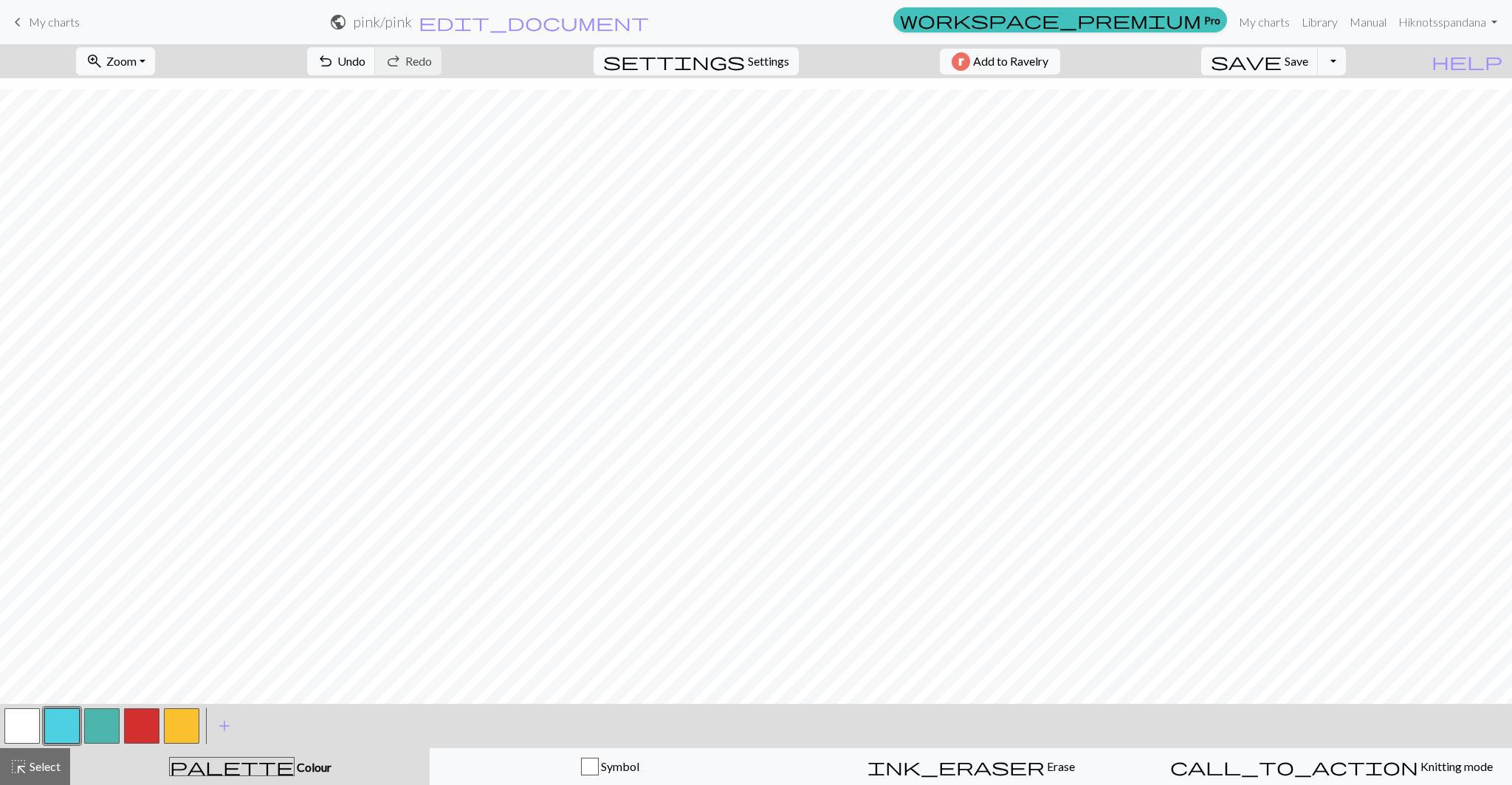
click at [135, 727] on button "button" at bounding box center [142, 726] width 36 height 36
click at [167, 717] on button "button" at bounding box center [181, 726] width 36 height 36
click at [26, 730] on button "button" at bounding box center [22, 726] width 36 height 36
click at [178, 720] on button "button" at bounding box center [181, 726] width 36 height 36
click at [150, 724] on button "button" at bounding box center [142, 726] width 36 height 36
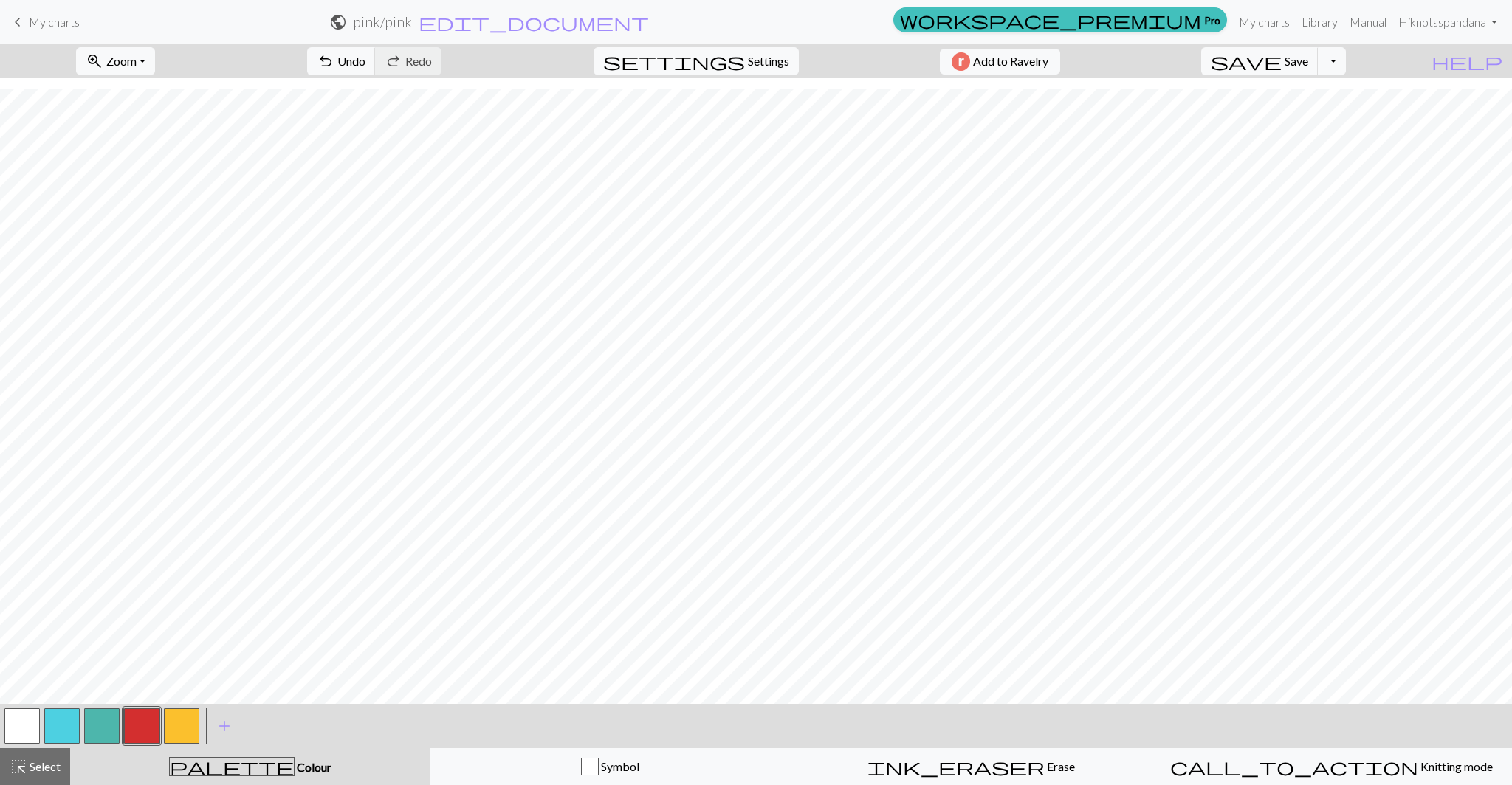
click at [181, 722] on button "button" at bounding box center [181, 726] width 36 height 36
click at [128, 725] on button "button" at bounding box center [142, 726] width 36 height 36
click at [173, 732] on button "button" at bounding box center [181, 726] width 36 height 36
click at [154, 721] on button "button" at bounding box center [142, 726] width 36 height 36
click at [174, 736] on button "button" at bounding box center [181, 726] width 36 height 36
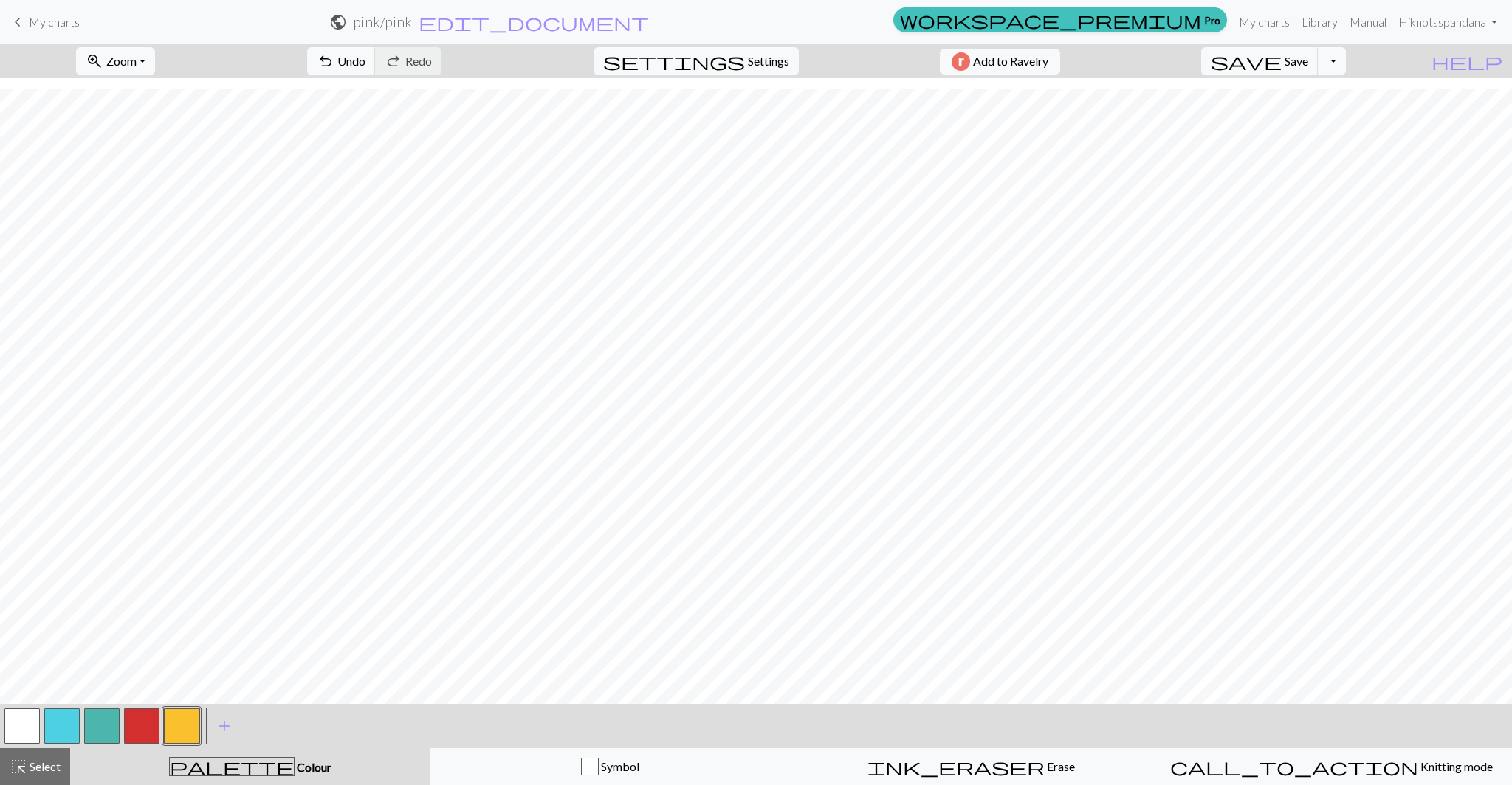
click at [147, 711] on button "button" at bounding box center [142, 726] width 36 height 36
click at [22, 730] on button "button" at bounding box center [22, 726] width 36 height 36
click at [170, 721] on button "button" at bounding box center [181, 726] width 36 height 36
click at [152, 733] on button "button" at bounding box center [142, 726] width 36 height 36
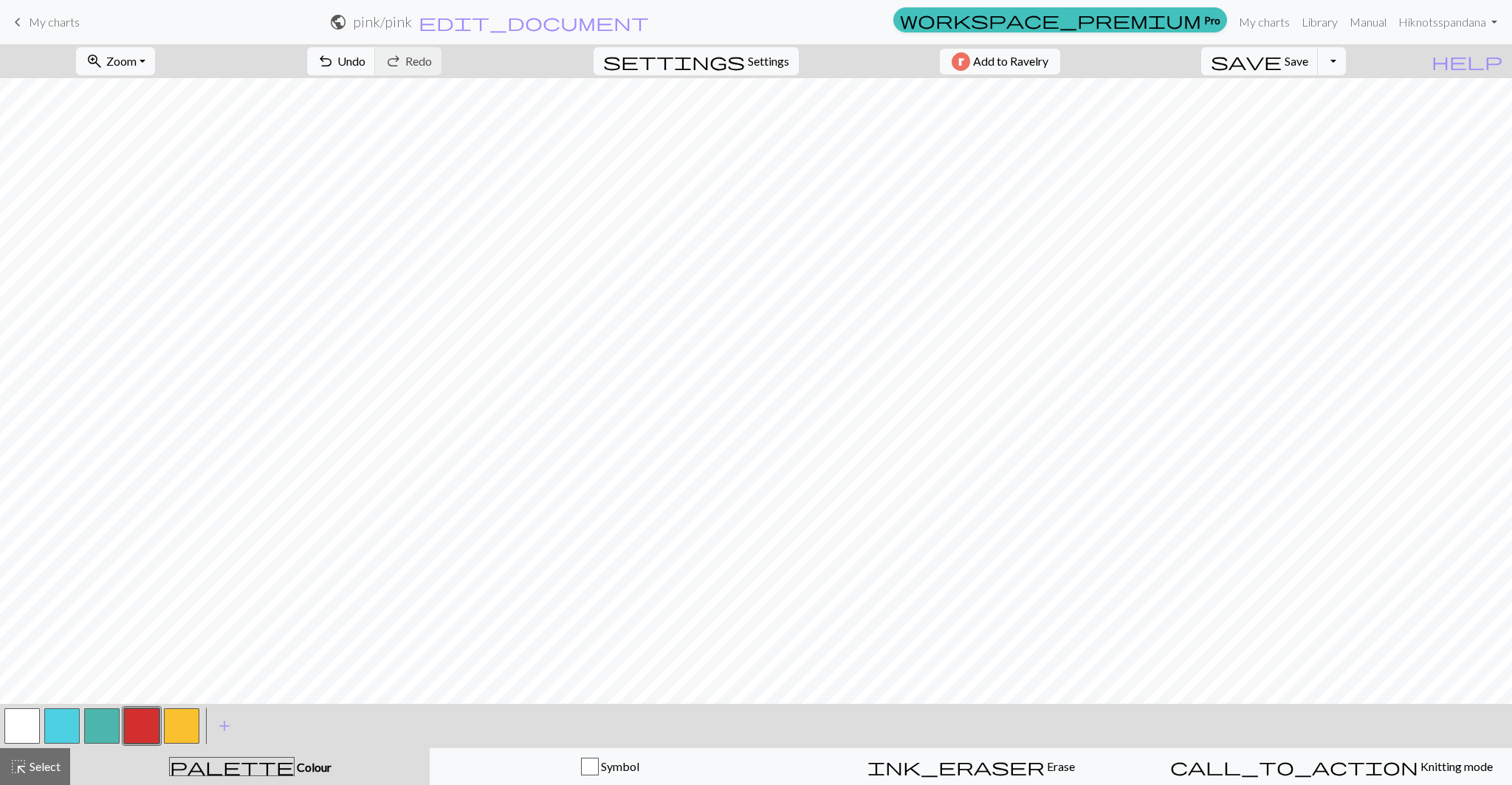
click at [19, 719] on button "button" at bounding box center [22, 726] width 36 height 36
click at [55, 726] on button "button" at bounding box center [62, 726] width 36 height 36
click at [110, 719] on button "button" at bounding box center [102, 726] width 36 height 36
click at [365, 58] on span "Undo" at bounding box center [351, 61] width 28 height 14
click at [76, 730] on button "button" at bounding box center [62, 726] width 36 height 36
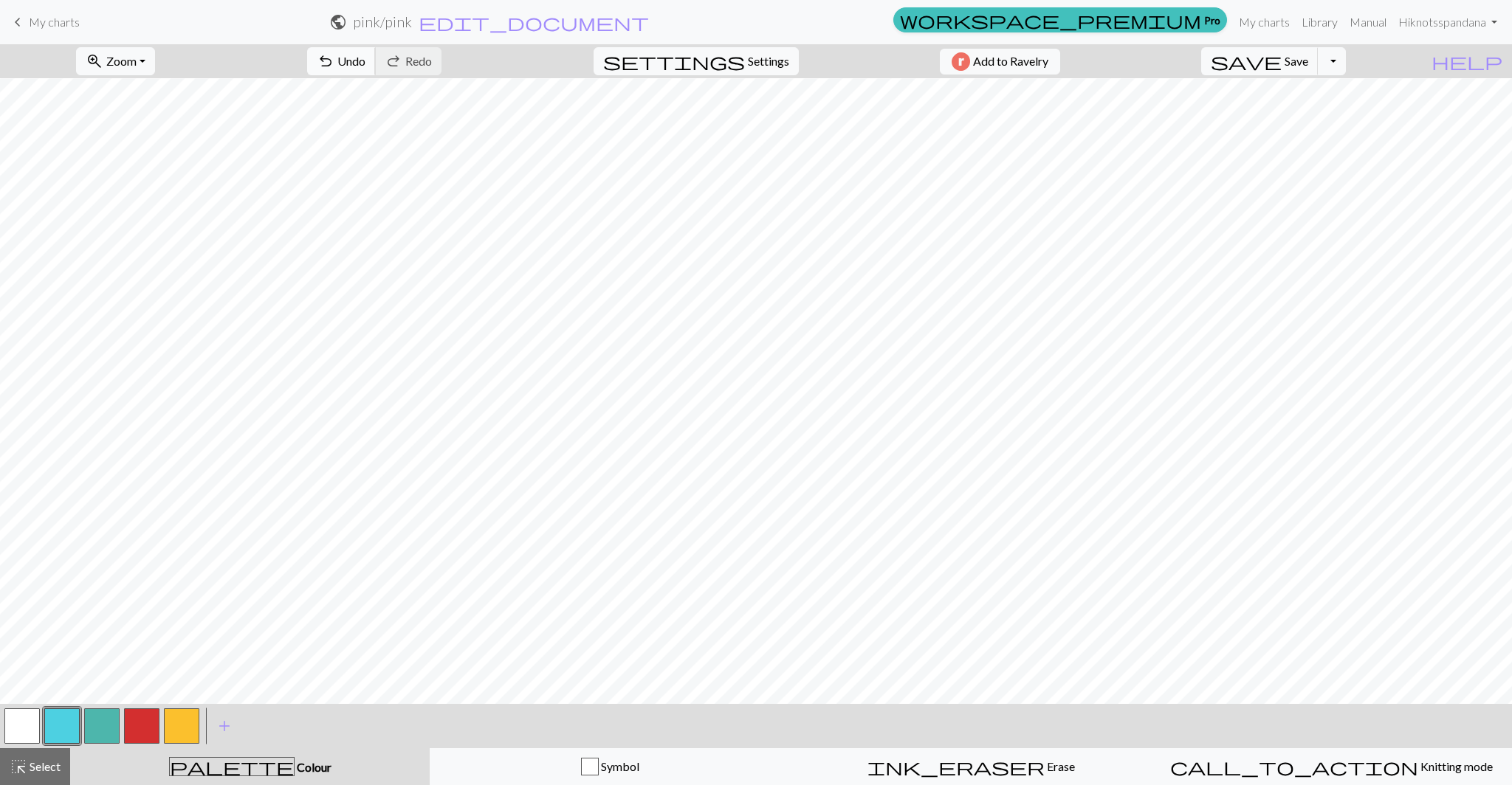
click at [365, 54] on span "Undo" at bounding box center [351, 61] width 28 height 14
click at [185, 730] on button "button" at bounding box center [181, 726] width 36 height 36
click at [54, 720] on button "button" at bounding box center [62, 726] width 36 height 36
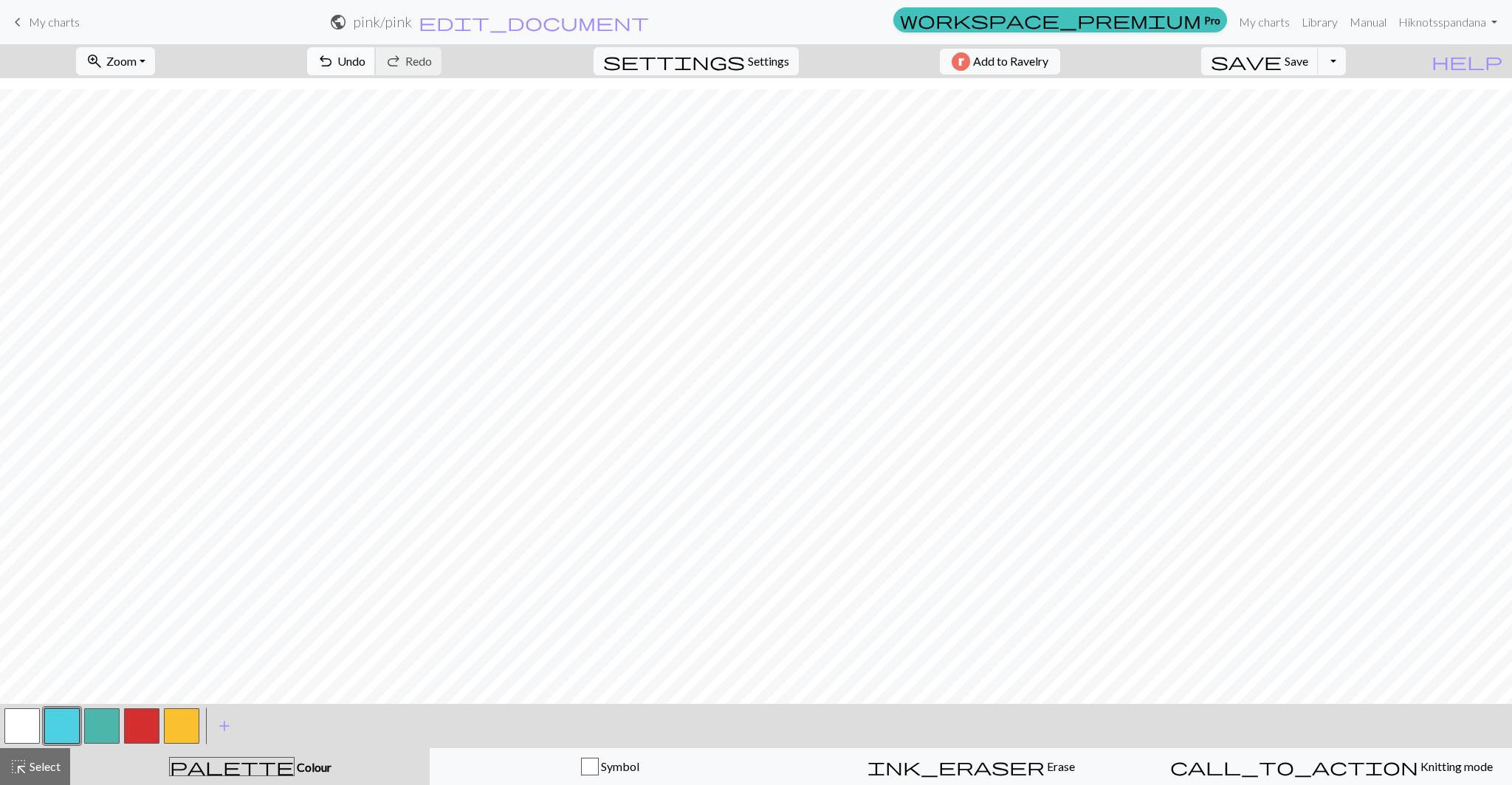
click at [376, 49] on button "undo Undo Undo" at bounding box center [341, 62] width 68 height 28
click at [365, 54] on span "Undo" at bounding box center [351, 61] width 28 height 14
click at [103, 726] on button "button" at bounding box center [102, 726] width 36 height 36
click at [54, 735] on button "button" at bounding box center [62, 726] width 36 height 36
click at [409, 46] on div "undo Undo Undo redo Redo Redo" at bounding box center [374, 61] width 156 height 34
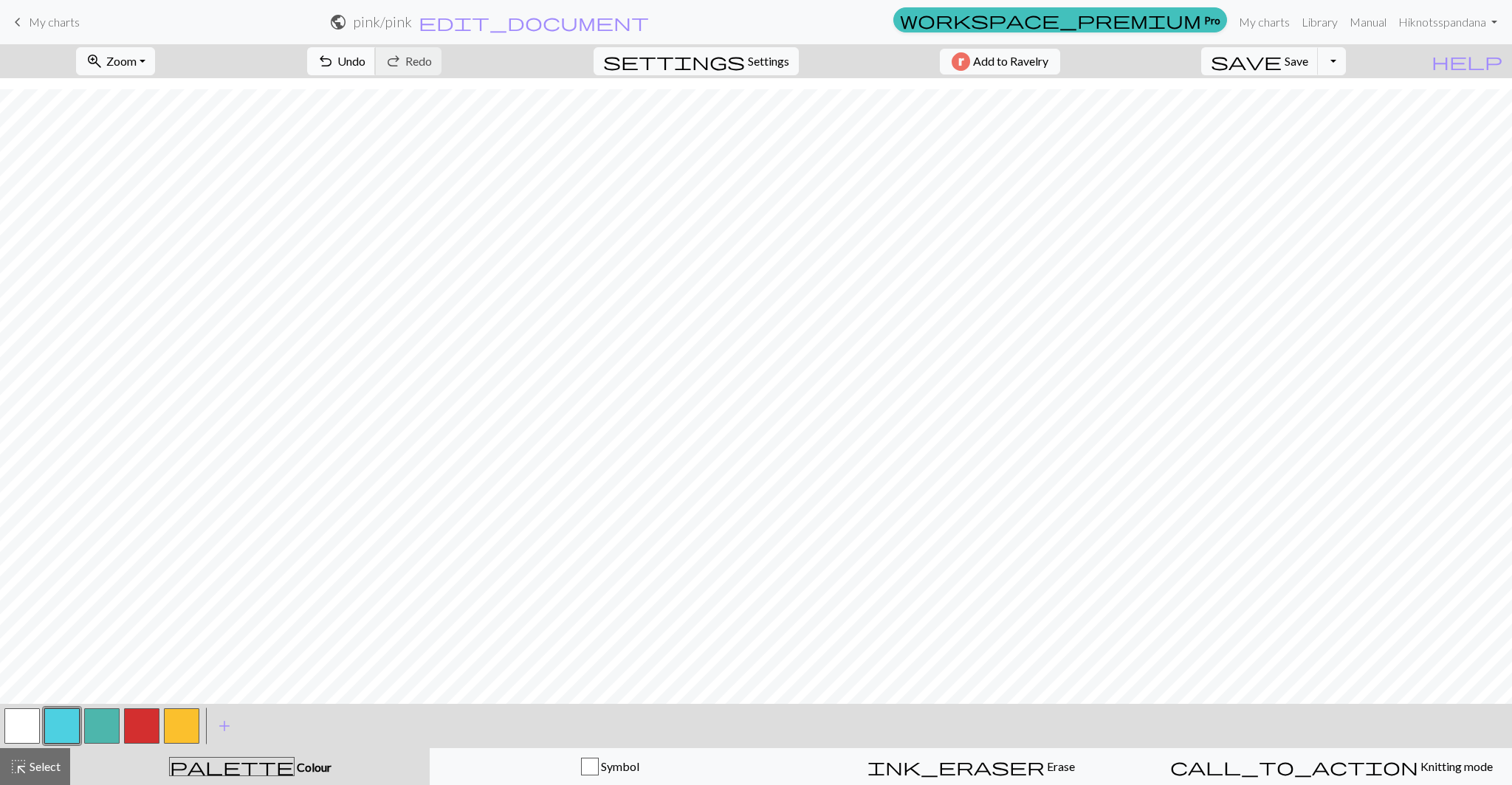
click at [365, 56] on span "Undo" at bounding box center [351, 61] width 28 height 14
click at [748, 64] on span "Settings" at bounding box center [768, 61] width 41 height 18
select select "flat"
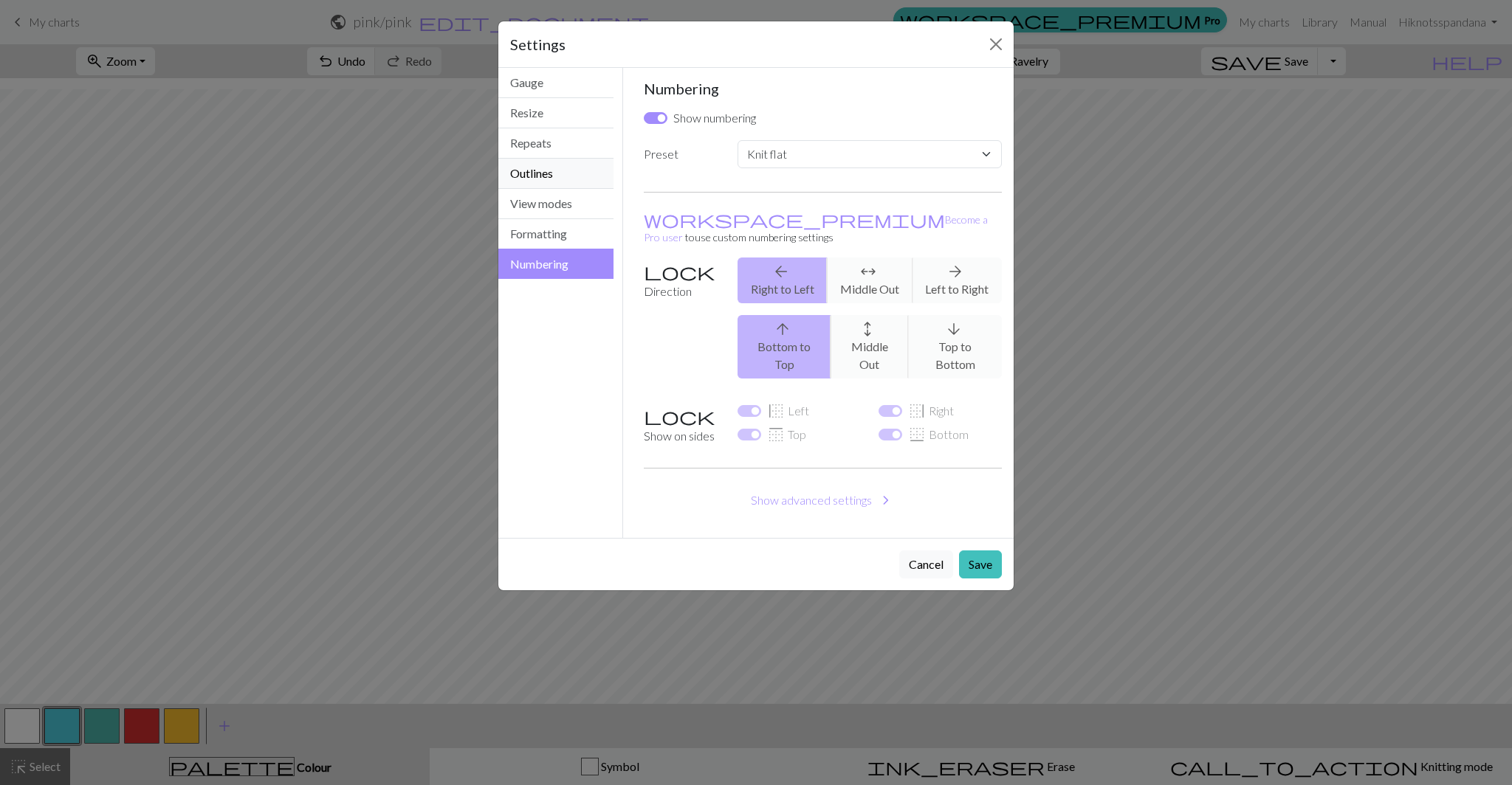
click at [547, 170] on button "Outlines" at bounding box center [555, 174] width 115 height 30
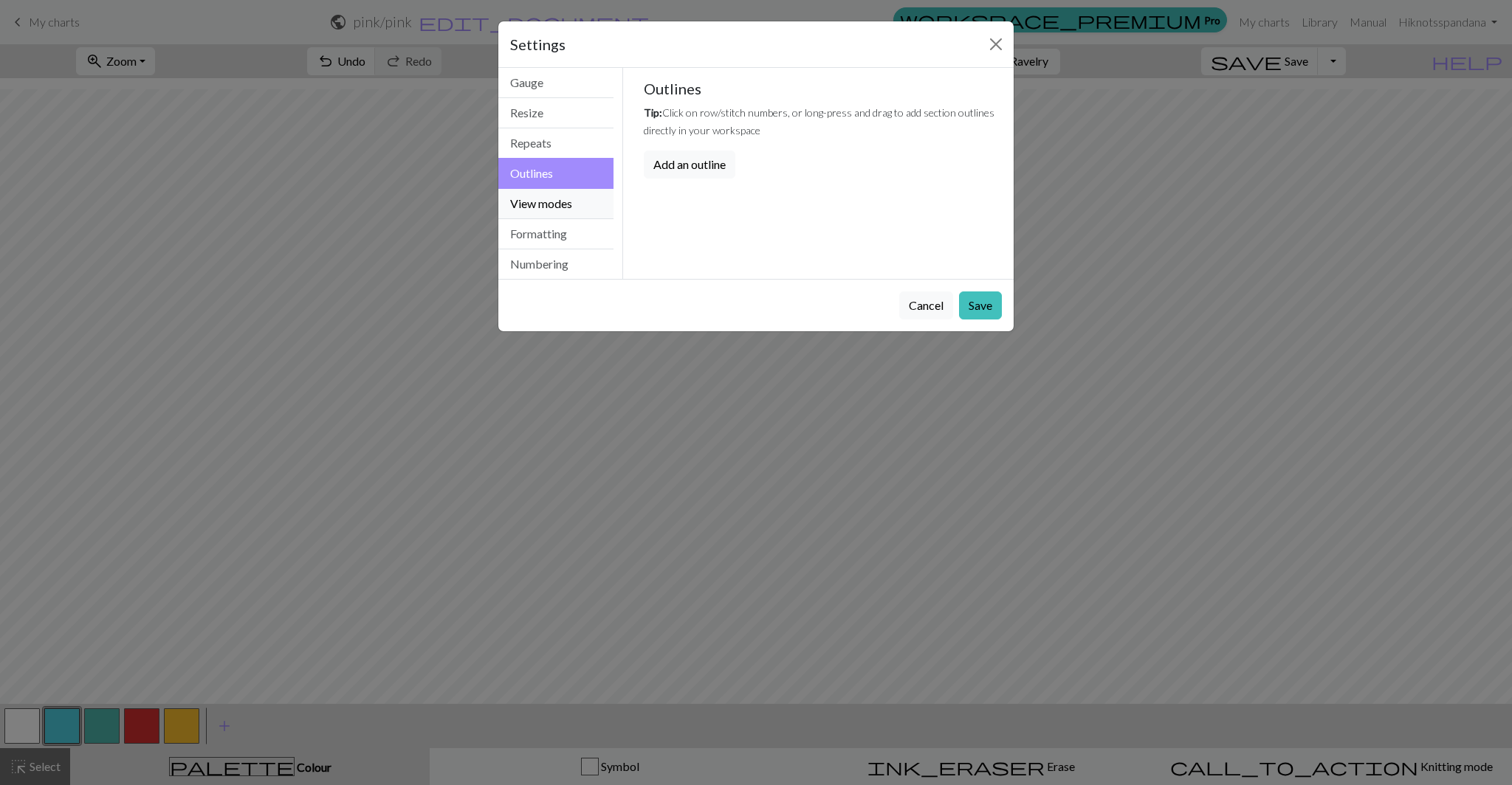
click at [542, 201] on button "View modes" at bounding box center [555, 204] width 115 height 30
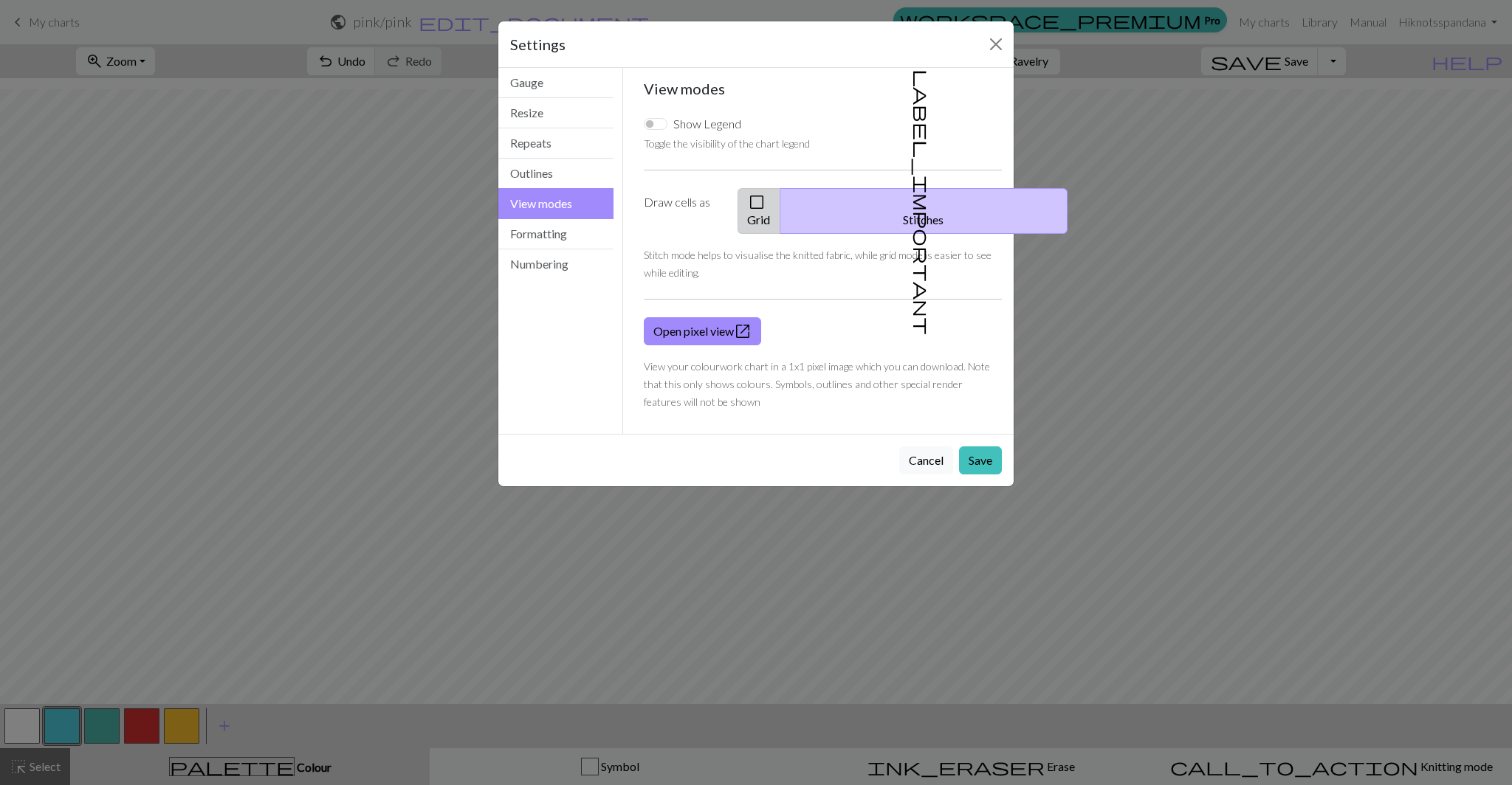
click at [780, 202] on button "check_box_outline_blank Grid" at bounding box center [759, 210] width 43 height 46
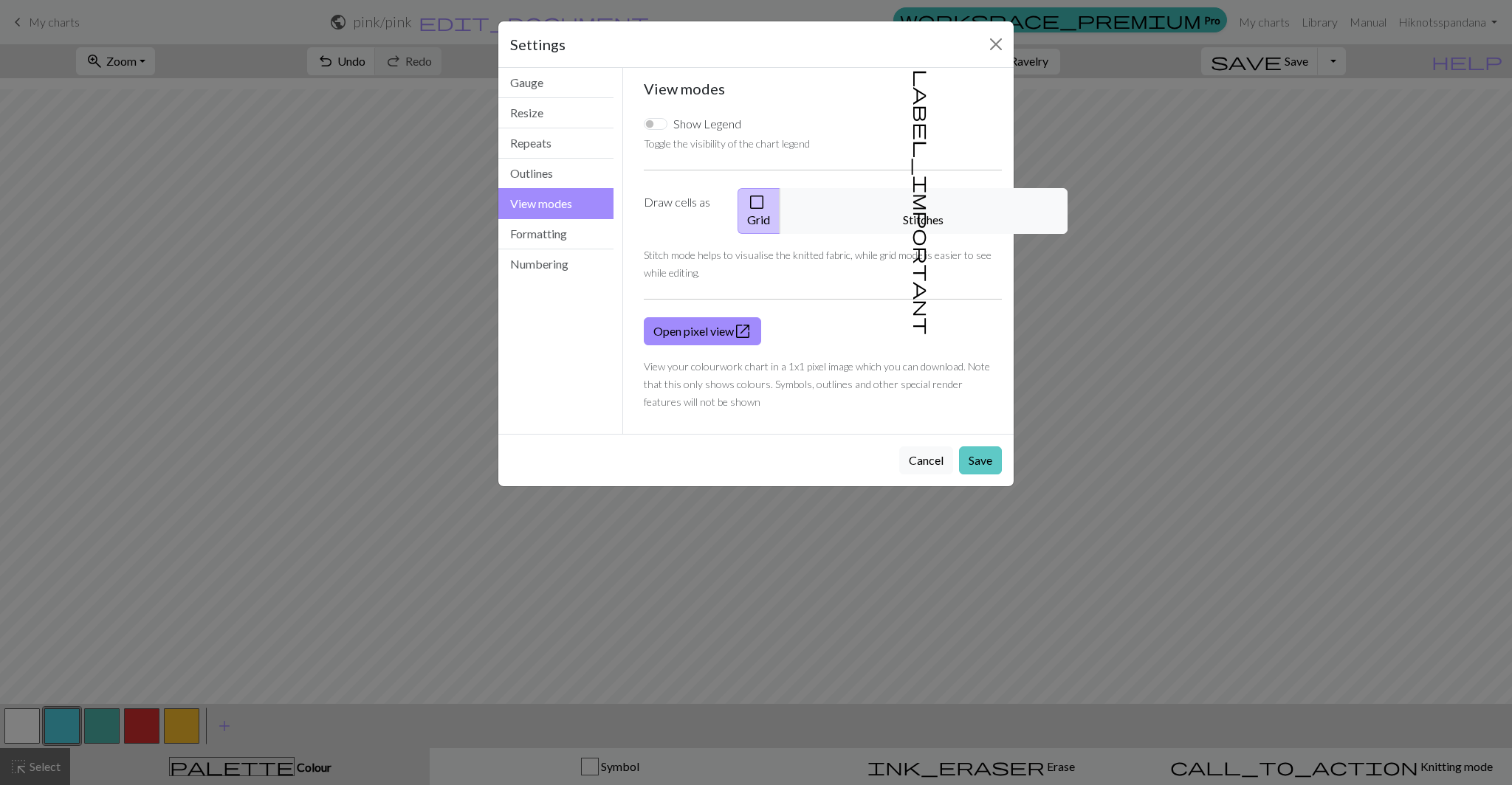
click at [974, 447] on button "Save" at bounding box center [980, 461] width 43 height 28
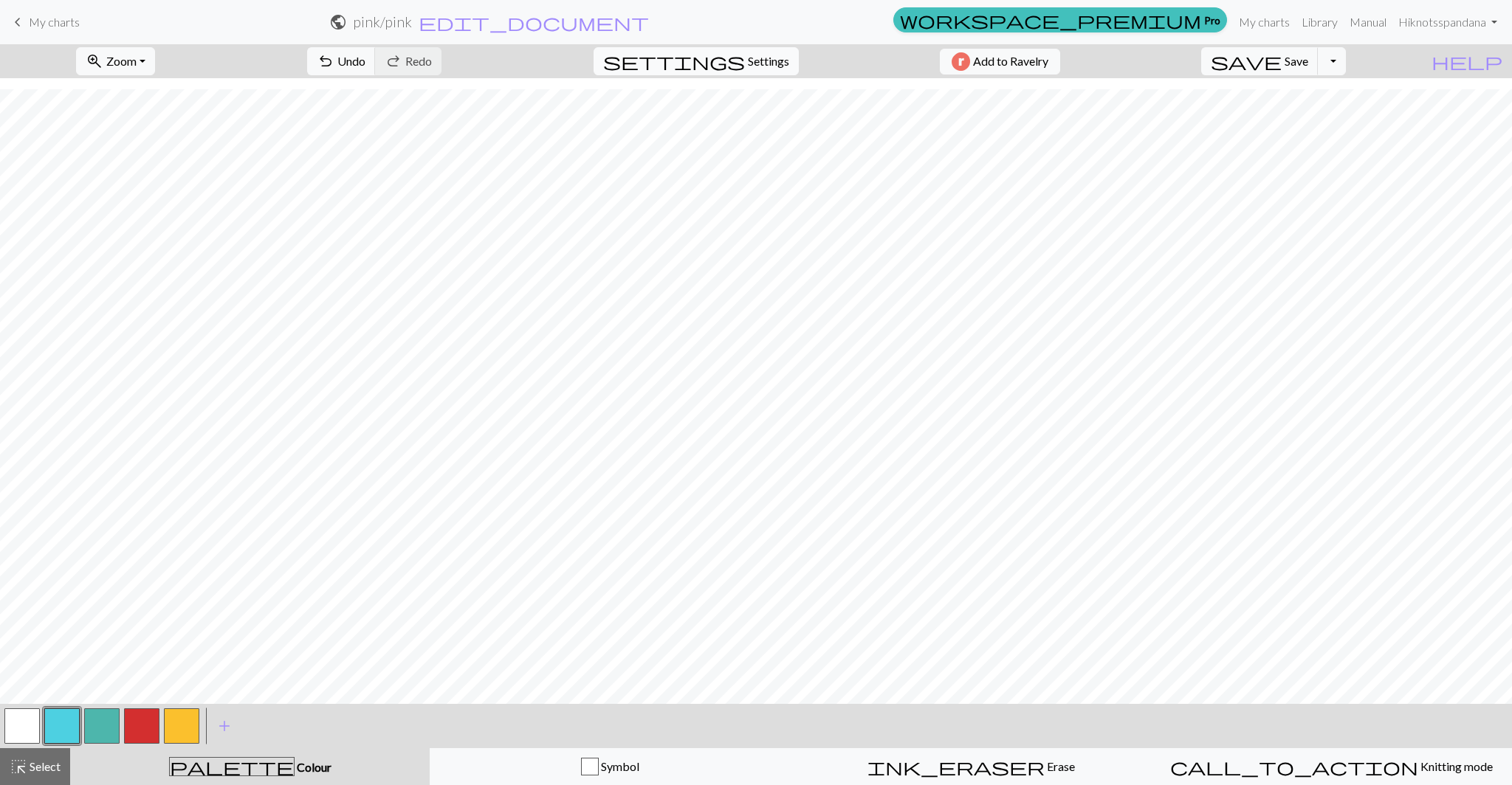
click at [719, 51] on span "settings" at bounding box center [674, 62] width 142 height 21
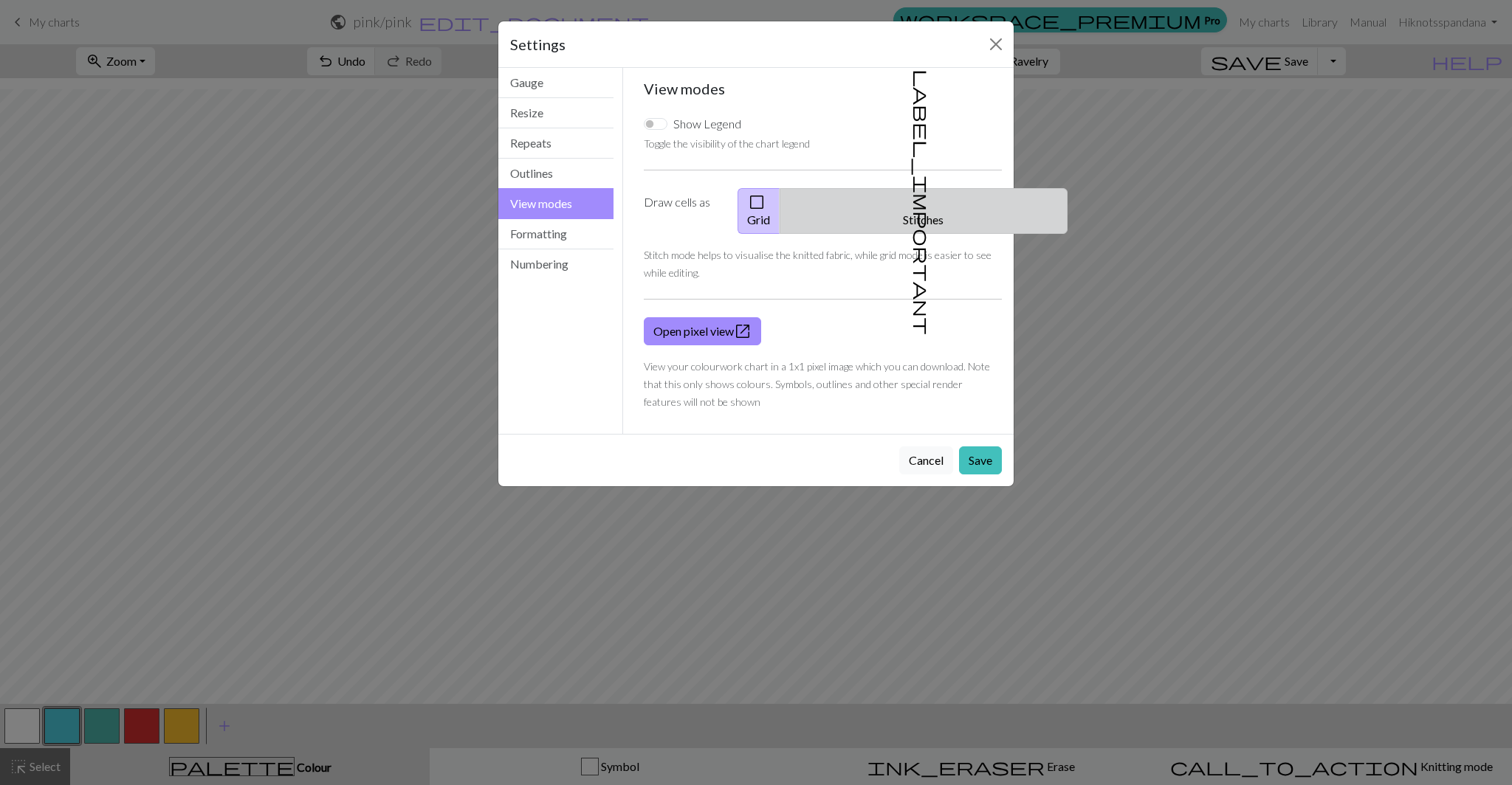
click at [928, 208] on button "label_important Stitches" at bounding box center [923, 210] width 288 height 46
click at [977, 447] on button "Save" at bounding box center [980, 461] width 43 height 28
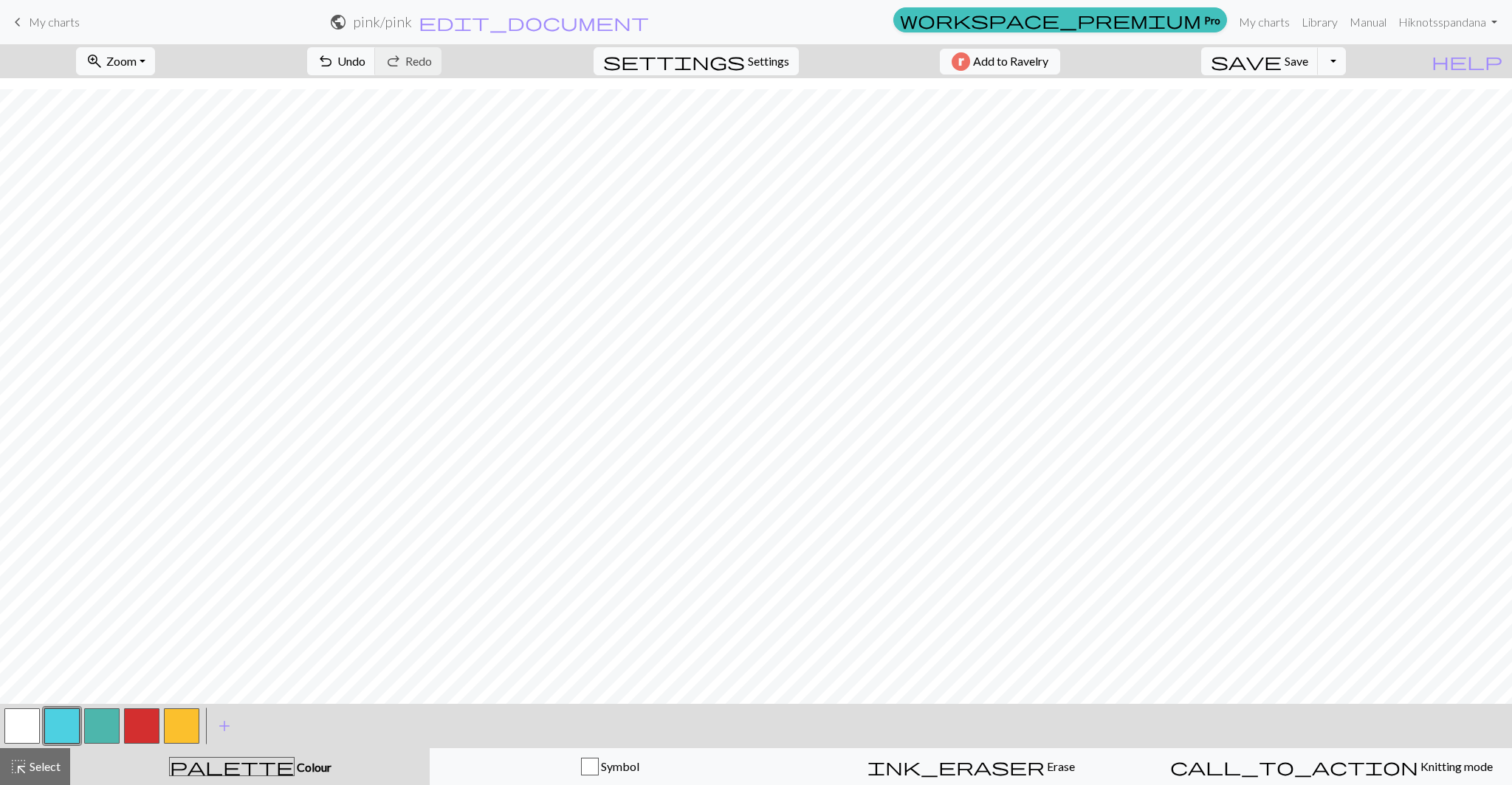
click at [30, 721] on button "button" at bounding box center [22, 726] width 36 height 36
click at [188, 727] on button "button" at bounding box center [181, 726] width 36 height 36
click at [36, 722] on button "button" at bounding box center [22, 726] width 36 height 36
click at [176, 721] on button "button" at bounding box center [181, 726] width 36 height 36
click at [376, 72] on button "undo Undo Undo" at bounding box center [341, 62] width 68 height 28
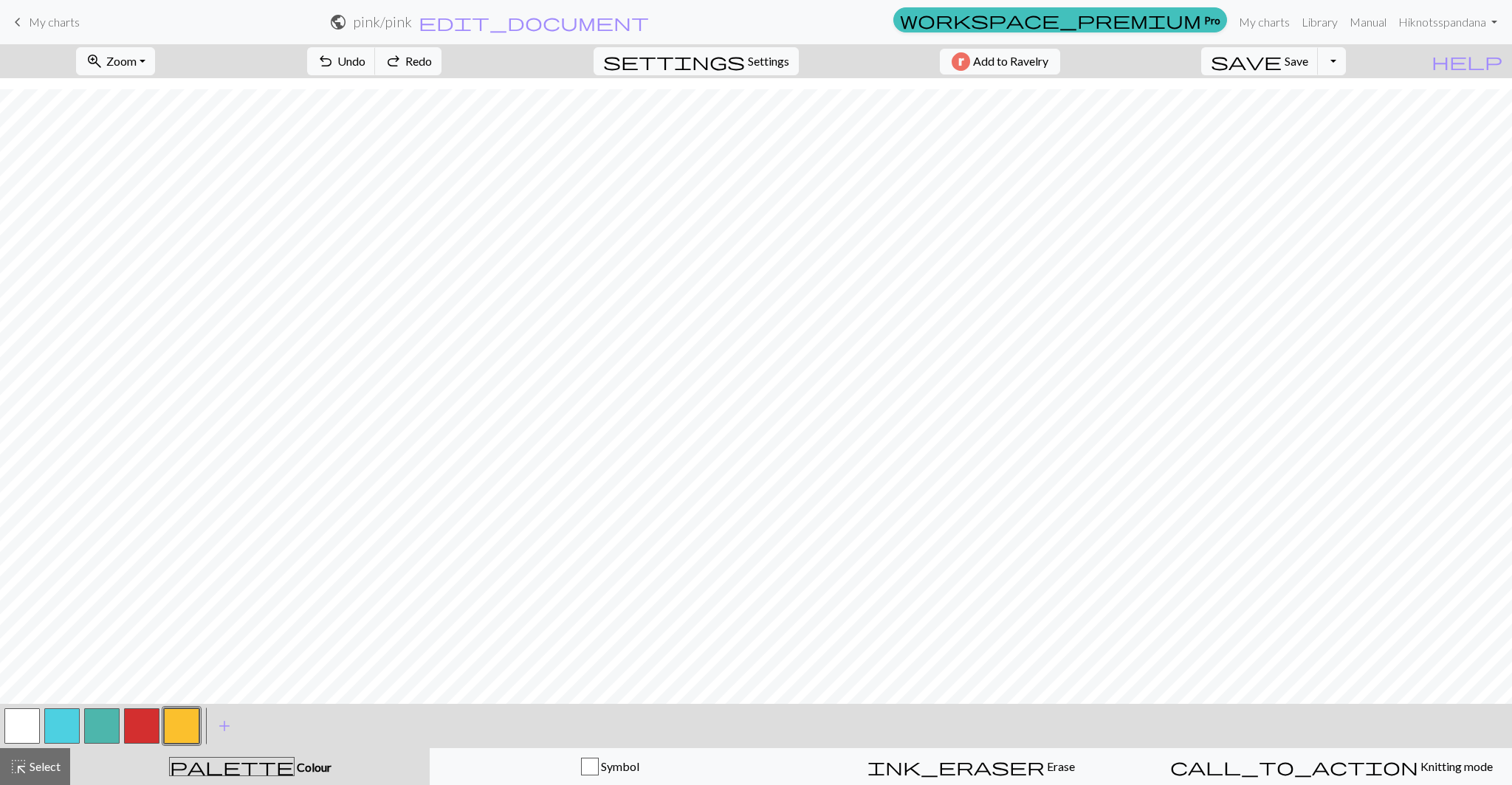
click at [139, 730] on button "button" at bounding box center [142, 726] width 36 height 36
click at [365, 64] on span "Undo" at bounding box center [351, 61] width 28 height 14
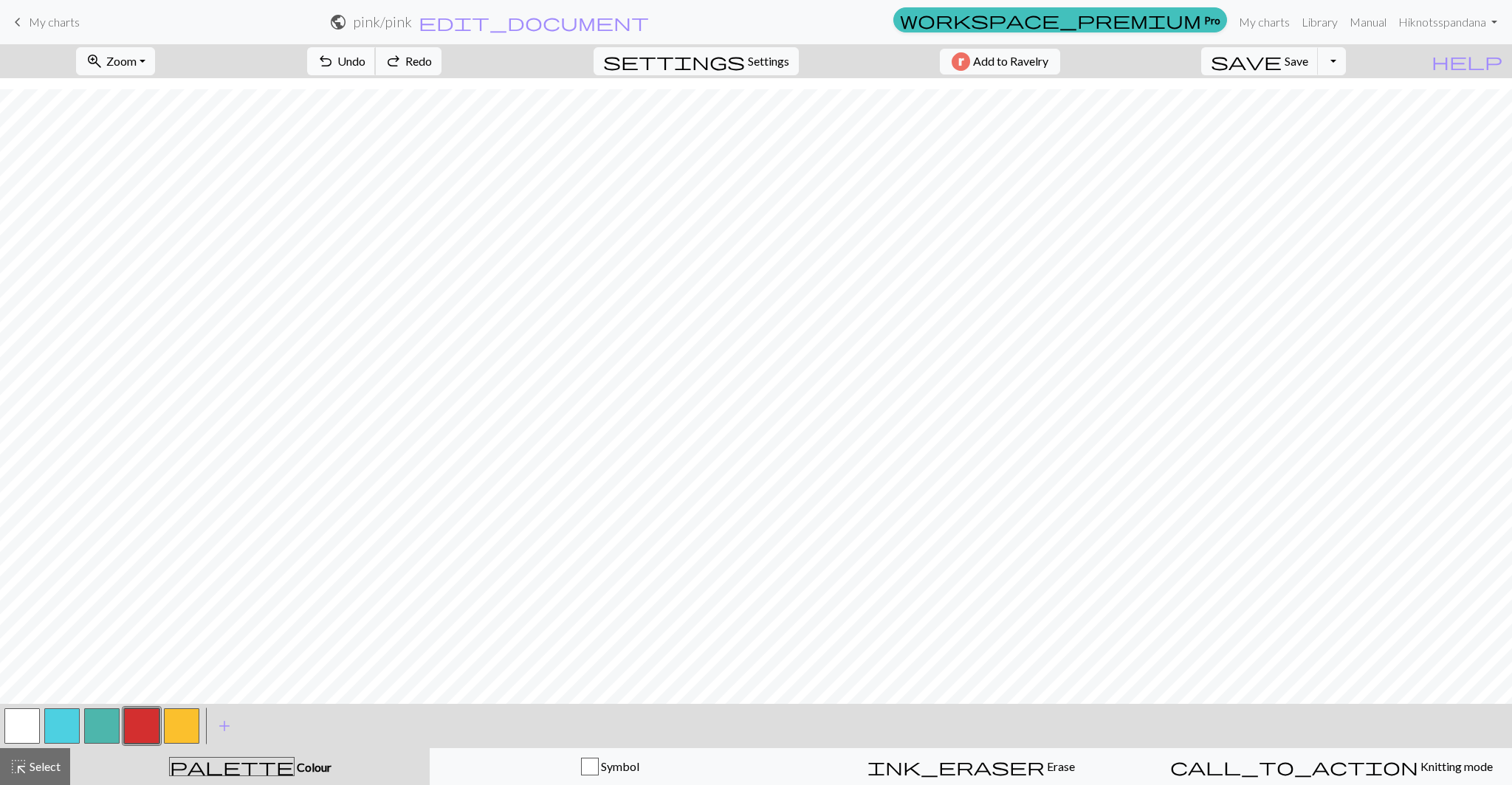
click at [365, 64] on span "Undo" at bounding box center [351, 61] width 28 height 14
click at [184, 725] on button "button" at bounding box center [181, 726] width 36 height 36
click at [151, 728] on button "button" at bounding box center [142, 726] width 36 height 36
click at [174, 722] on button "button" at bounding box center [181, 726] width 36 height 36
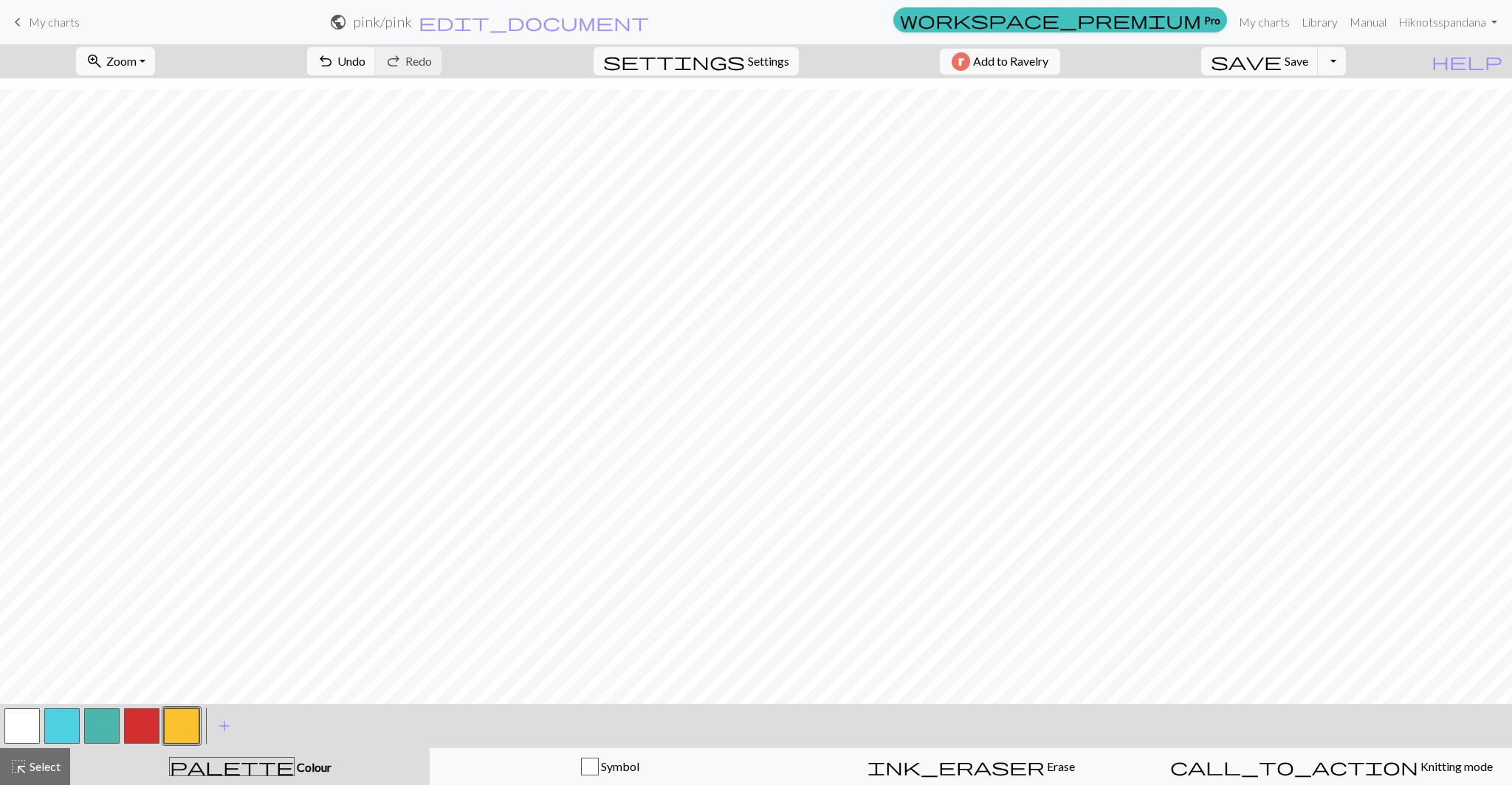
click at [150, 733] on button "button" at bounding box center [142, 726] width 36 height 36
click at [188, 730] on button "button" at bounding box center [181, 726] width 36 height 36
click at [136, 733] on button "button" at bounding box center [142, 726] width 36 height 36
click at [178, 722] on button "button" at bounding box center [181, 726] width 36 height 36
click at [151, 720] on button "button" at bounding box center [142, 726] width 36 height 36
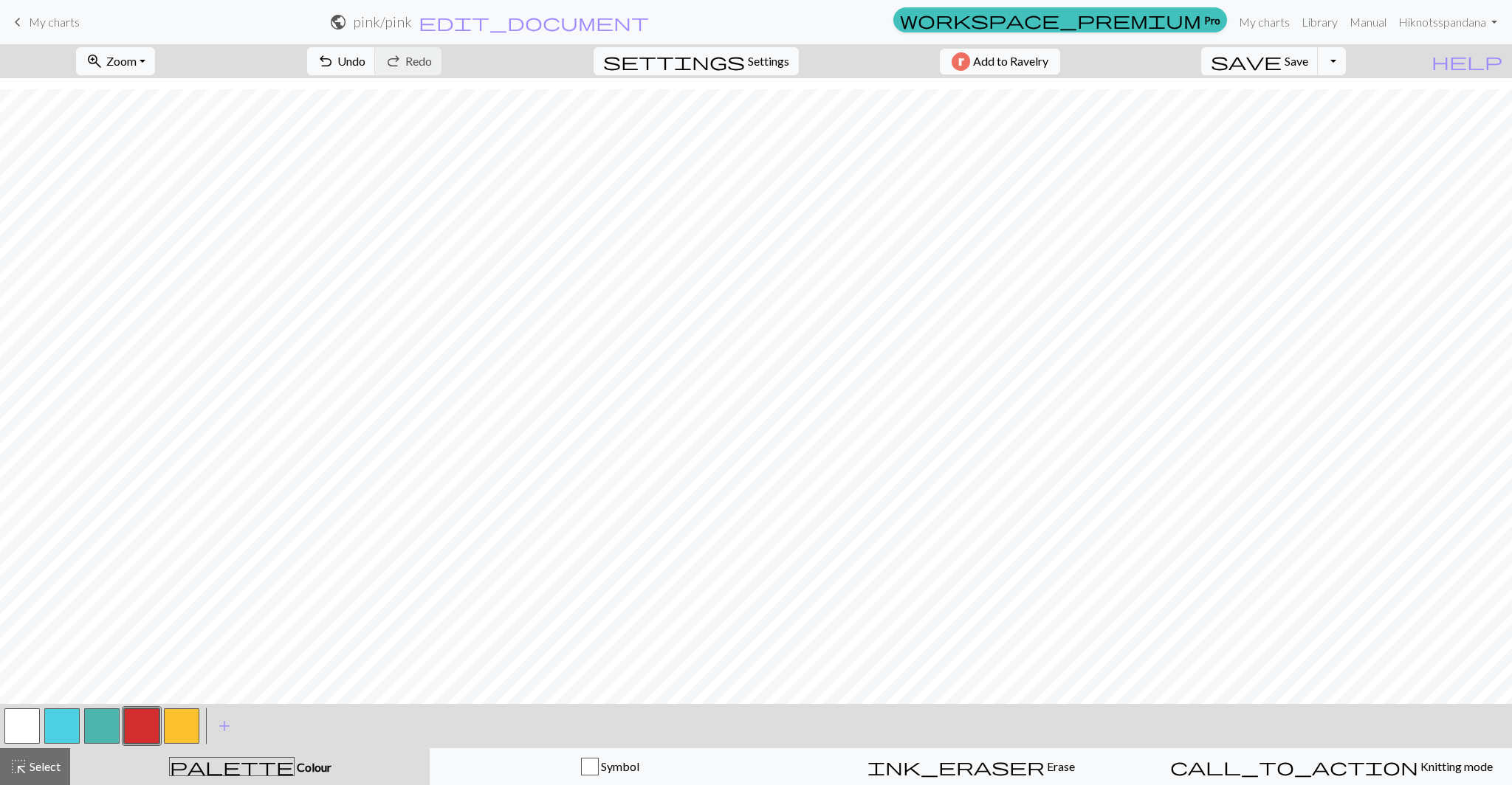
click at [177, 725] on button "button" at bounding box center [181, 726] width 36 height 36
click at [153, 725] on button "button" at bounding box center [142, 726] width 36 height 36
drag, startPoint x: 184, startPoint y: 725, endPoint x: 192, endPoint y: 723, distance: 8.2
click at [184, 726] on button "button" at bounding box center [181, 726] width 36 height 36
click at [129, 719] on button "button" at bounding box center [142, 726] width 36 height 36
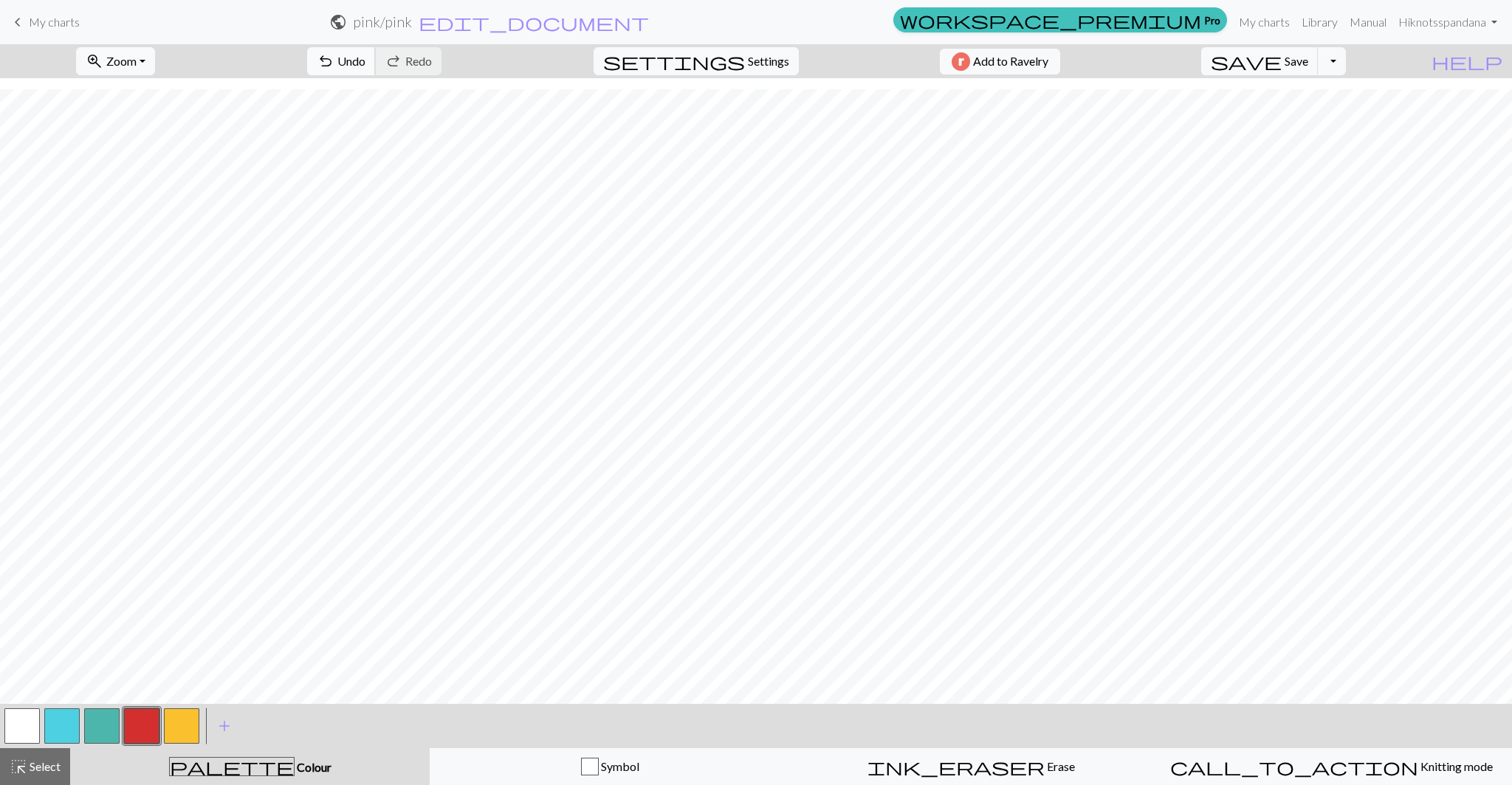
click at [365, 64] on span "Undo" at bounding box center [351, 61] width 28 height 14
click at [20, 722] on button "button" at bounding box center [22, 726] width 36 height 36
click at [146, 735] on button "button" at bounding box center [142, 726] width 36 height 36
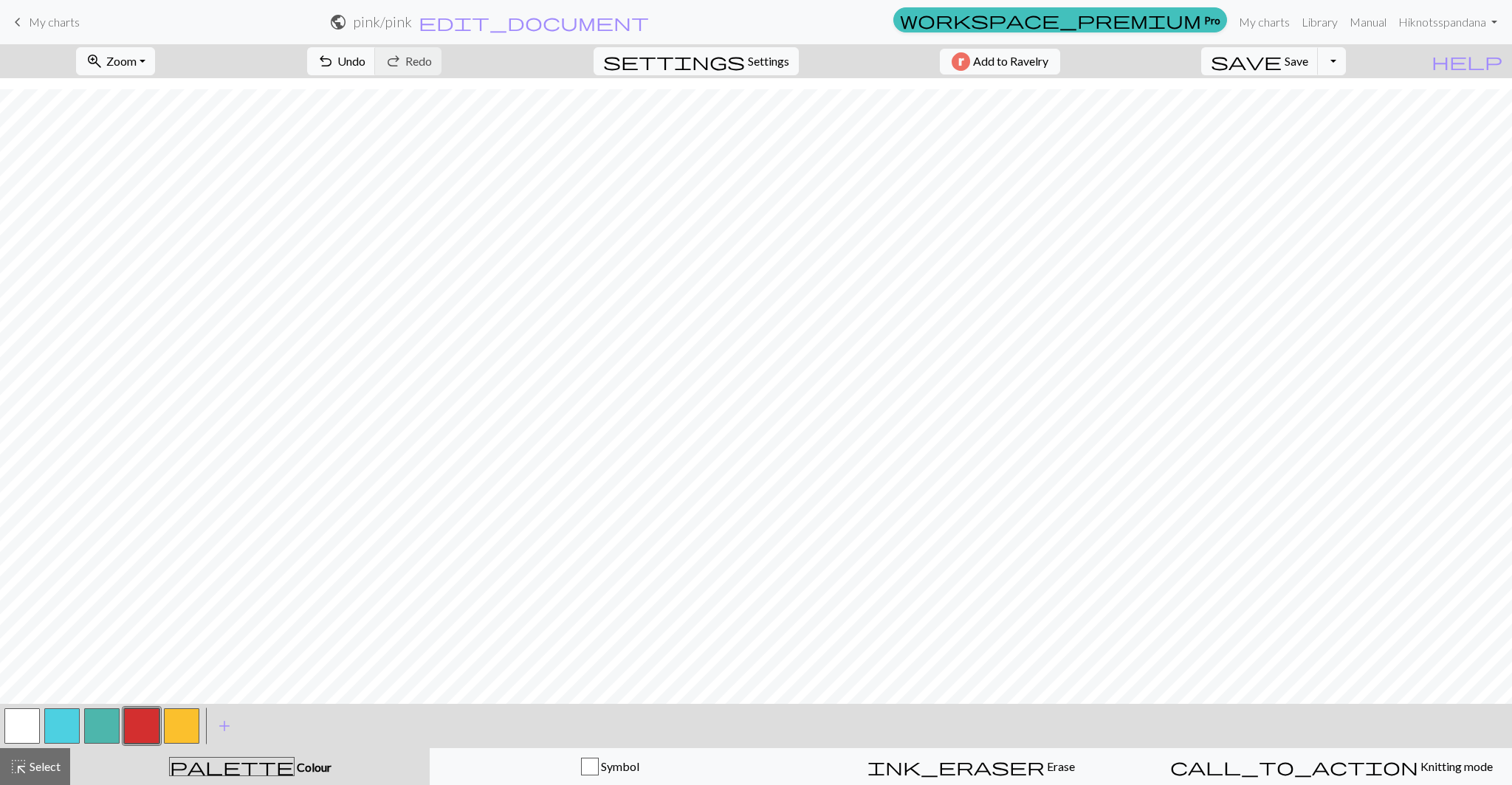
click at [194, 719] on button "button" at bounding box center [181, 726] width 36 height 36
click at [155, 726] on button "button" at bounding box center [142, 726] width 36 height 36
click at [191, 729] on button "button" at bounding box center [181, 726] width 36 height 36
click at [146, 726] on button "button" at bounding box center [142, 726] width 36 height 36
click at [22, 729] on button "button" at bounding box center [22, 726] width 36 height 36
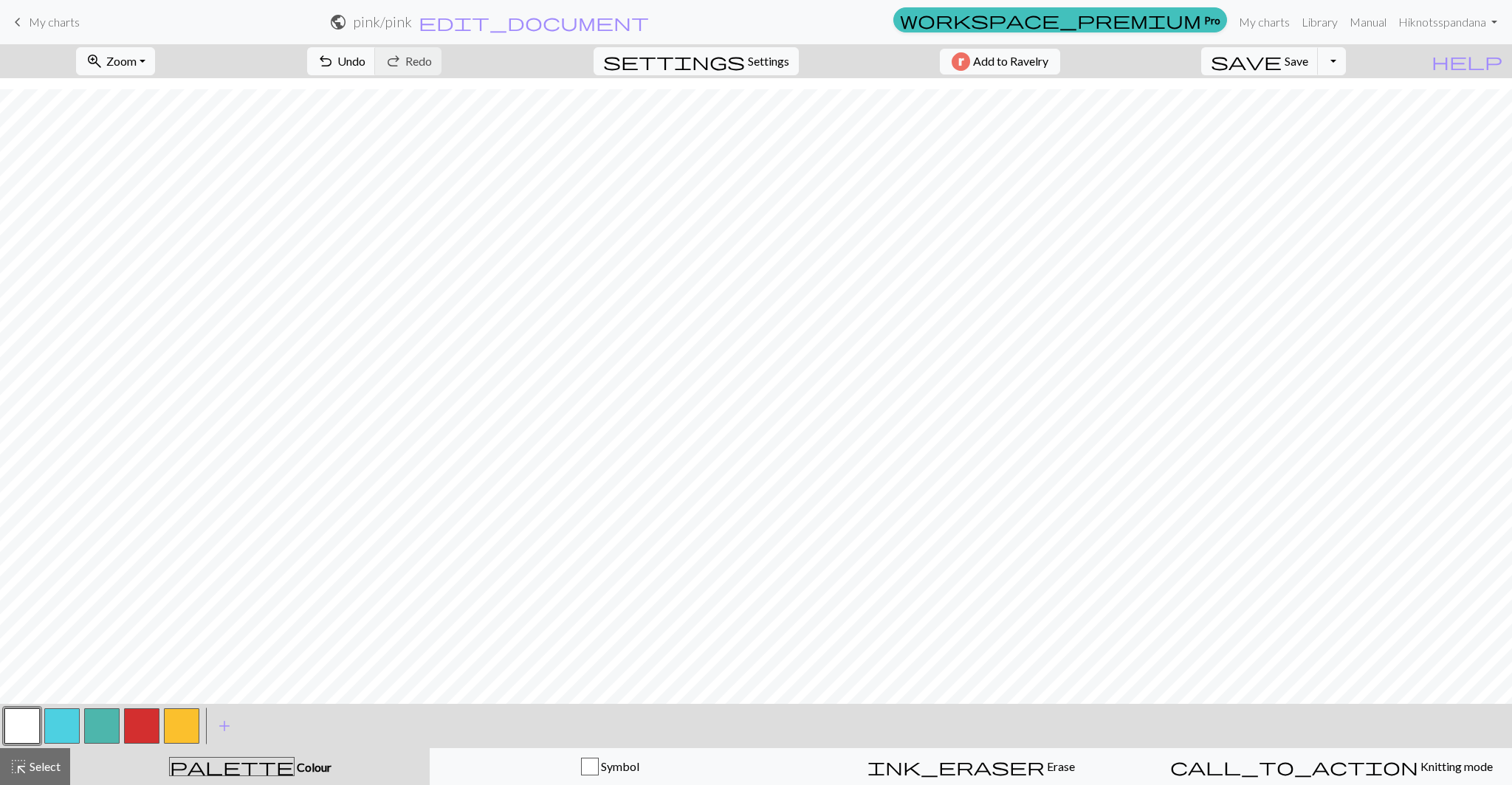
click at [133, 733] on button "button" at bounding box center [142, 726] width 36 height 36
click at [37, 721] on button "button" at bounding box center [22, 726] width 36 height 36
click at [136, 726] on button "button" at bounding box center [142, 726] width 36 height 36
click at [146, 718] on button "button" at bounding box center [142, 726] width 36 height 36
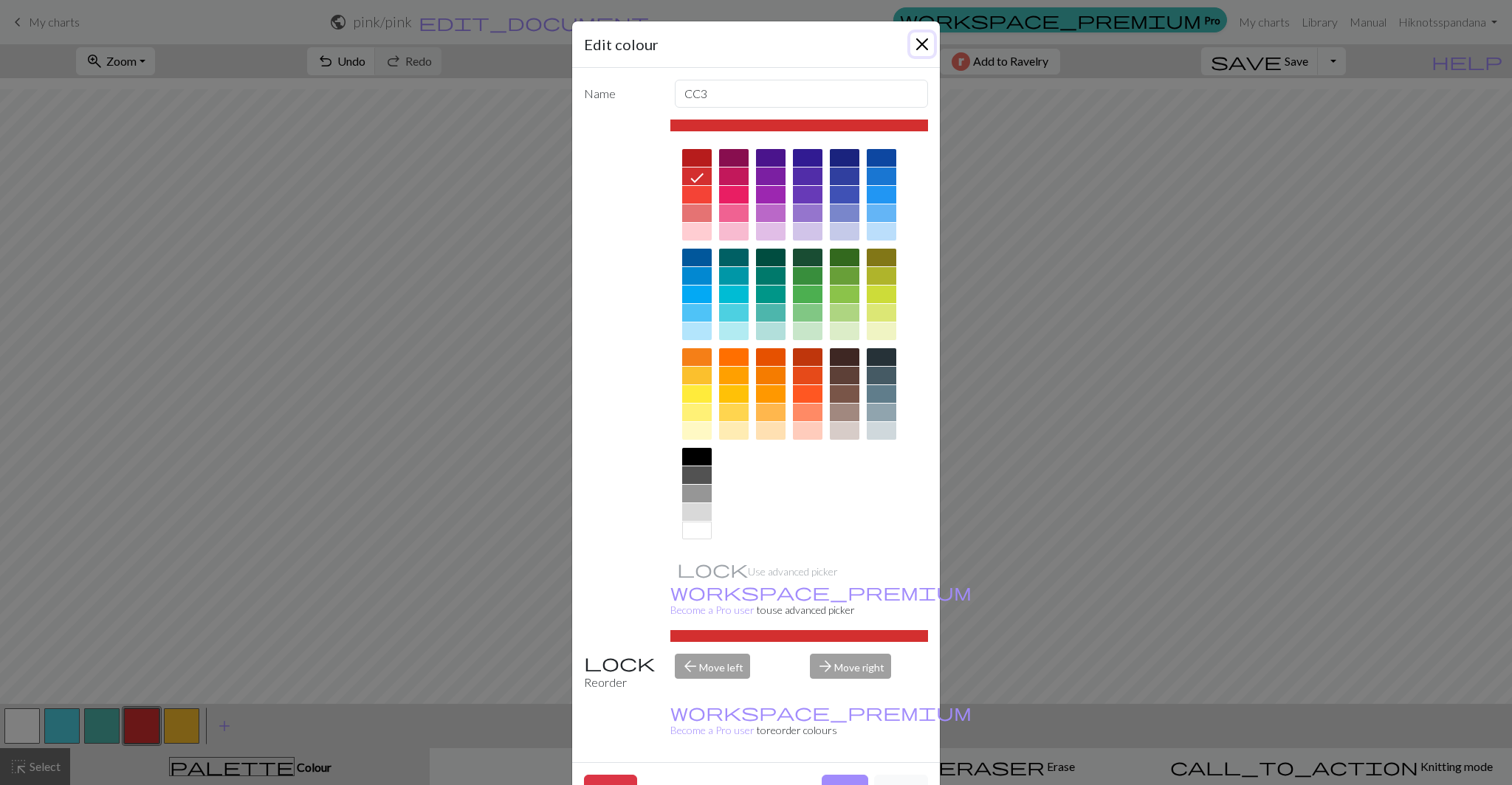
click at [916, 41] on button "Close" at bounding box center [921, 44] width 23 height 23
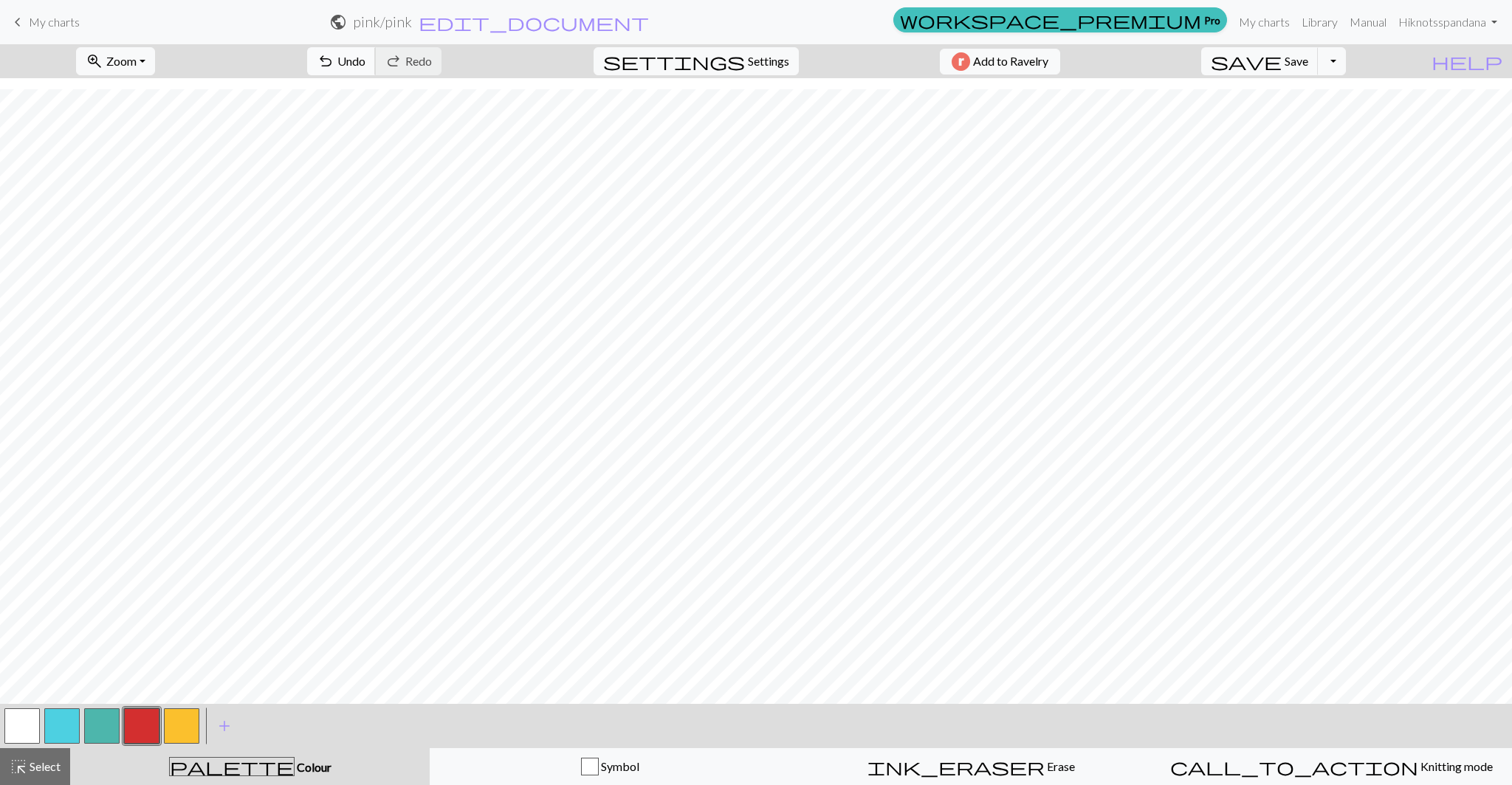
click at [365, 62] on span "Undo" at bounding box center [351, 61] width 28 height 14
click at [29, 717] on button "button" at bounding box center [22, 726] width 36 height 36
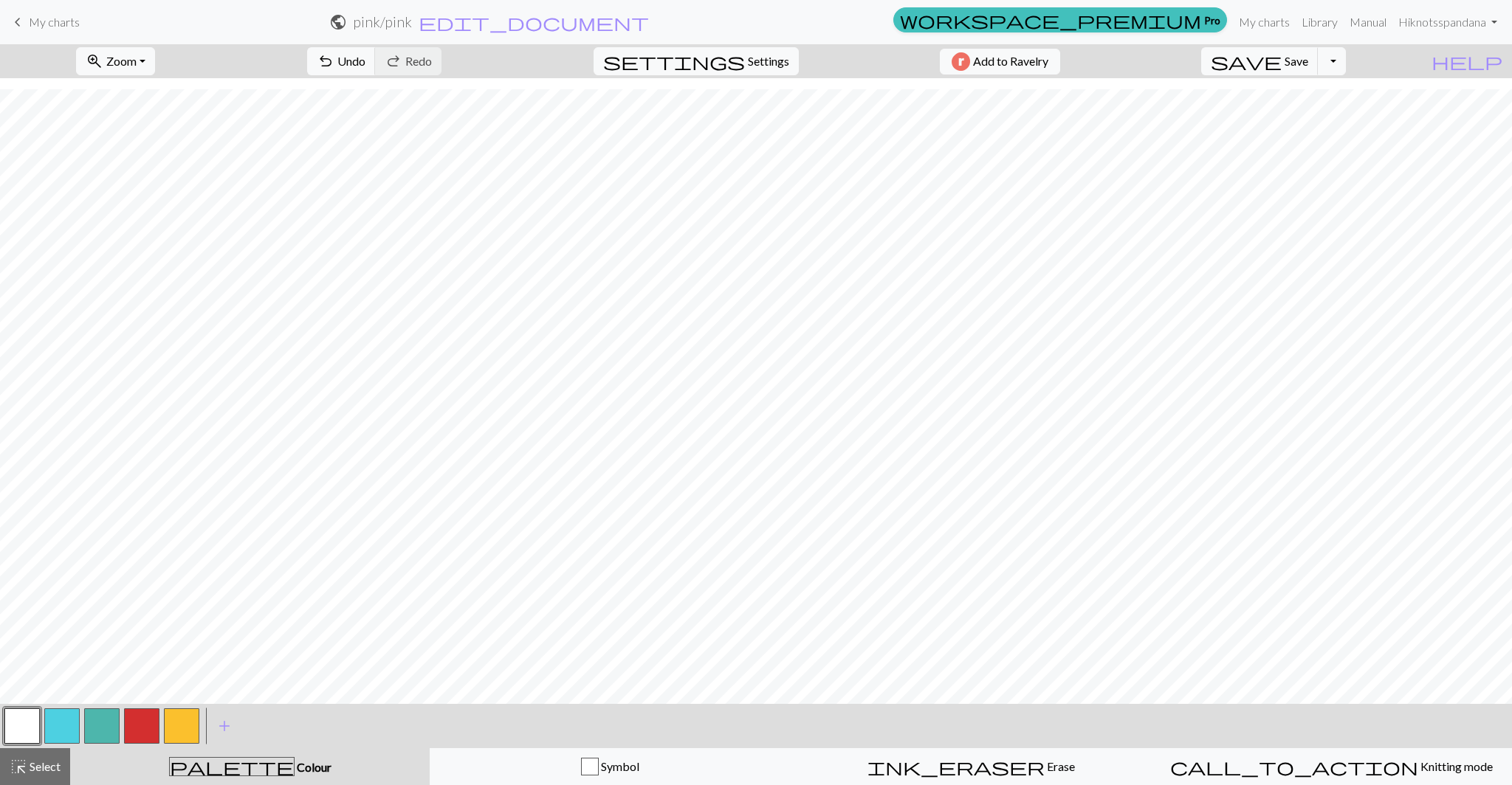
click at [128, 726] on button "button" at bounding box center [142, 726] width 36 height 36
click at [9, 727] on button "button" at bounding box center [22, 726] width 36 height 36
click at [195, 728] on button "button" at bounding box center [181, 726] width 36 height 36
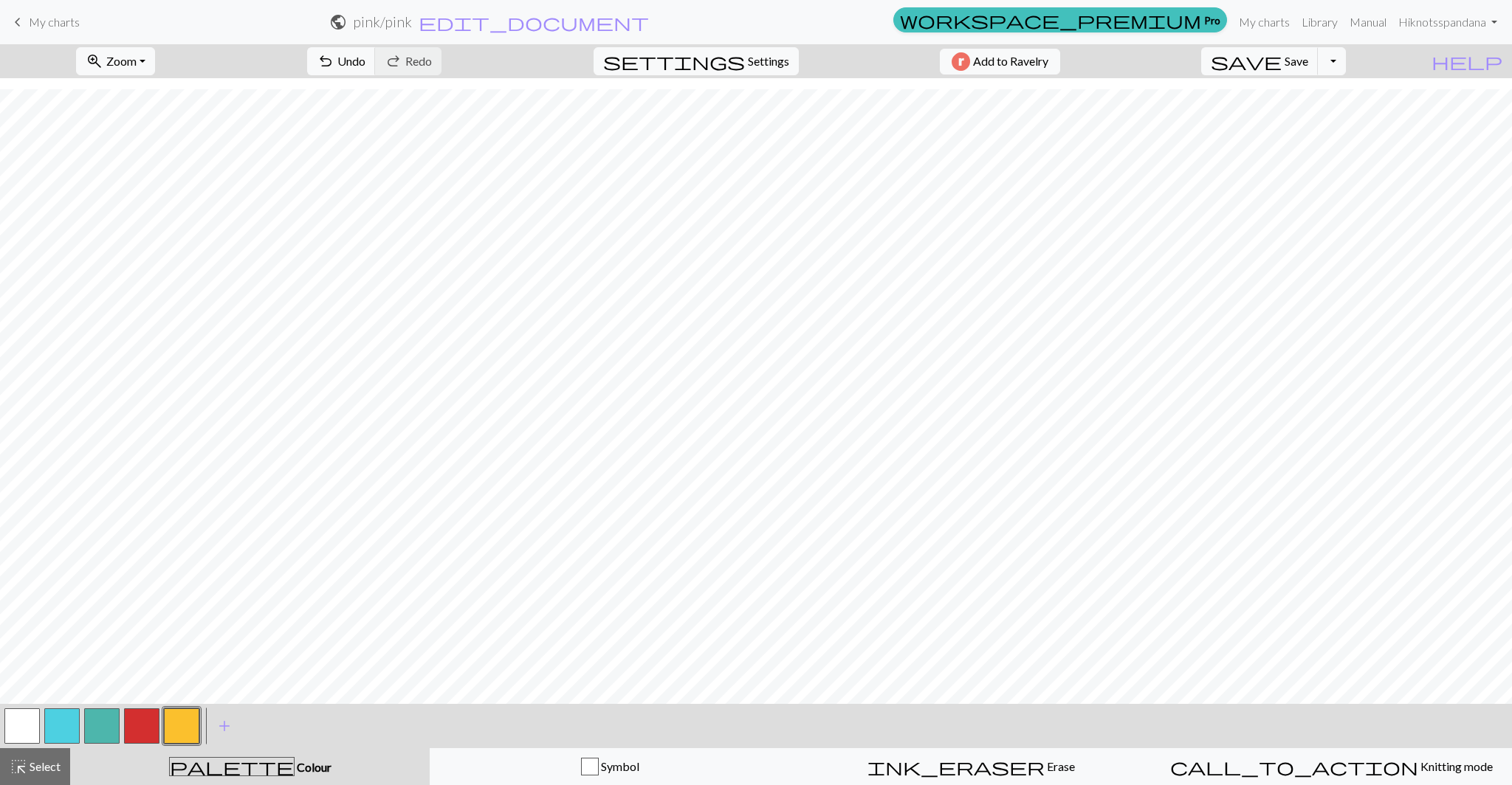
click at [131, 740] on button "button" at bounding box center [142, 726] width 36 height 36
click at [1281, 65] on span "save" at bounding box center [1246, 62] width 71 height 21
